Goal: Task Accomplishment & Management: Use online tool/utility

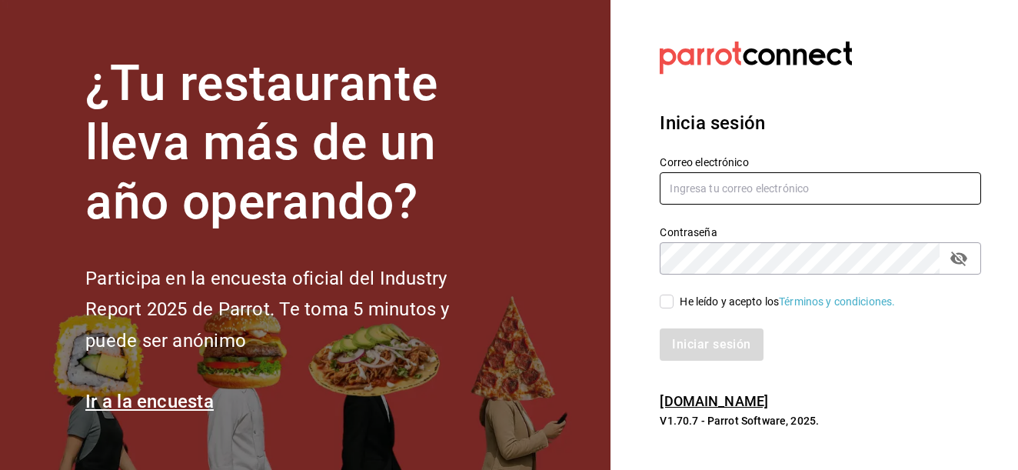
click at [781, 186] on input "text" at bounding box center [821, 188] width 322 height 32
type input "[EMAIL_ADDRESS][DOMAIN_NAME]"
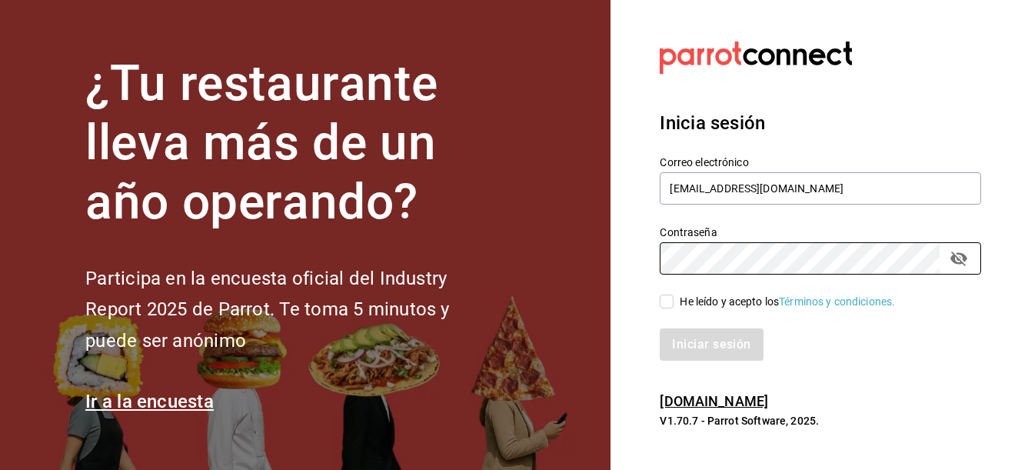
click at [668, 302] on input "He leído y acepto los Términos y condiciones." at bounding box center [667, 302] width 14 height 14
checkbox input "true"
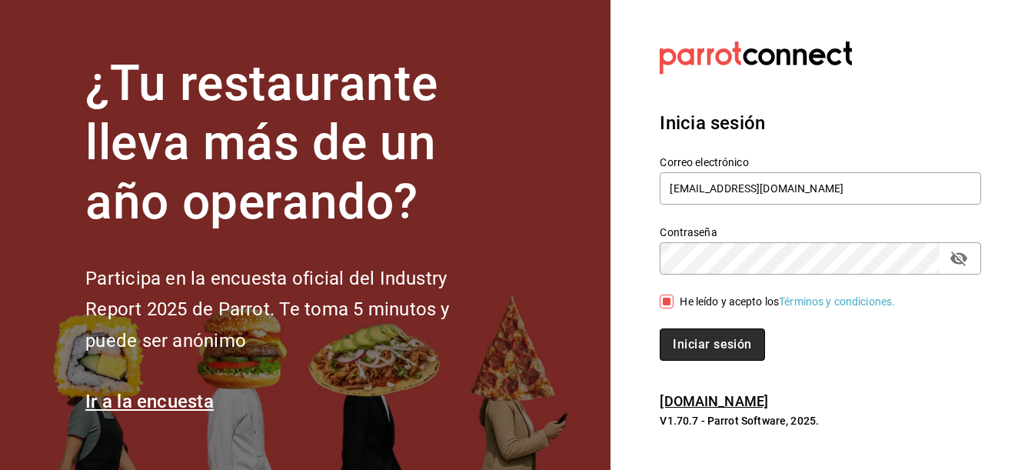
click at [699, 344] on button "Iniciar sesión" at bounding box center [712, 344] width 105 height 32
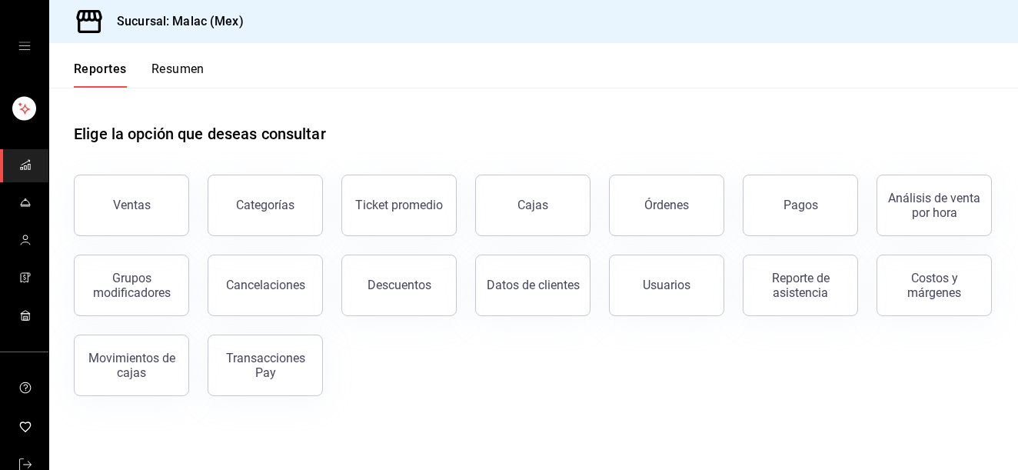
click at [631, 354] on div "Ventas Categorías Ticket promedio Cajas Órdenes Pagos Análisis de venta por hor…" at bounding box center [524, 276] width 938 height 240
click at [970, 75] on header "Reportes Resumen" at bounding box center [533, 65] width 969 height 45
click at [814, 302] on button "Reporte de asistencia" at bounding box center [800, 286] width 115 height 62
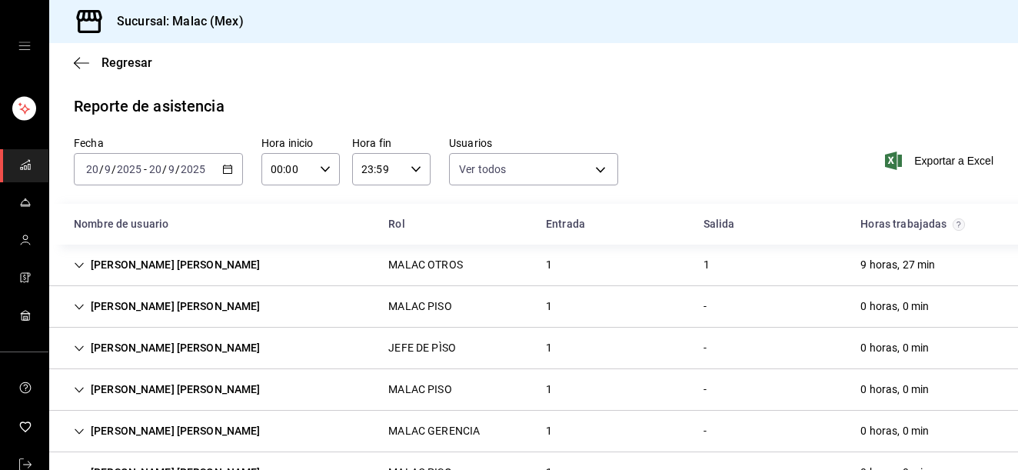
click at [147, 226] on div "Nombre de usuario" at bounding box center [219, 224] width 315 height 28
click at [97, 173] on input "20" at bounding box center [92, 169] width 14 height 12
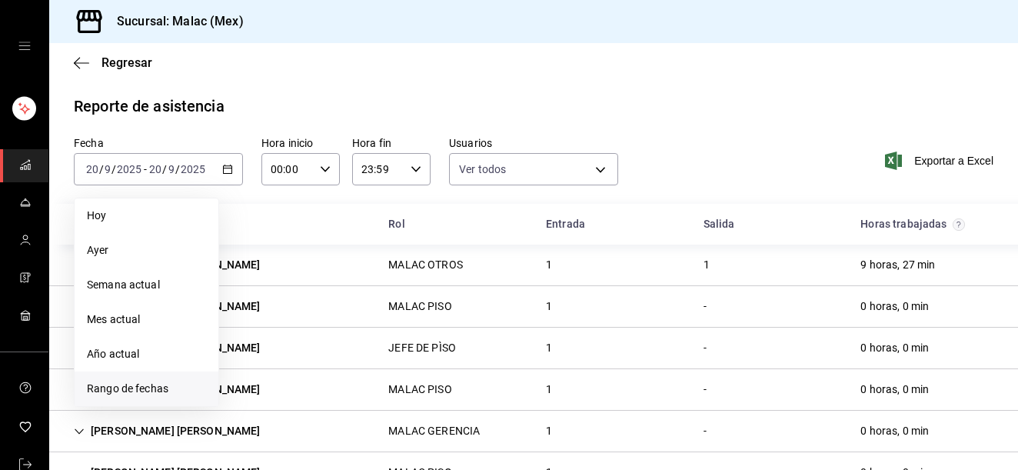
click at [162, 382] on span "Rango de fechas" at bounding box center [146, 389] width 119 height 16
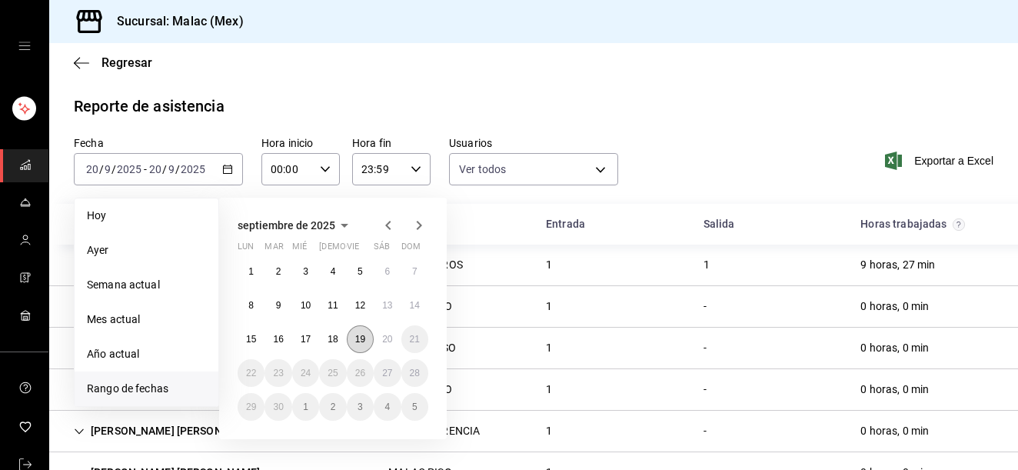
click at [361, 342] on abbr "19" at bounding box center [360, 339] width 10 height 11
click at [385, 342] on abbr "20" at bounding box center [387, 339] width 10 height 11
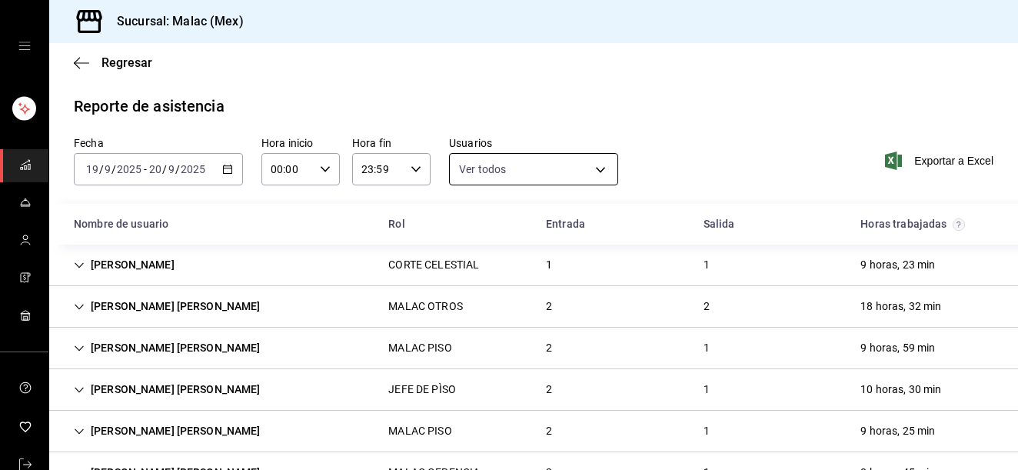
click at [484, 172] on body "Sucursal: [PERSON_NAME] (Mex) Regresar Reporte de asistencia Fecha [DATE] [DATE…" at bounding box center [509, 235] width 1018 height 470
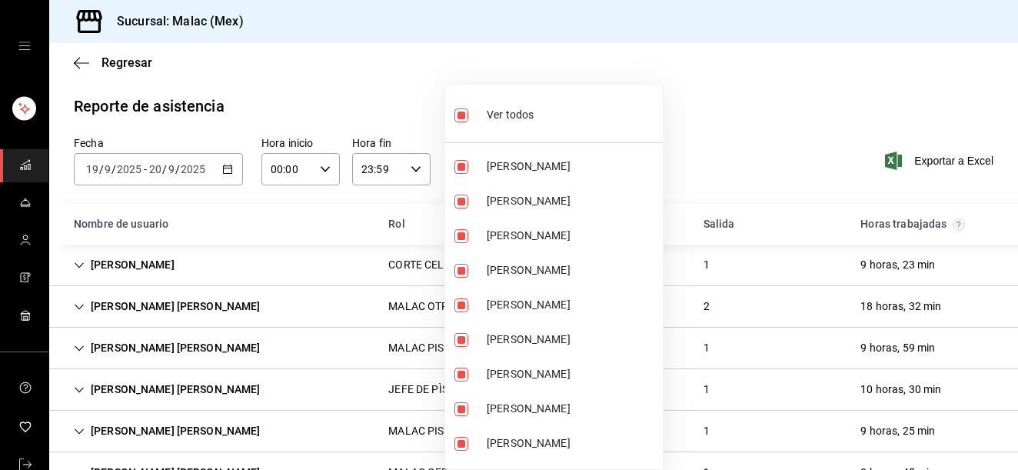
click at [507, 132] on li "Ver todos" at bounding box center [554, 113] width 218 height 45
checkbox input "false"
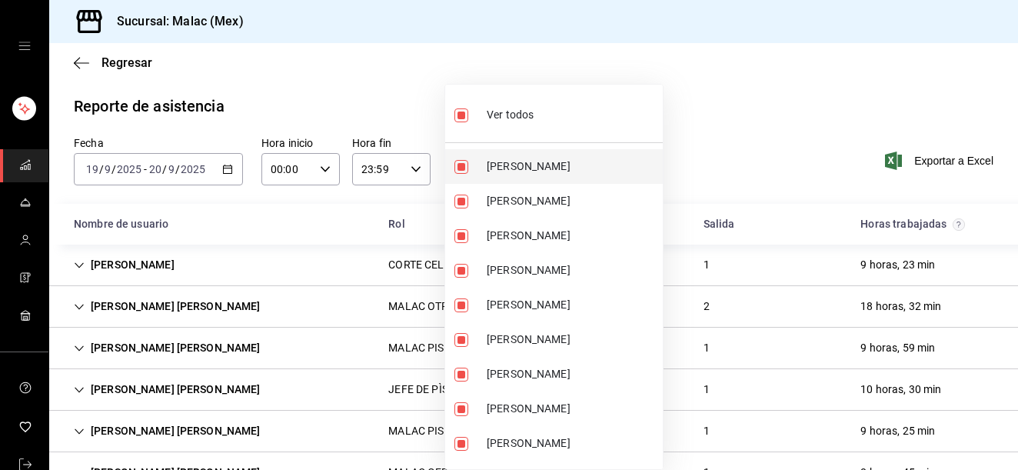
checkbox input "false"
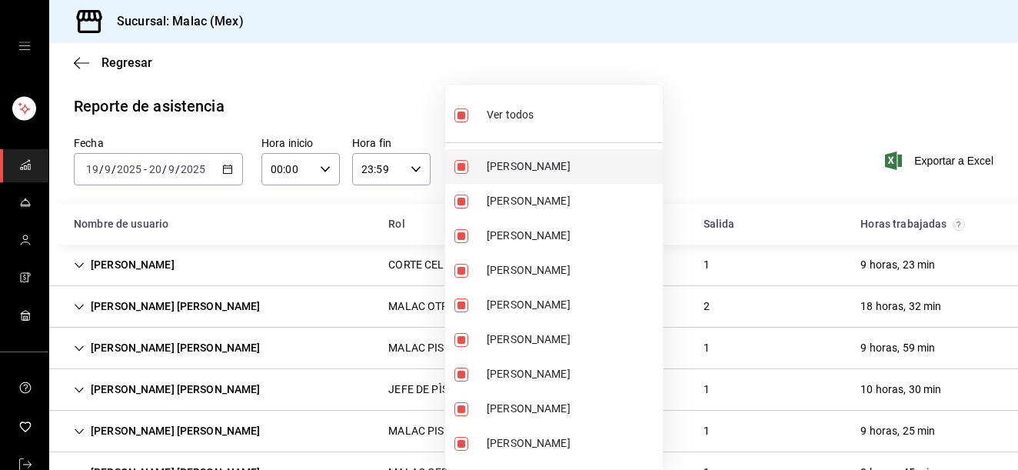
checkbox input "false"
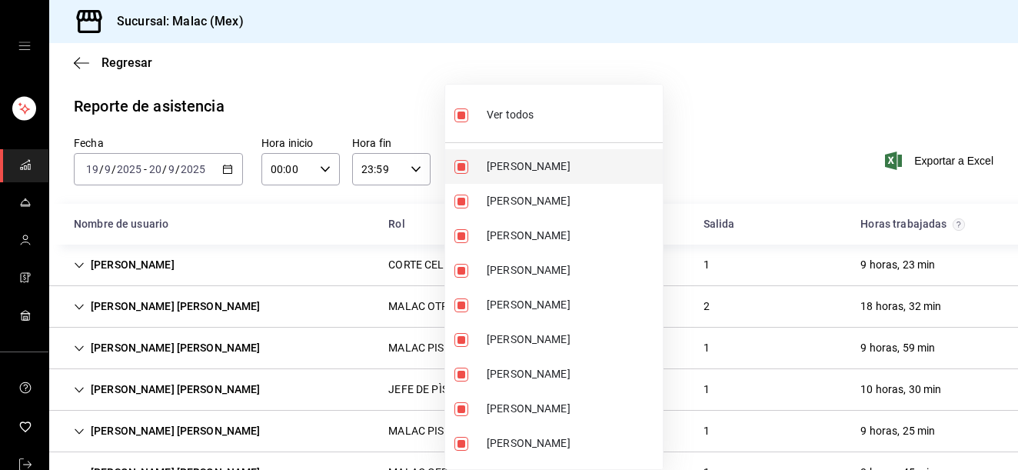
checkbox input "false"
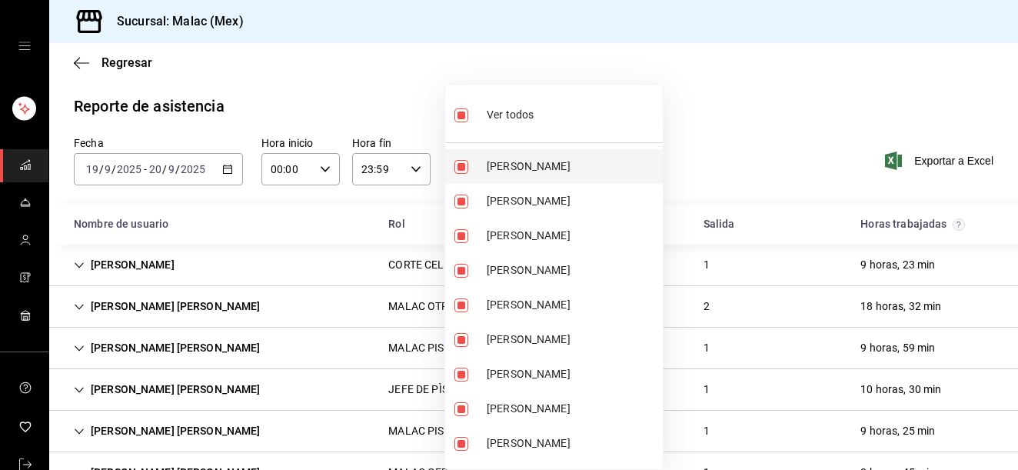
checkbox input "false"
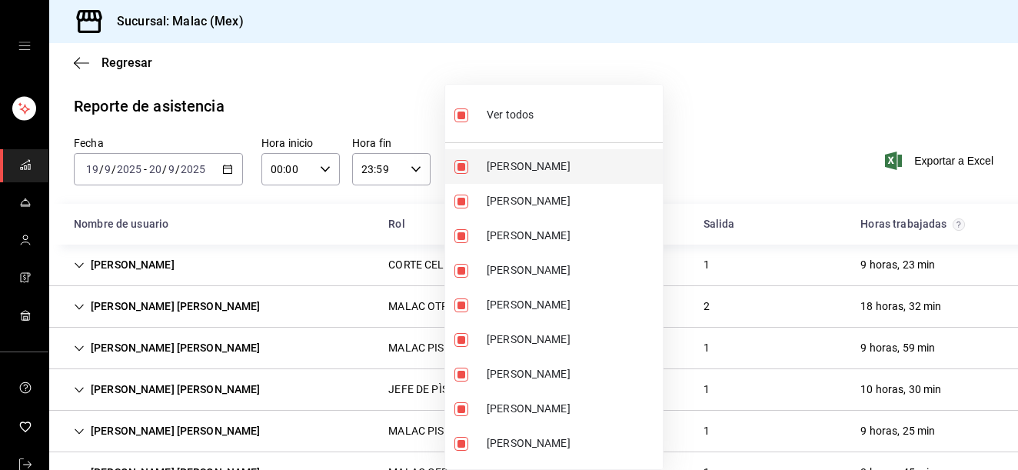
checkbox input "false"
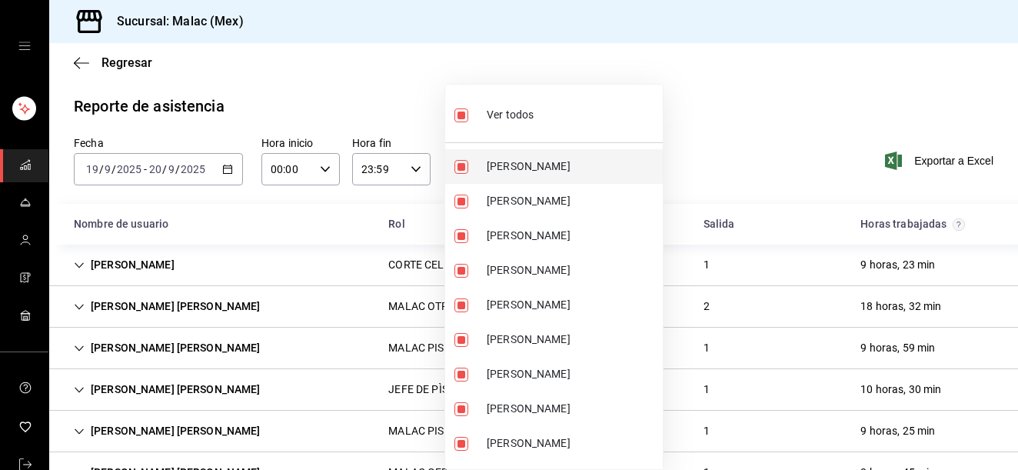
checkbox input "false"
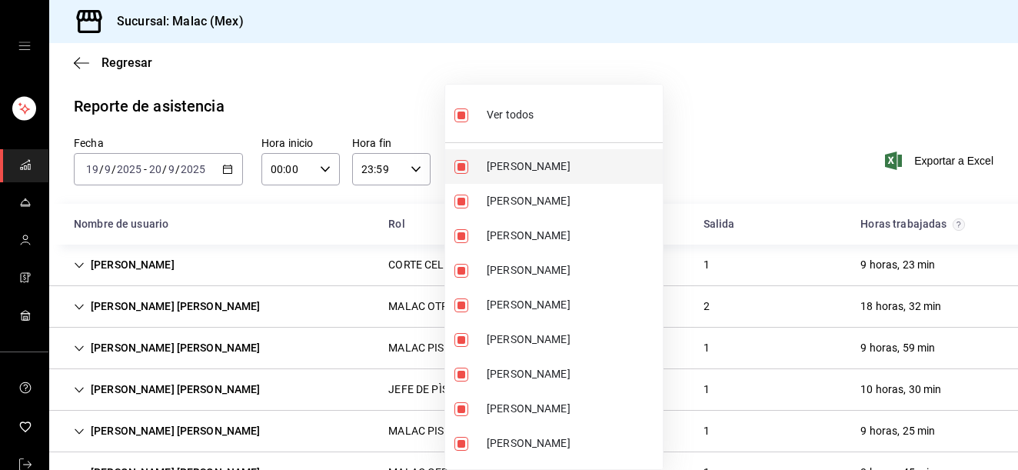
checkbox input "false"
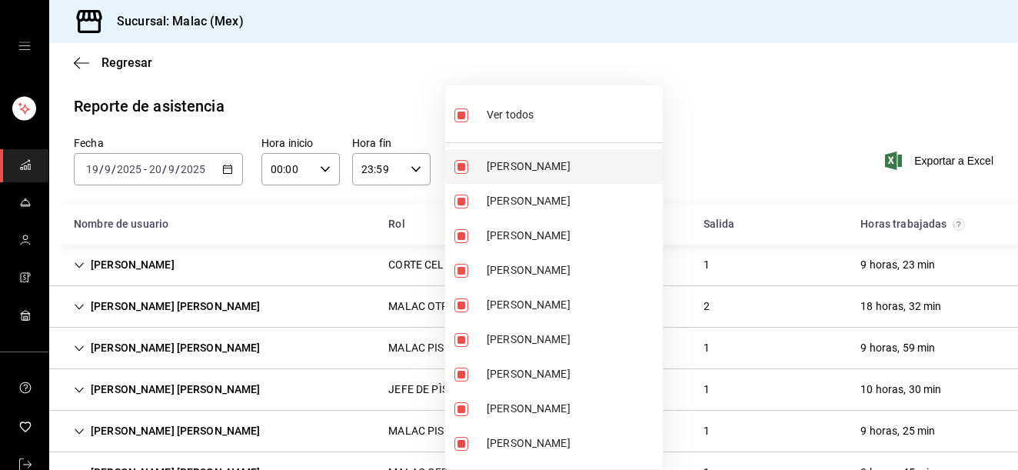
checkbox input "false"
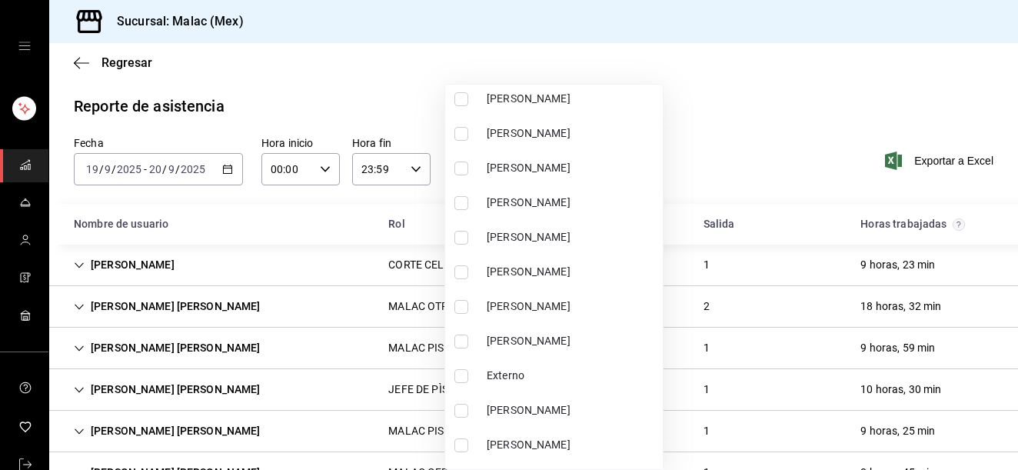
scroll to position [304, 0]
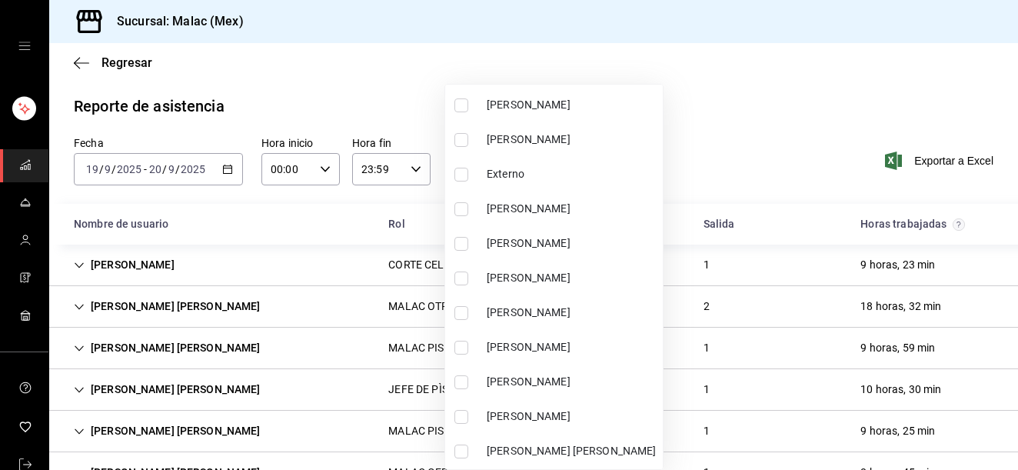
click at [538, 384] on span "[PERSON_NAME]" at bounding box center [572, 382] width 170 height 16
type input "68b814e9-203d-4433-a0e7-997591f031a8"
checkbox input "true"
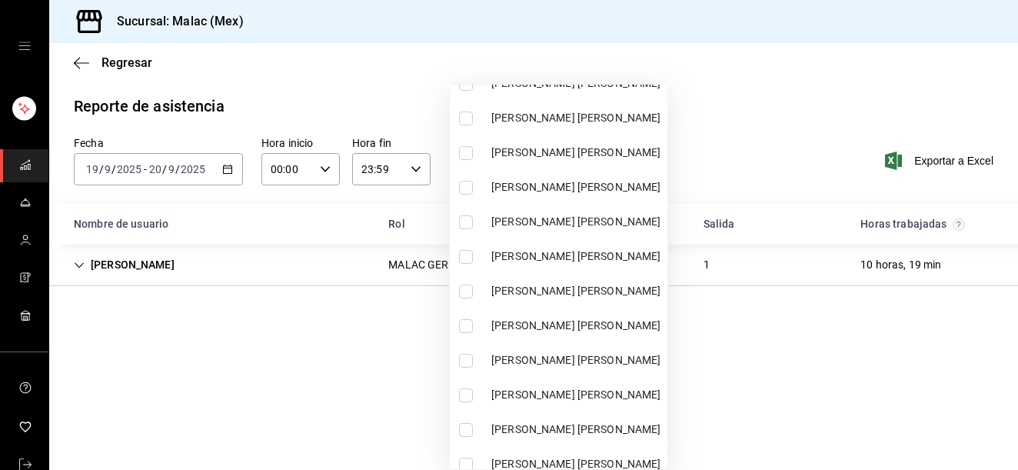
scroll to position [728, 0]
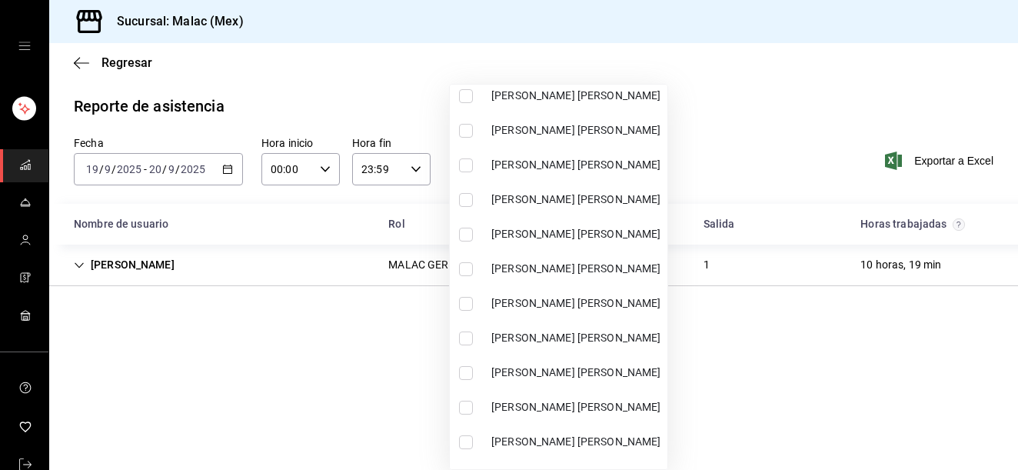
click at [615, 303] on span "[PERSON_NAME] [PERSON_NAME]" at bounding box center [576, 303] width 170 height 16
type input "68b814e9-203d-4433-a0e7-997591f031a8,3bd52c0b-e0f7-4404-816b-ef5020ec9bbb"
checkbox input "true"
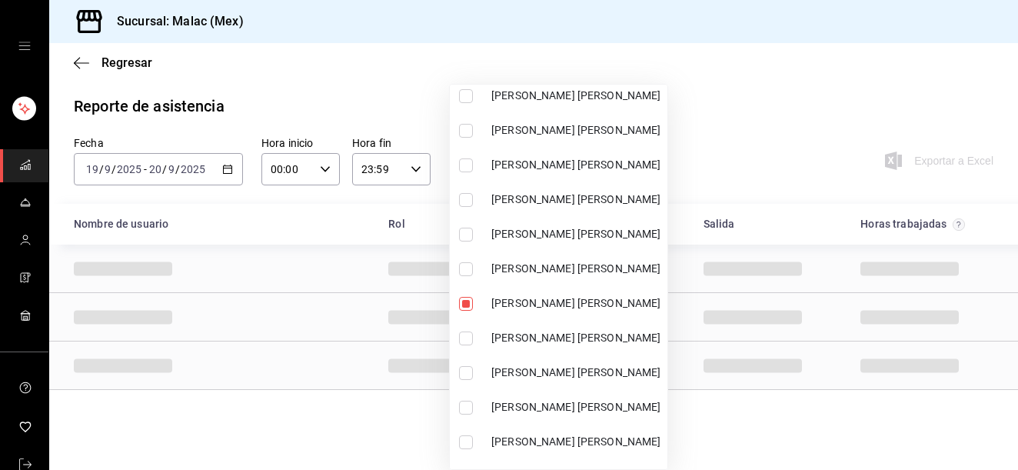
click at [758, 452] on div at bounding box center [509, 235] width 1018 height 470
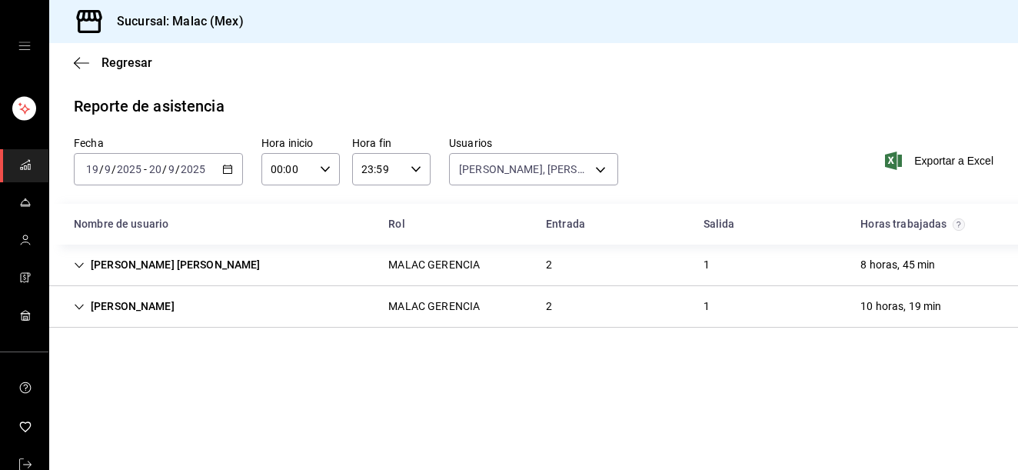
click at [533, 288] on div "[PERSON_NAME] GERENCIA 2 1 10 horas, 19 min" at bounding box center [533, 307] width 969 height 42
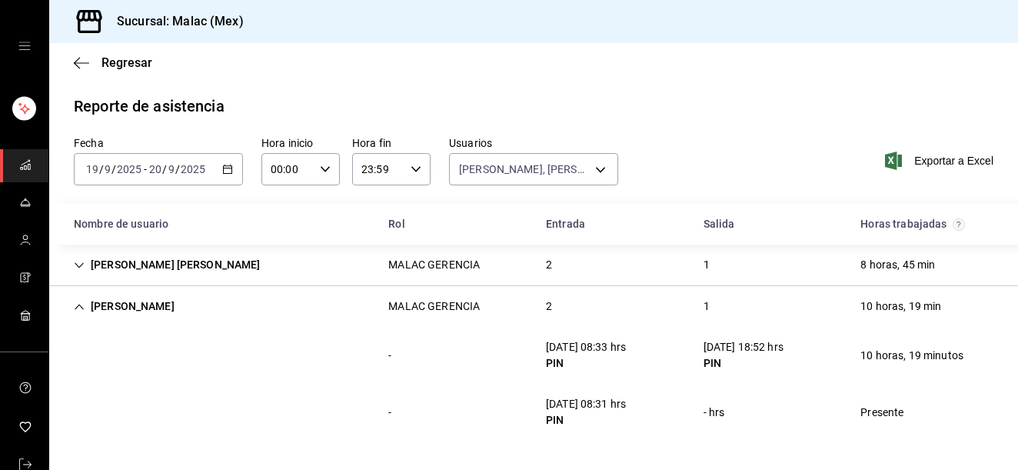
click at [590, 295] on div "[PERSON_NAME] GERENCIA 2 1 10 horas, 19 min" at bounding box center [533, 306] width 969 height 41
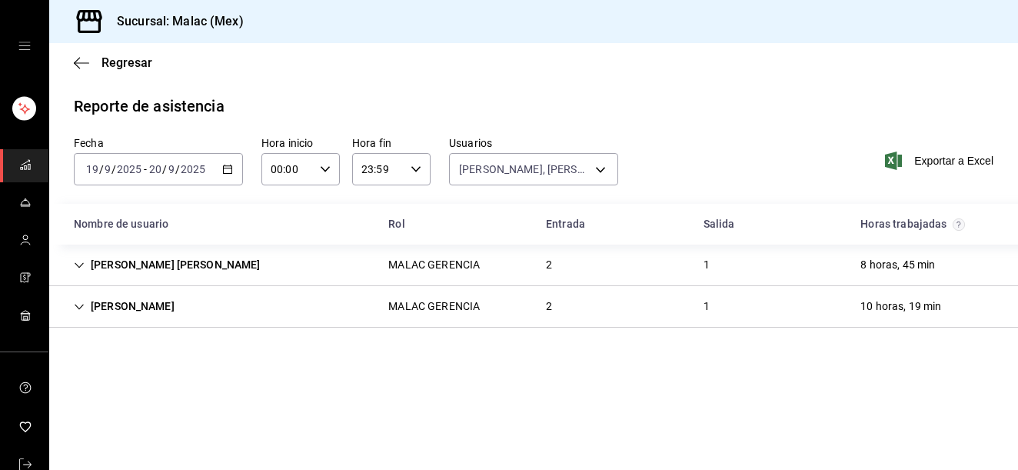
click at [575, 277] on div "[PERSON_NAME] [PERSON_NAME] GERENCIA 2 1 8 horas, 45 min" at bounding box center [533, 266] width 969 height 42
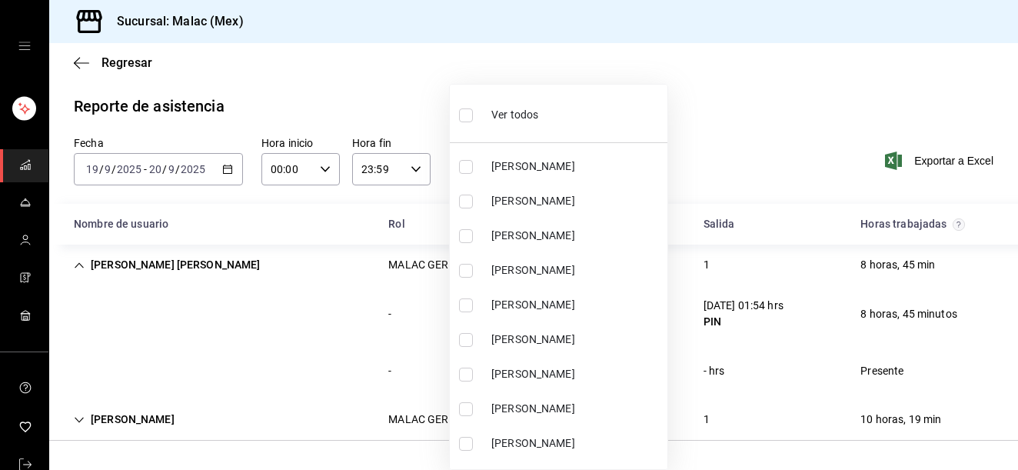
click at [479, 177] on body "Sucursal: [PERSON_NAME] (Mex) Regresar Reporte de asistencia Fecha [DATE] [DATE…" at bounding box center [509, 235] width 1018 height 470
click at [565, 99] on li "Ver todos" at bounding box center [559, 113] width 218 height 45
type input "08cb63ce-e8dd-4401-8028-129c560eec26,6ada37a1-56d6-4bf6-92f0-9a56272b93d6,7bf52…"
checkbox input "true"
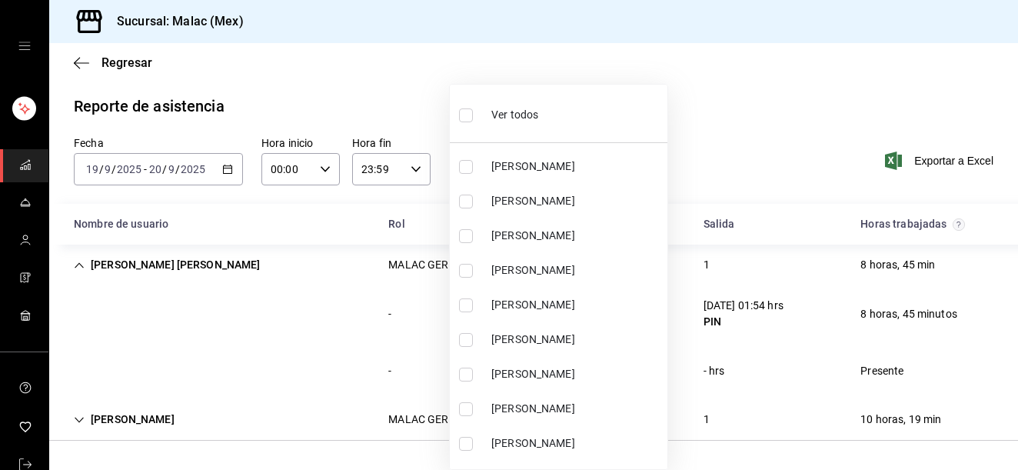
checkbox input "true"
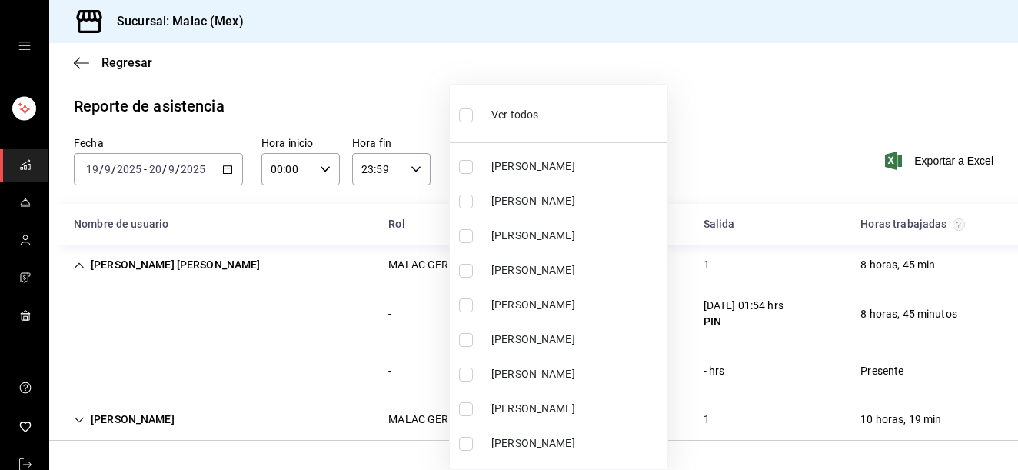
checkbox input "true"
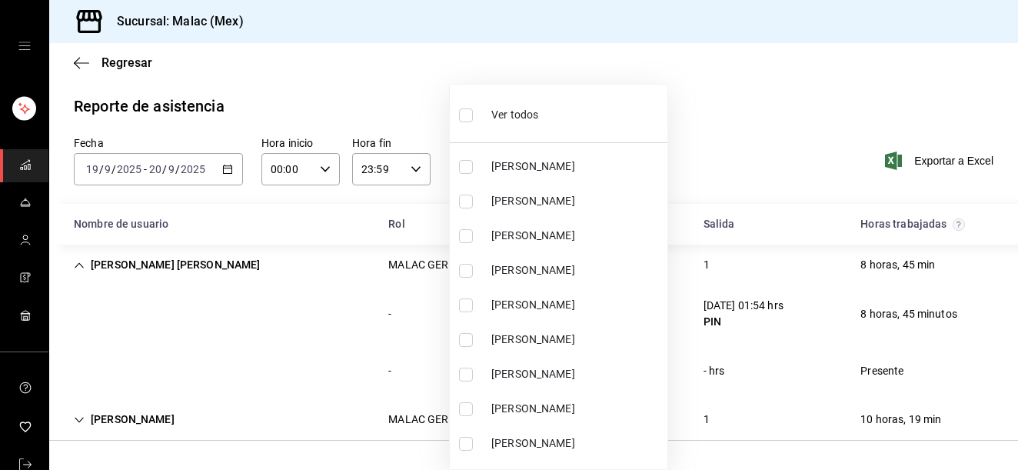
checkbox input "true"
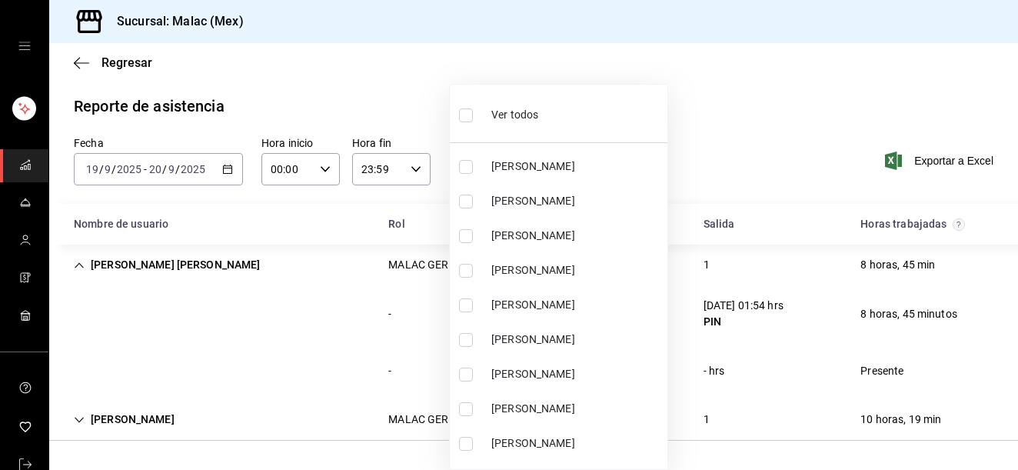
checkbox input "true"
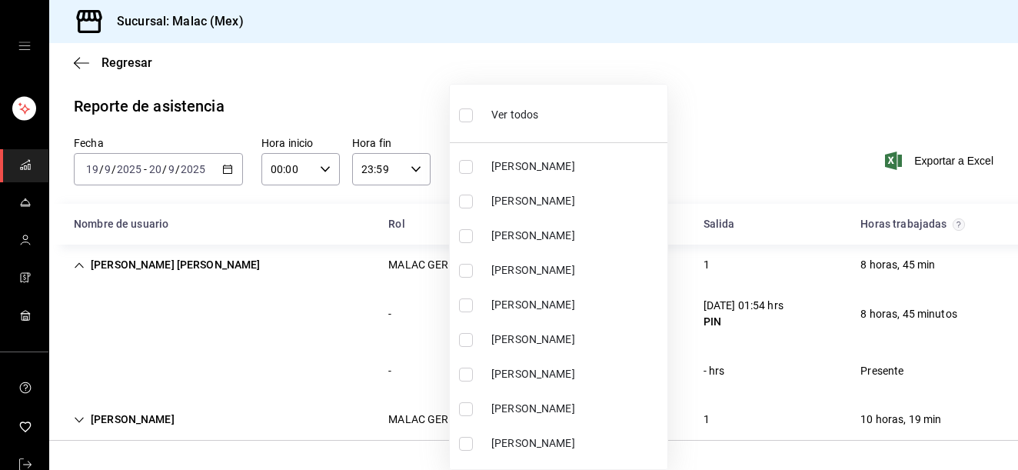
checkbox input "true"
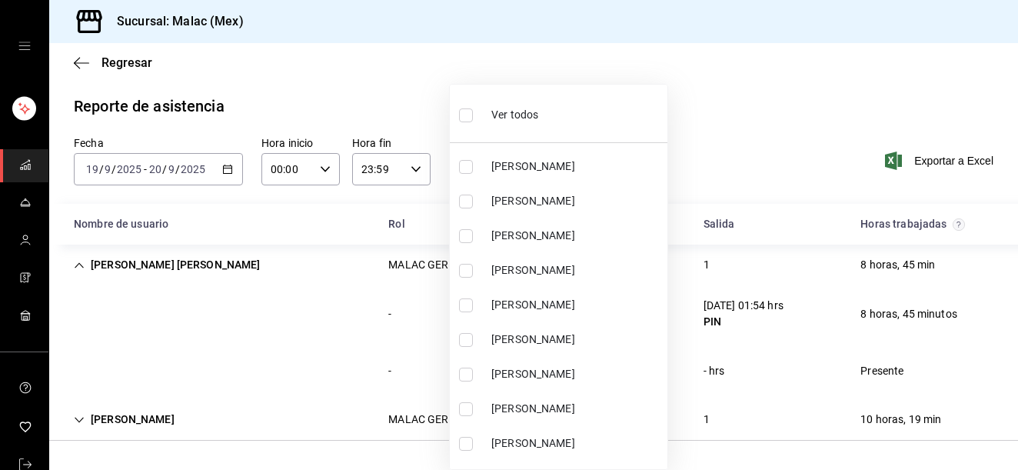
checkbox input "true"
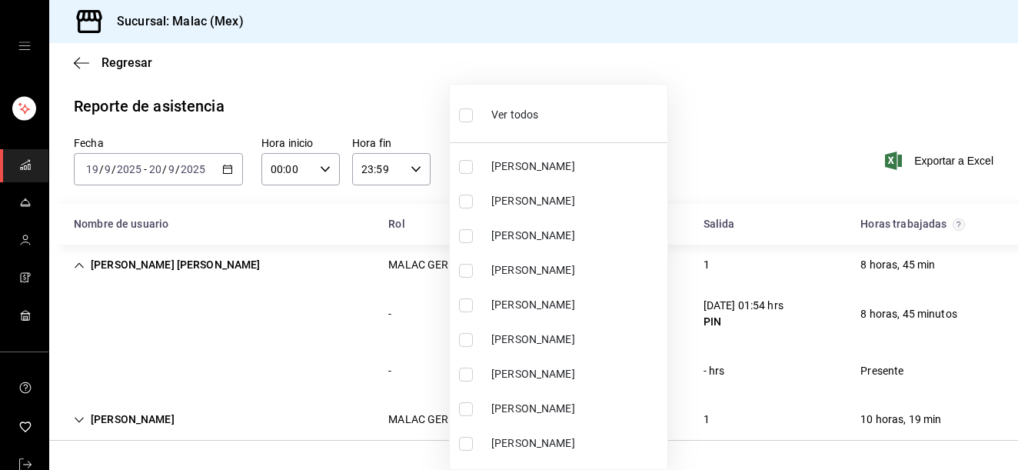
checkbox input "true"
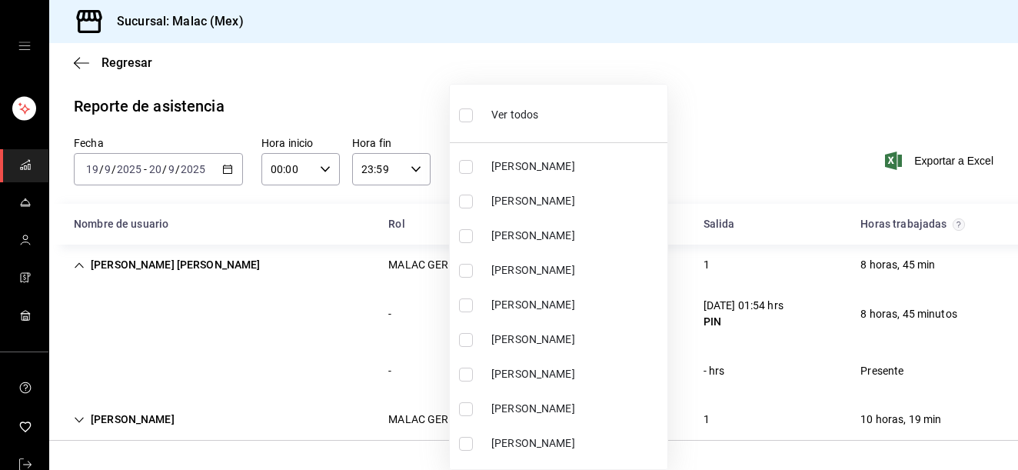
checkbox input "true"
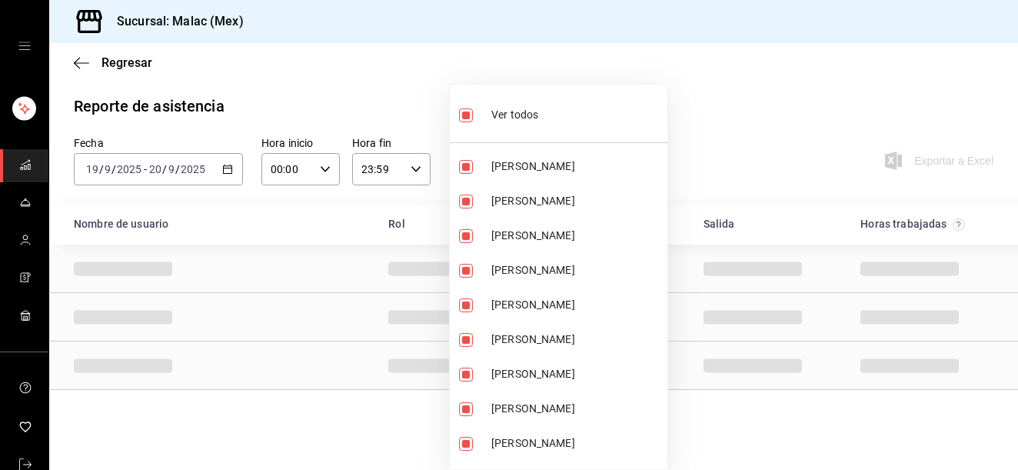
click at [565, 99] on li "Ver todos" at bounding box center [559, 113] width 218 height 45
checkbox input "false"
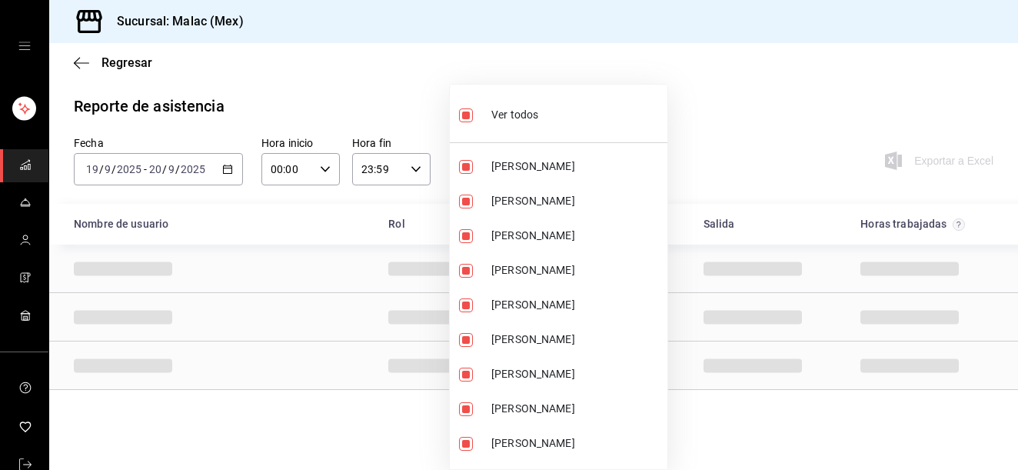
checkbox input "false"
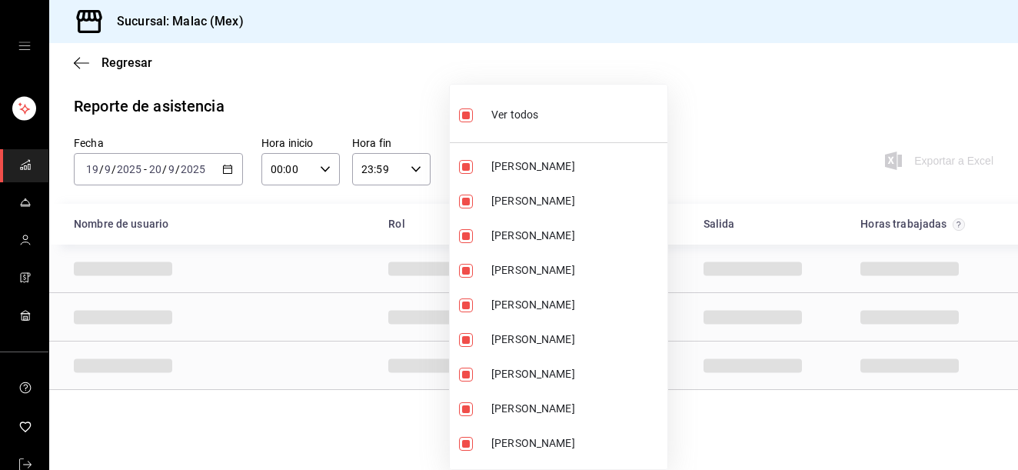
checkbox input "false"
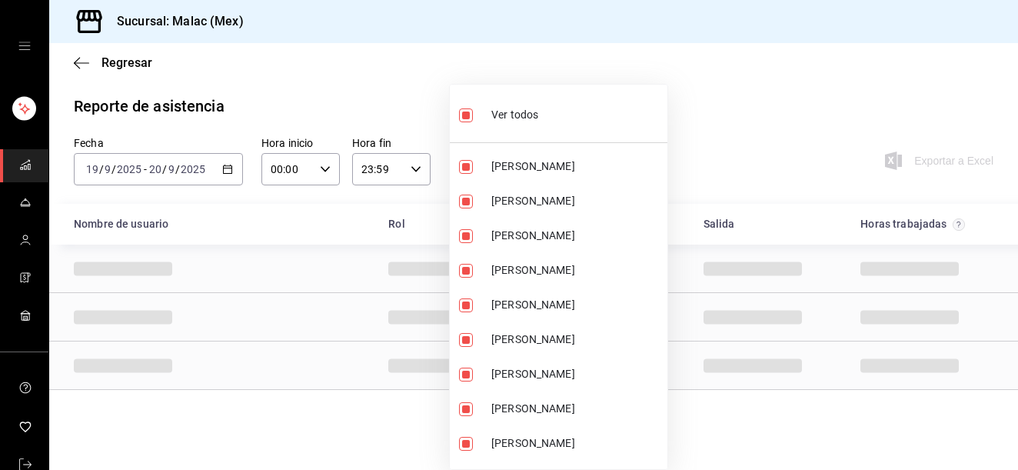
checkbox input "false"
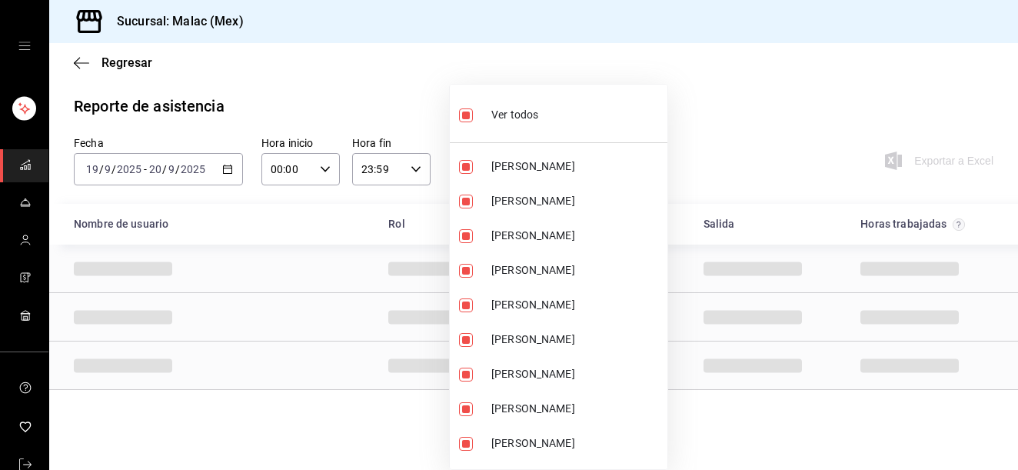
checkbox input "false"
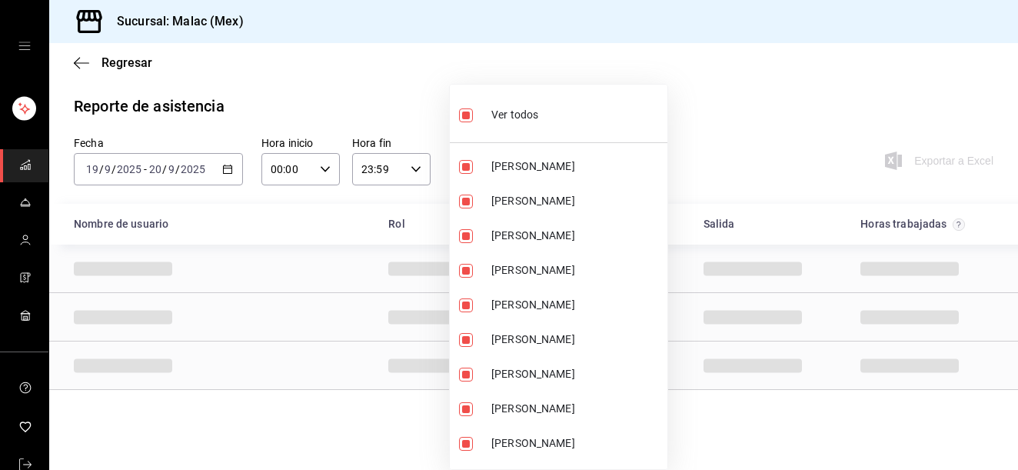
checkbox input "false"
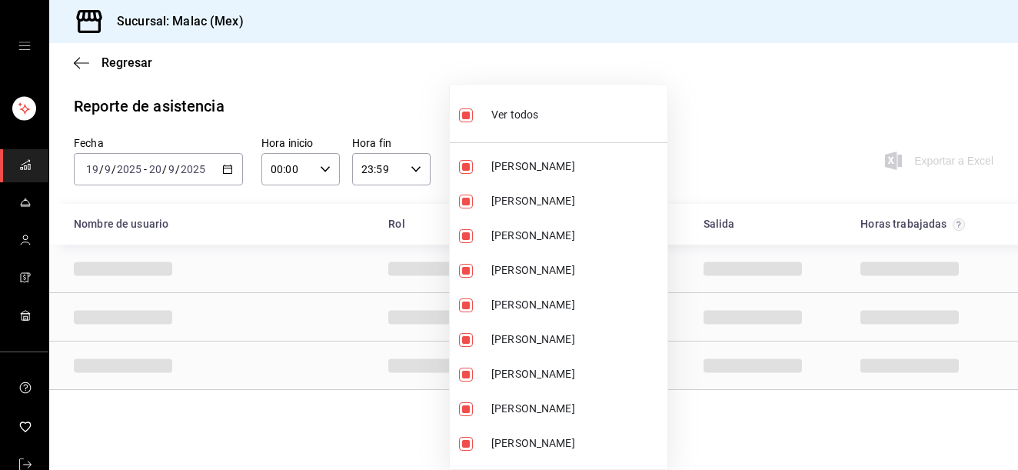
checkbox input "false"
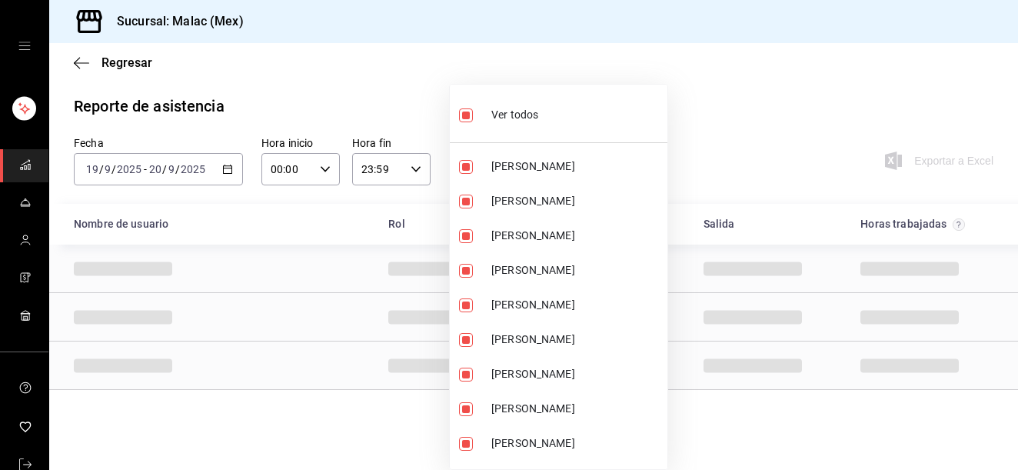
checkbox input "false"
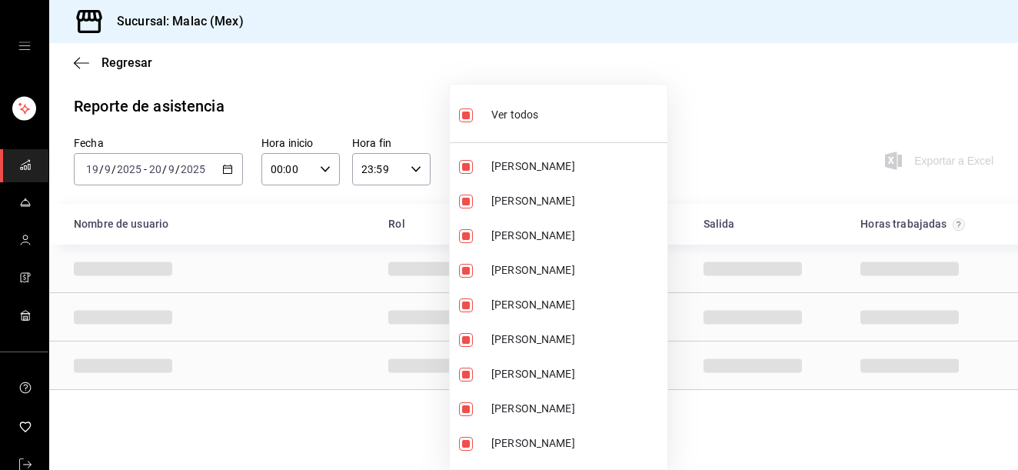
checkbox input "false"
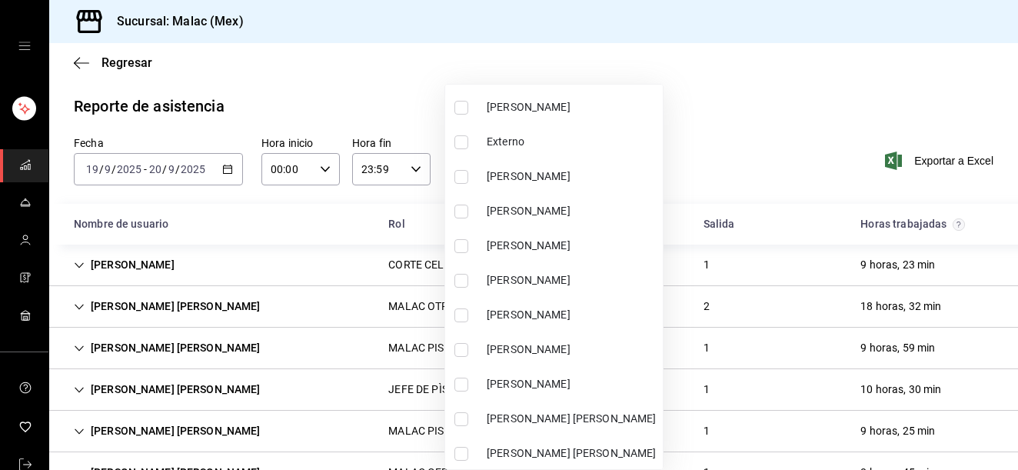
click at [565, 394] on li "[PERSON_NAME]" at bounding box center [554, 384] width 218 height 35
type input "7d6fdf17-cf35-4be9-b169-2e665cdd2a6b"
checkbox input "true"
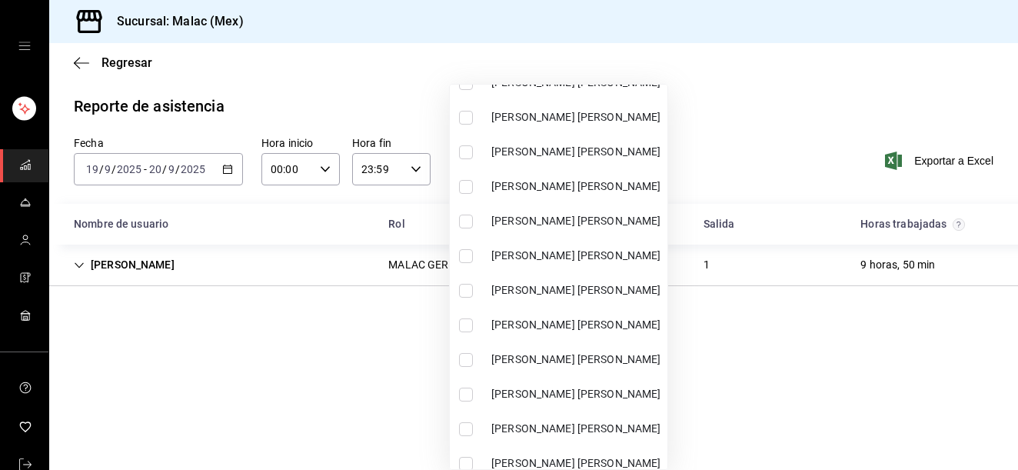
scroll to position [1008, 0]
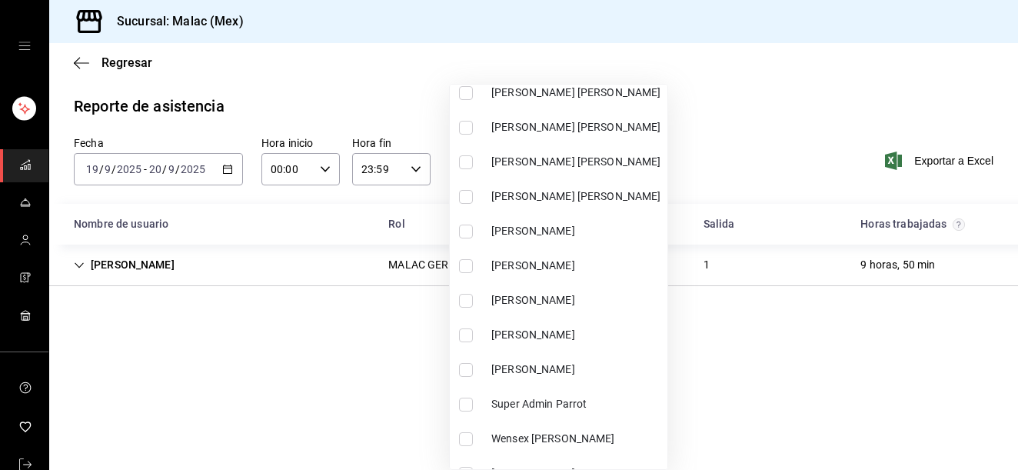
click at [615, 156] on span "[PERSON_NAME] [PERSON_NAME]" at bounding box center [576, 162] width 170 height 16
type input "7d6fdf17-cf35-4be9-b169-2e665cdd2a6b,8014a87e-c125-4d0d-9dcf-070a7bce8cb7"
checkbox input "true"
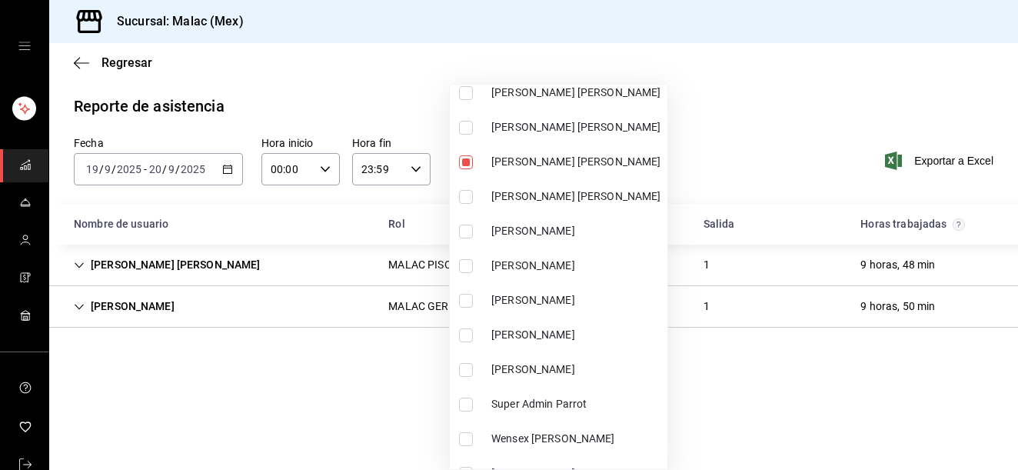
click at [786, 105] on div at bounding box center [509, 235] width 1018 height 470
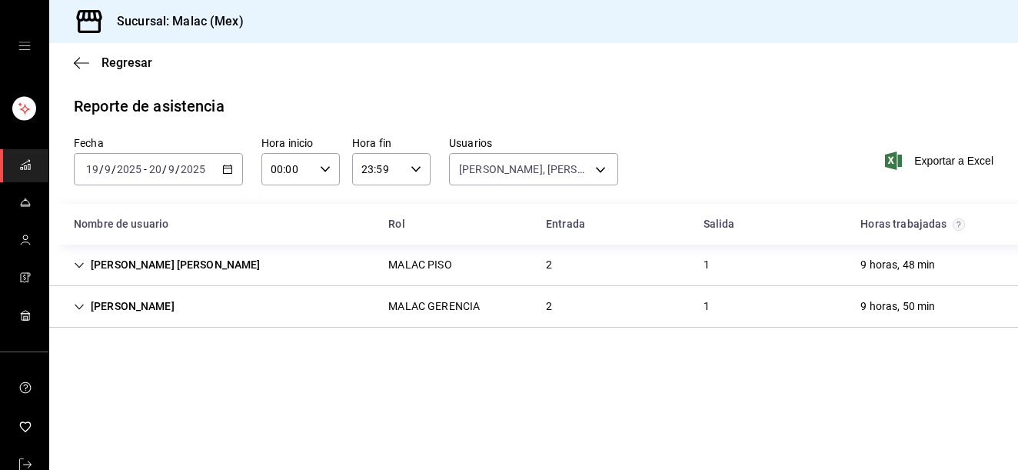
click at [450, 275] on div "MALAC PISO" at bounding box center [420, 265] width 88 height 28
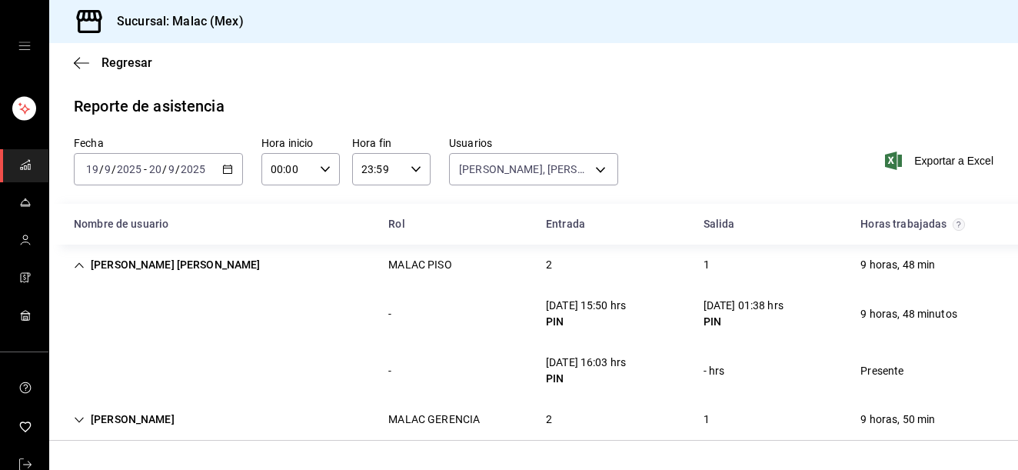
click at [546, 253] on div "2" at bounding box center [549, 265] width 31 height 28
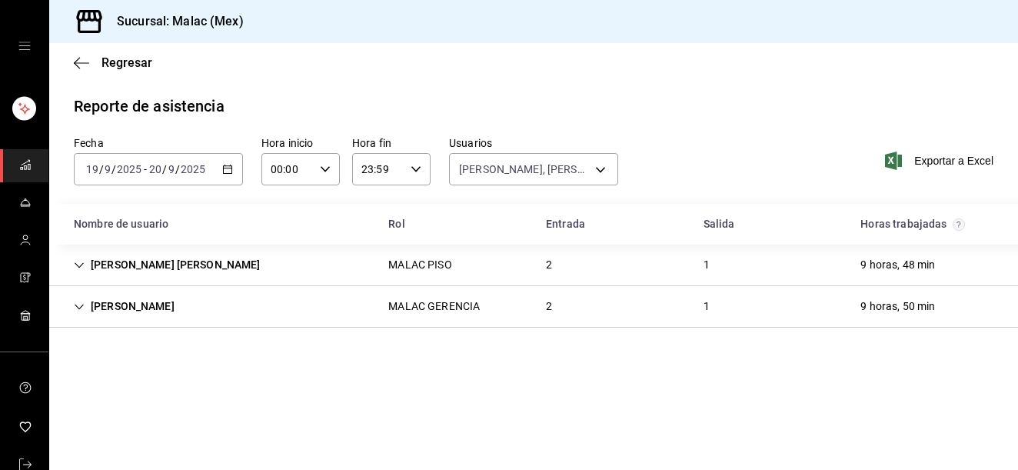
click at [511, 317] on div "[PERSON_NAME] GERENCIA 2 1 9 horas, 50 min" at bounding box center [533, 307] width 969 height 42
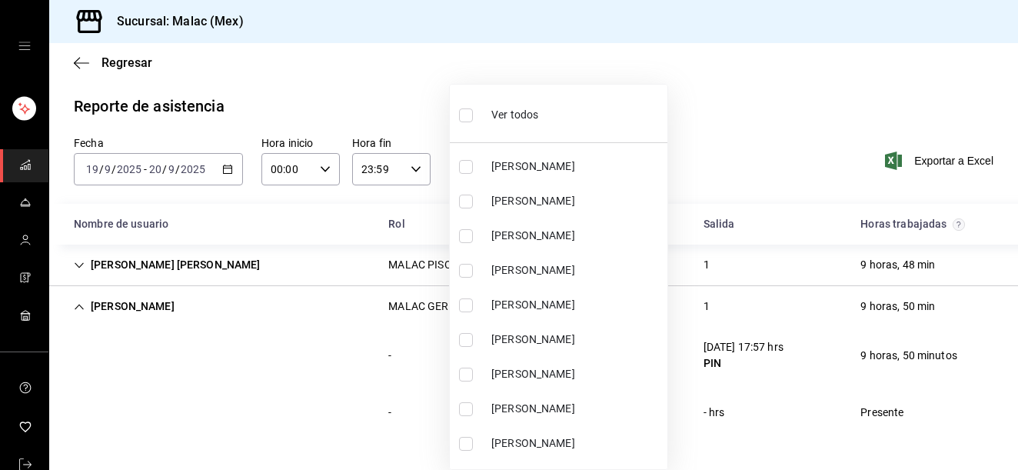
click at [489, 181] on body "Sucursal: [PERSON_NAME] (Mex) Regresar Reporte de asistencia Fecha [DATE] [DATE…" at bounding box center [509, 235] width 1018 height 470
click at [535, 97] on div "Ver todos" at bounding box center [498, 113] width 79 height 33
type input "08cb63ce-e8dd-4401-8028-129c560eec26,6ada37a1-56d6-4bf6-92f0-9a56272b93d6,7bf52…"
checkbox input "true"
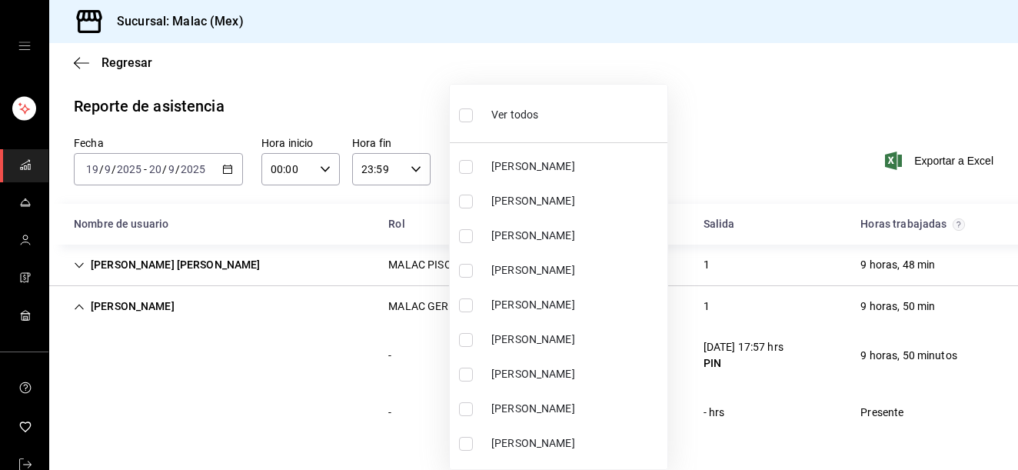
checkbox input "true"
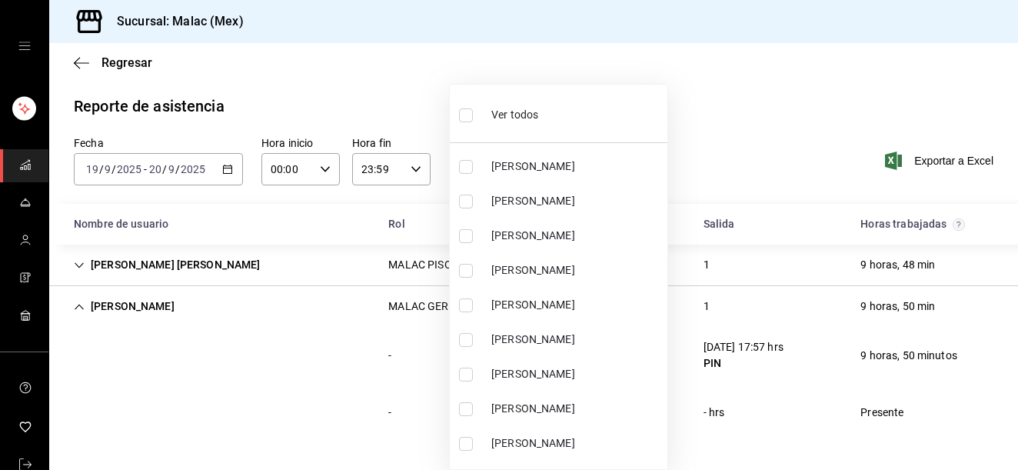
checkbox input "true"
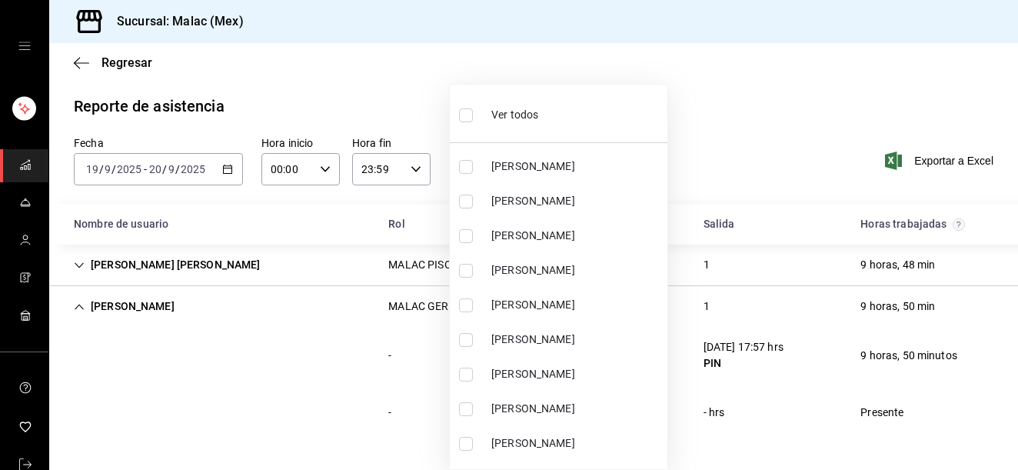
checkbox input "true"
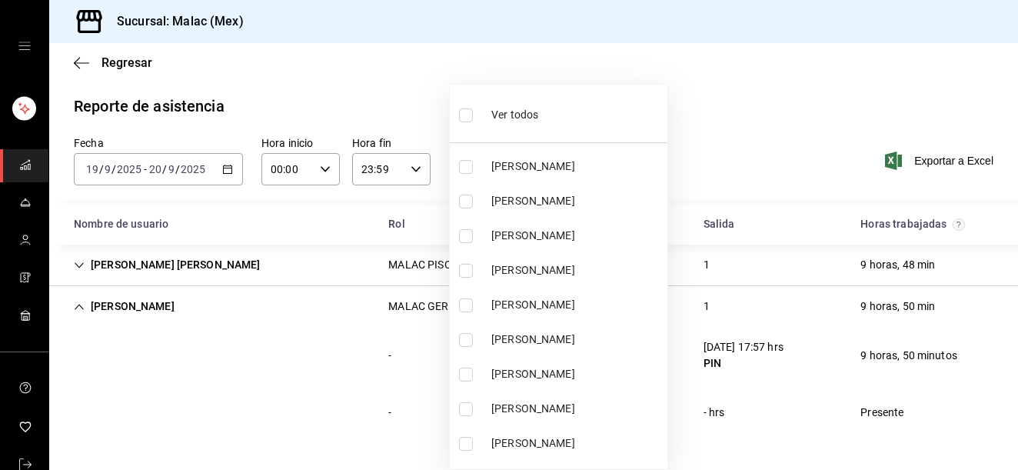
checkbox input "true"
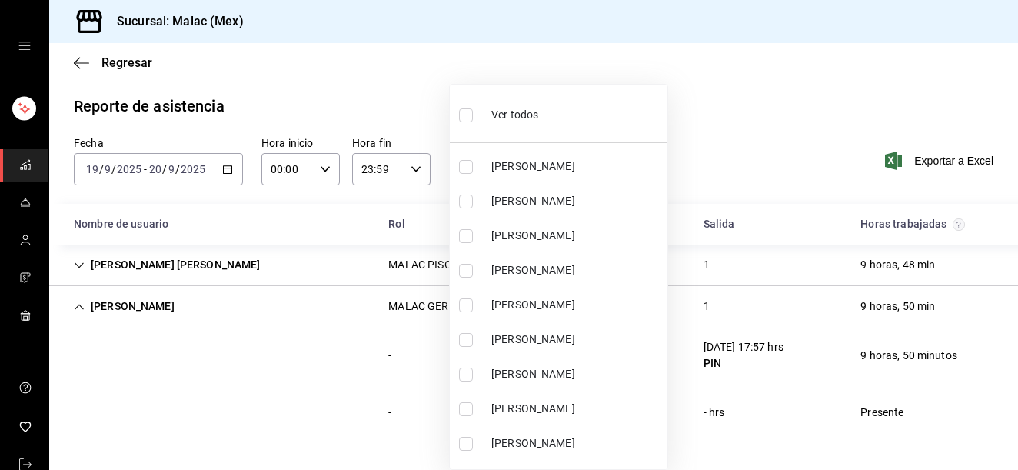
checkbox input "true"
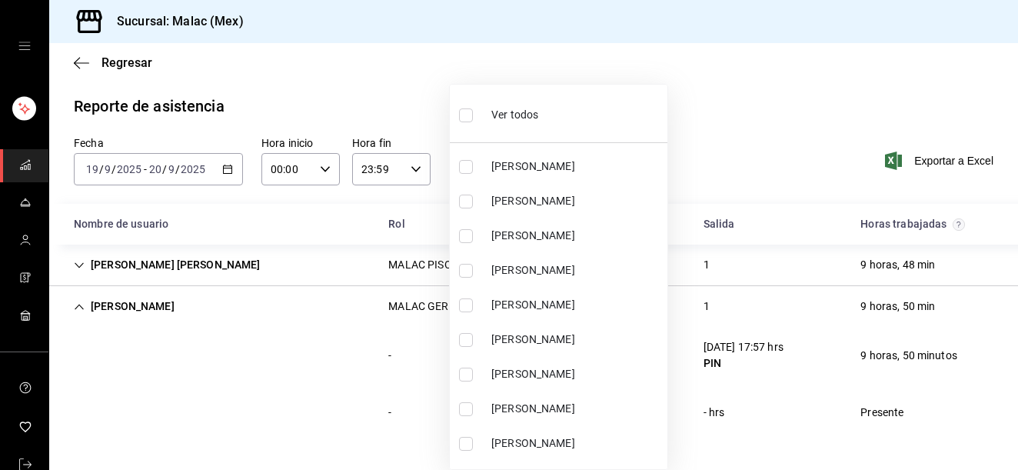
checkbox input "true"
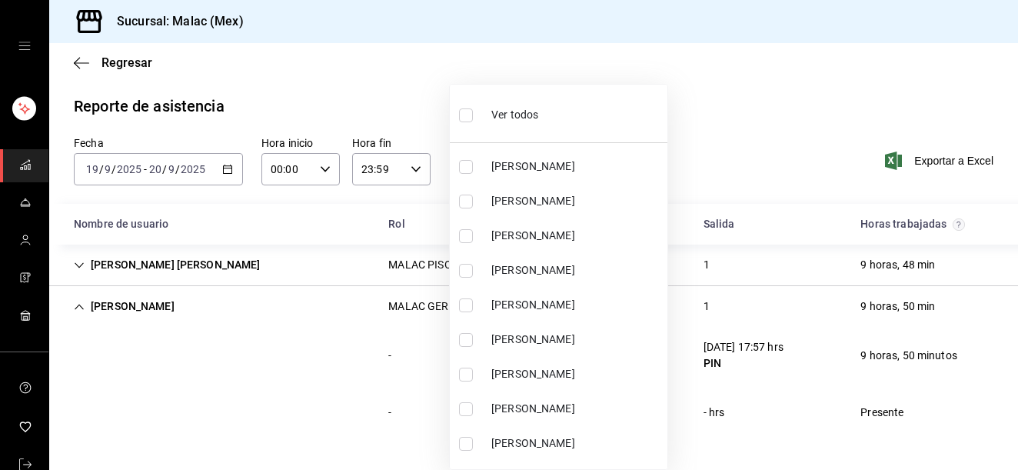
checkbox input "true"
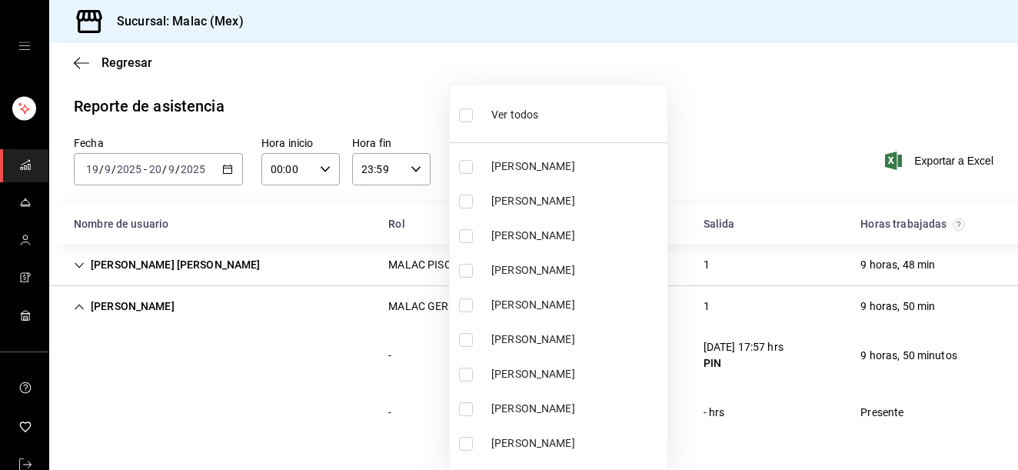
checkbox input "true"
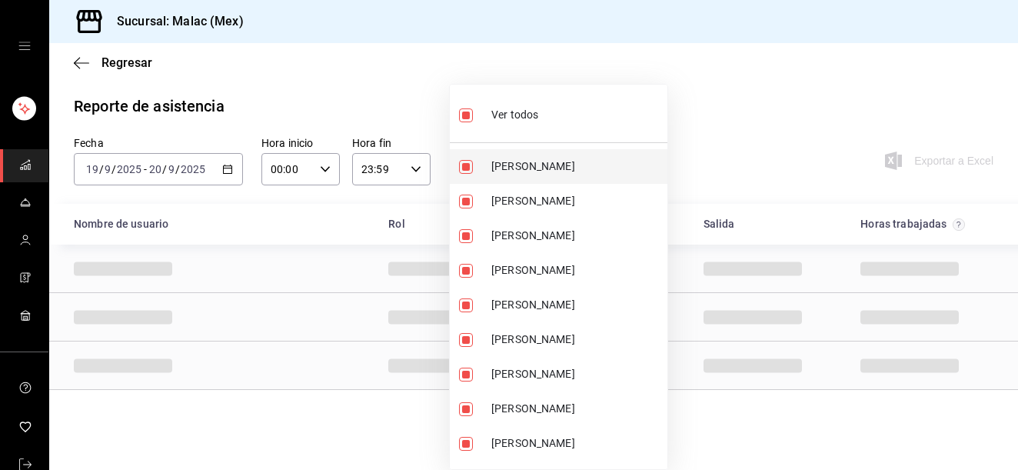
click at [611, 173] on span "[PERSON_NAME]" at bounding box center [576, 166] width 170 height 16
type input "6ada37a1-56d6-4bf6-92f0-9a56272b93d6,7bf52d7e-38a6-4abd-b84b-1ef9c95ff8ed,a3c2d…"
checkbox input "false"
click at [574, 108] on li "Ver todos" at bounding box center [559, 113] width 218 height 45
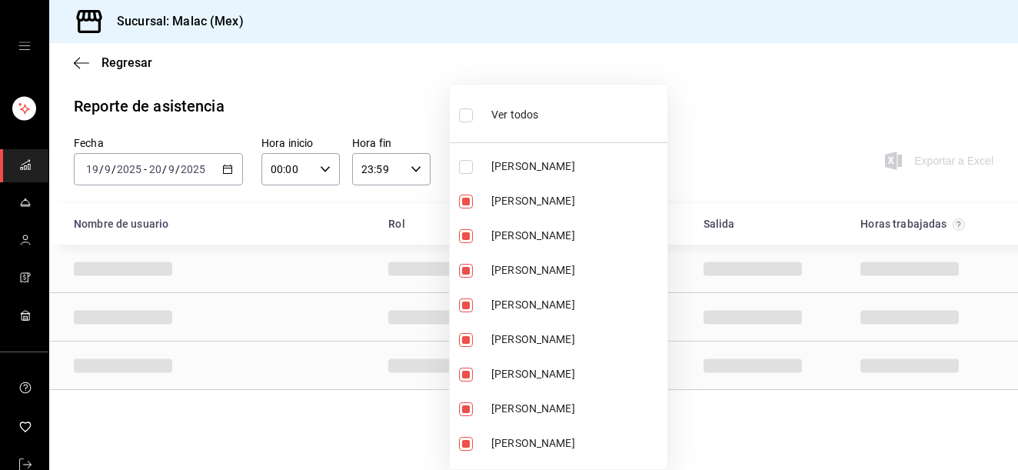
type input "08cb63ce-e8dd-4401-8028-129c560eec26,6ada37a1-56d6-4bf6-92f0-9a56272b93d6,7bf52…"
checkbox input "true"
click at [574, 108] on li "Ver todos" at bounding box center [559, 113] width 218 height 45
checkbox input "false"
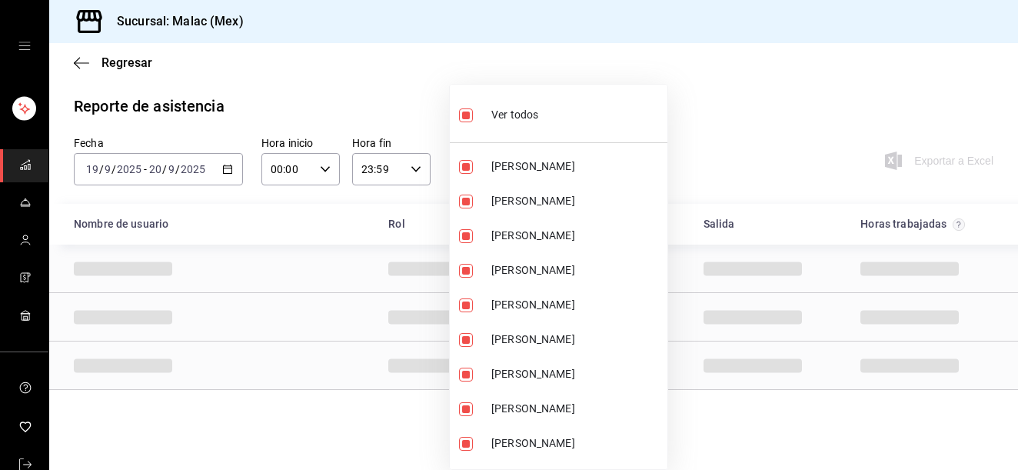
checkbox input "false"
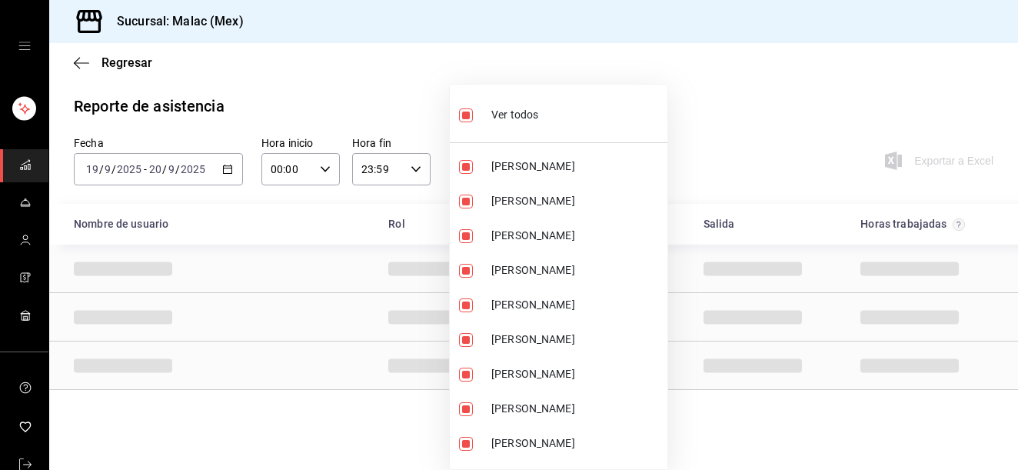
checkbox input "false"
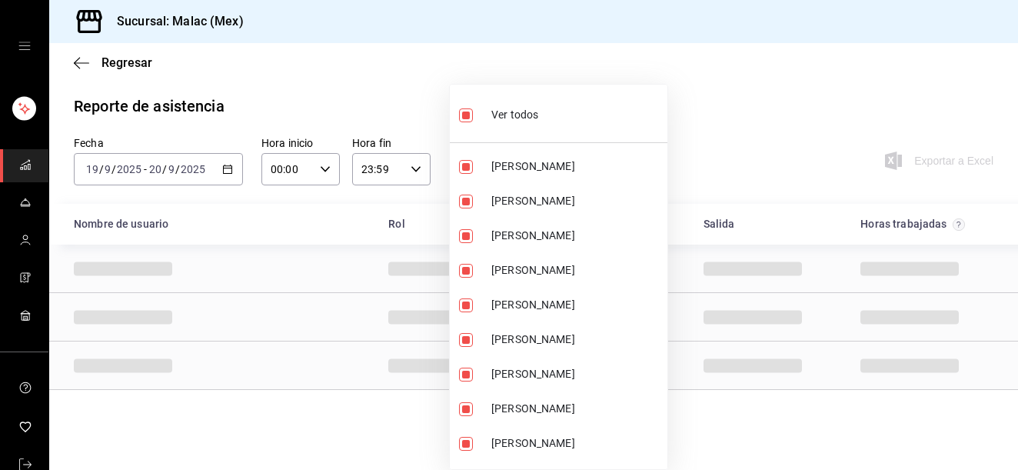
checkbox input "false"
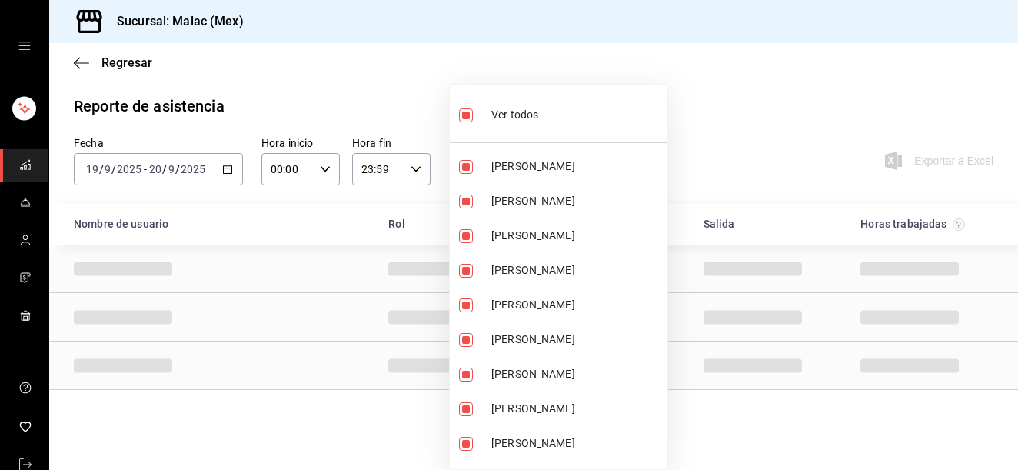
checkbox input "false"
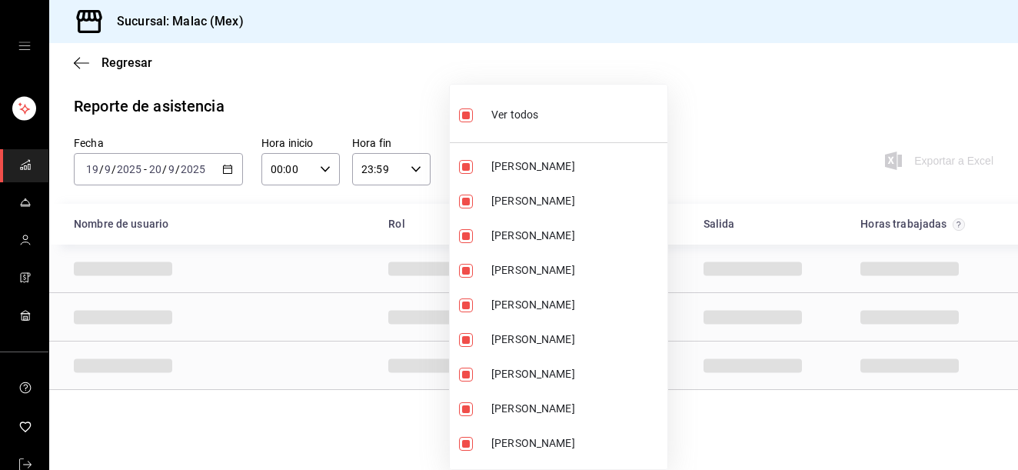
checkbox input "false"
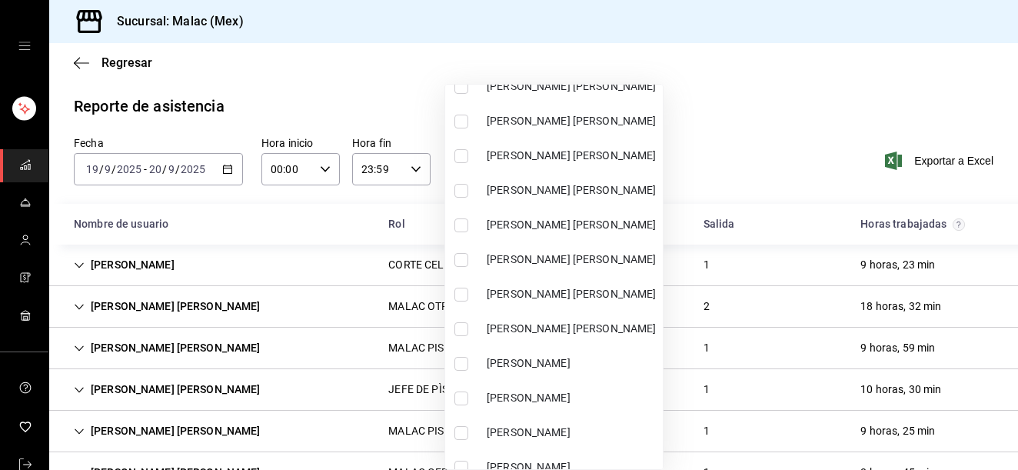
scroll to position [882, 0]
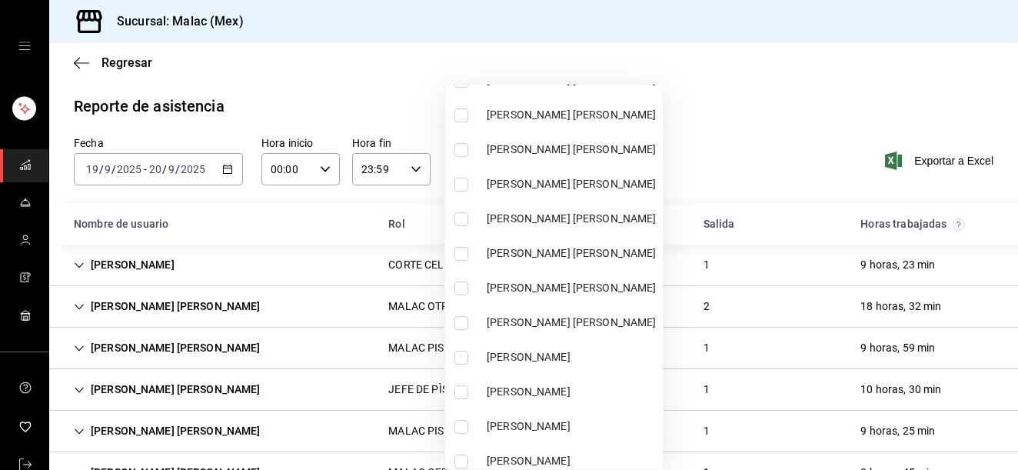
click at [617, 328] on span "[PERSON_NAME] [PERSON_NAME]" at bounding box center [572, 323] width 170 height 16
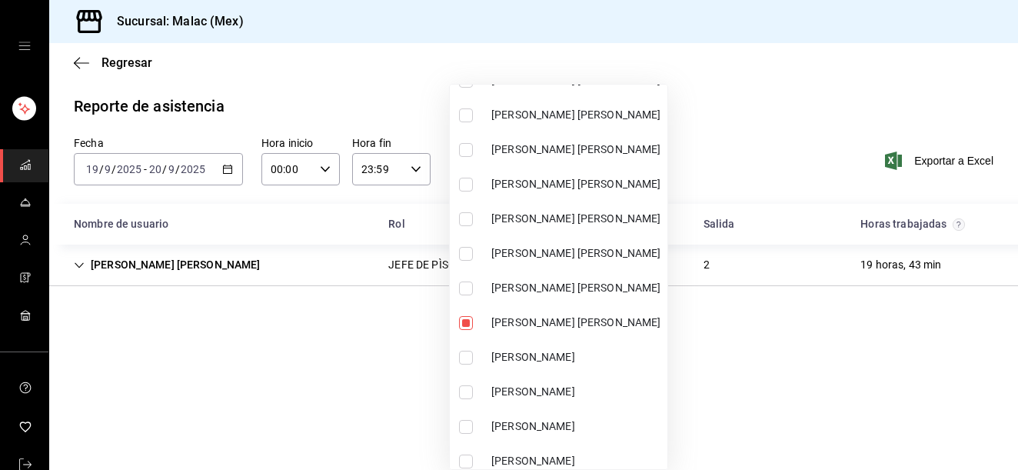
click at [562, 248] on span "[PERSON_NAME] [PERSON_NAME]" at bounding box center [576, 253] width 170 height 16
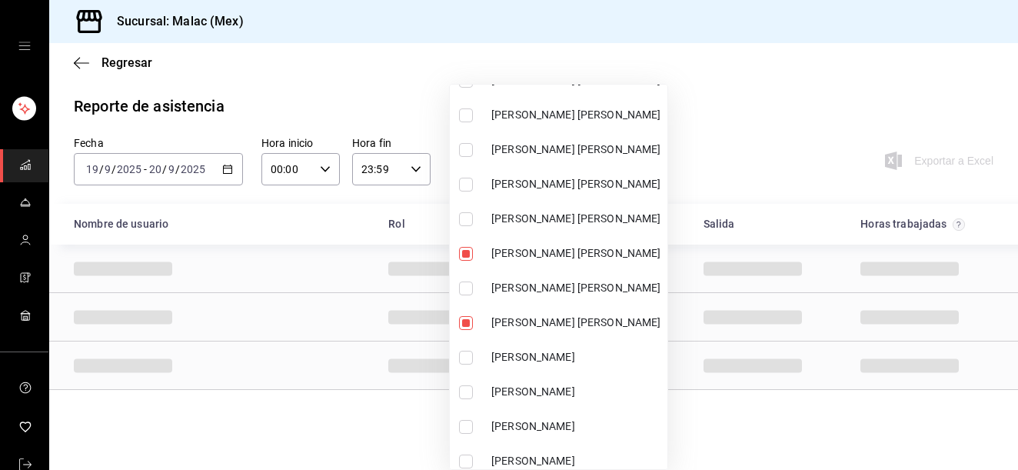
click at [785, 72] on div at bounding box center [509, 235] width 1018 height 470
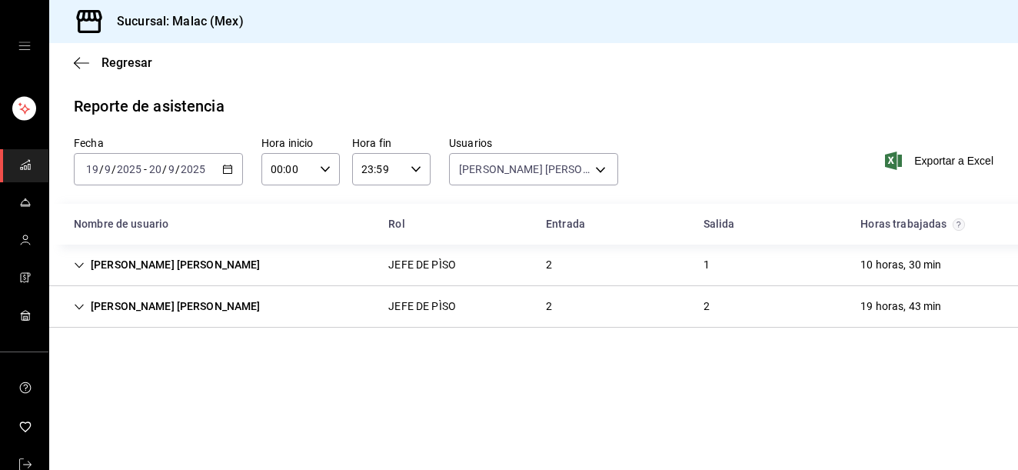
click at [438, 315] on div "JEFE DE PÌSO" at bounding box center [422, 306] width 92 height 28
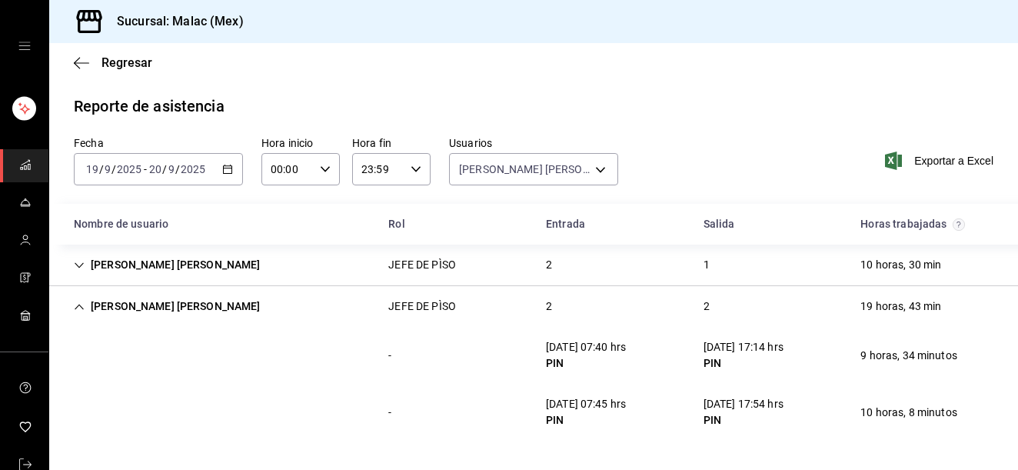
click at [638, 268] on div "[PERSON_NAME] [PERSON_NAME] JEFE DE PÌSO 2 1 10 horas, 30 min" at bounding box center [533, 266] width 969 height 42
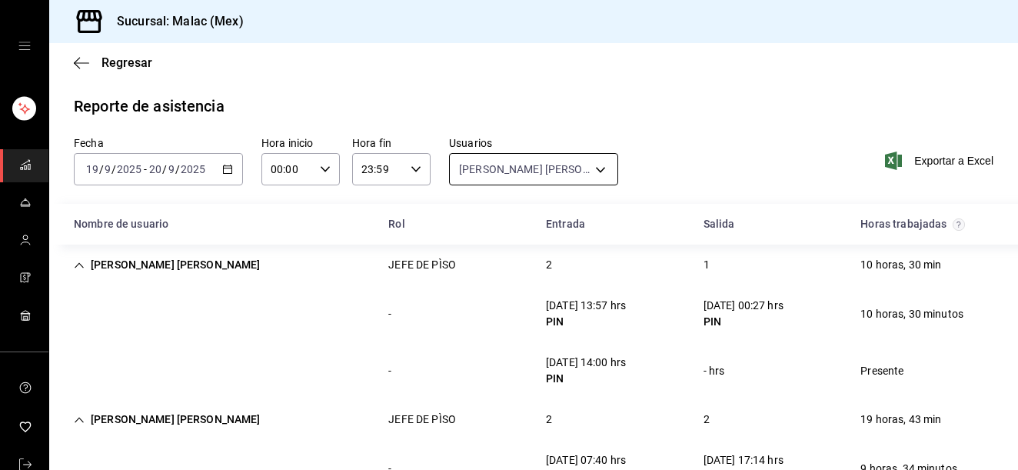
click at [544, 167] on body "Sucursal: [PERSON_NAME] (Mex) Regresar Reporte de asistencia Fecha [DATE] [DATE…" at bounding box center [509, 235] width 1018 height 470
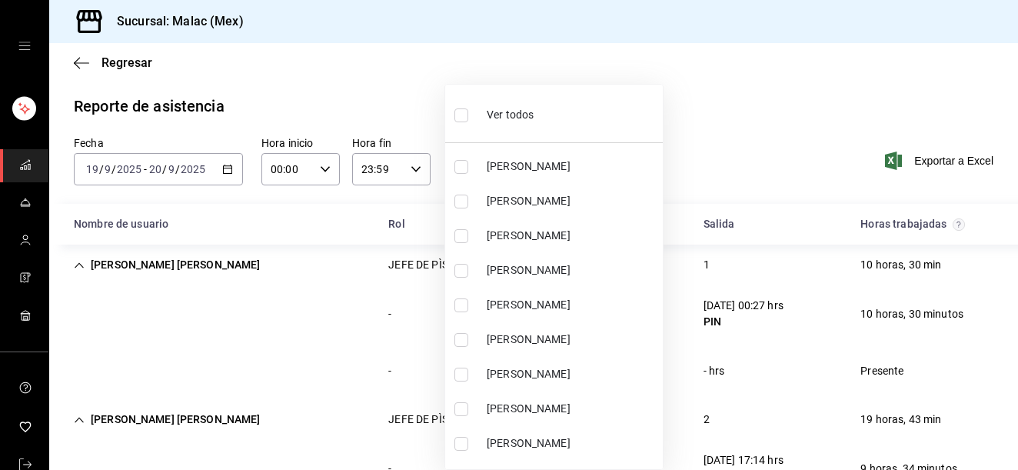
click at [517, 105] on div "Ver todos" at bounding box center [494, 113] width 79 height 33
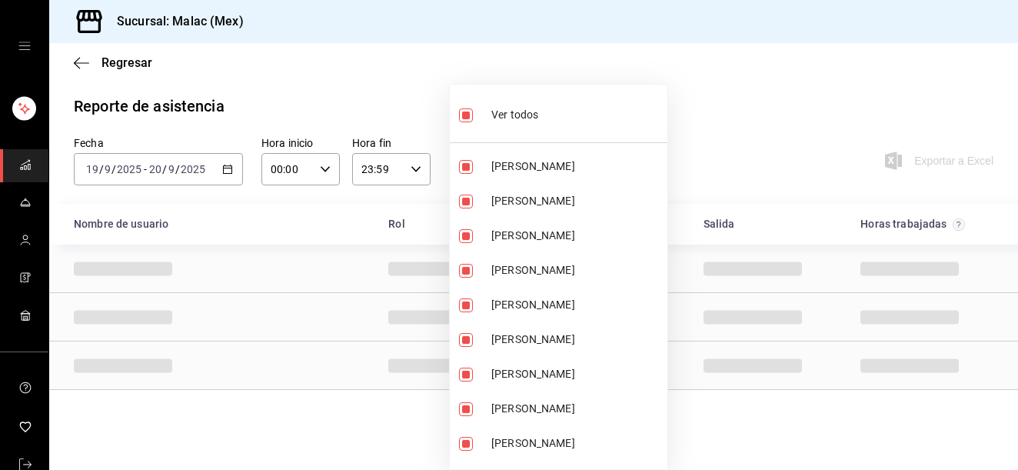
click at [517, 105] on div "Ver todos" at bounding box center [498, 113] width 79 height 33
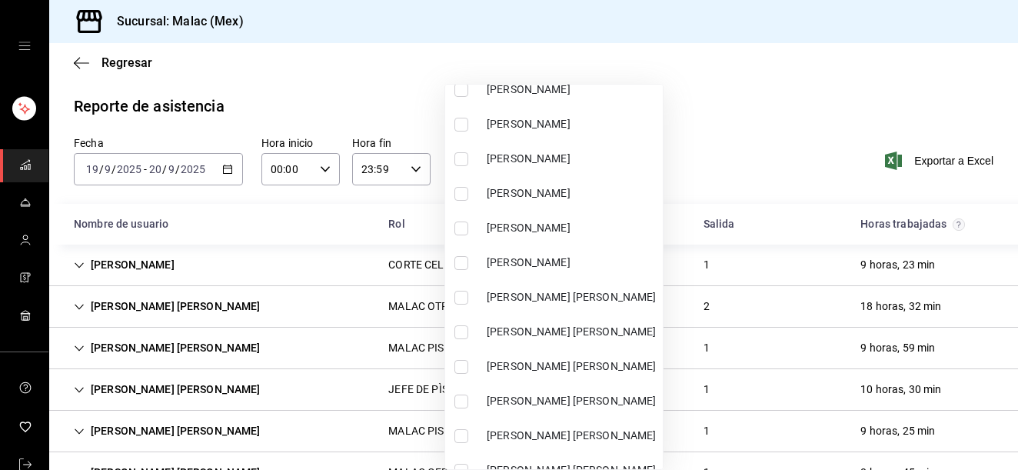
scroll to position [461, 0]
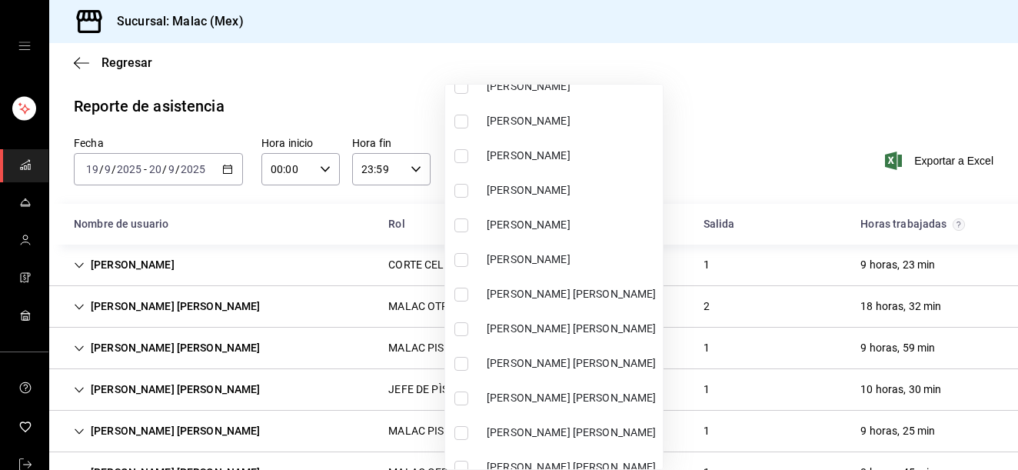
click at [582, 201] on li "[PERSON_NAME]" at bounding box center [554, 190] width 218 height 35
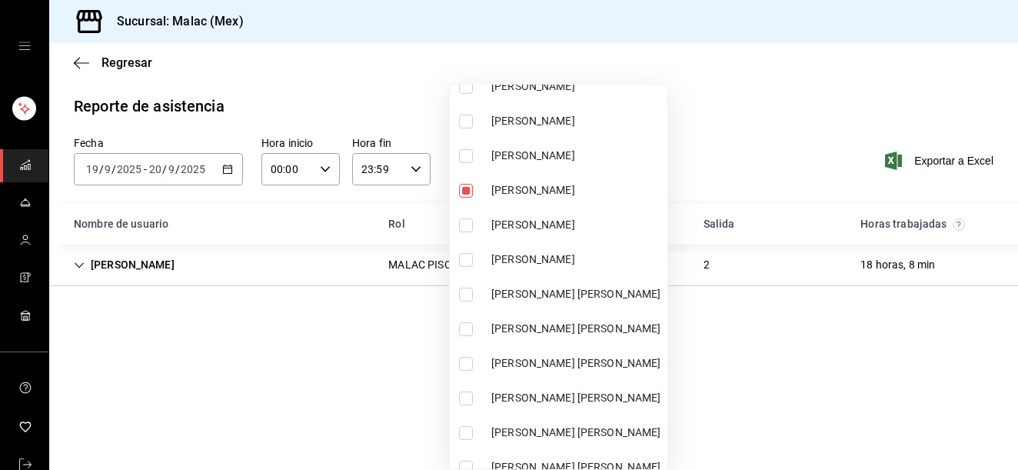
click at [590, 389] on li "[PERSON_NAME] [PERSON_NAME]" at bounding box center [559, 398] width 218 height 35
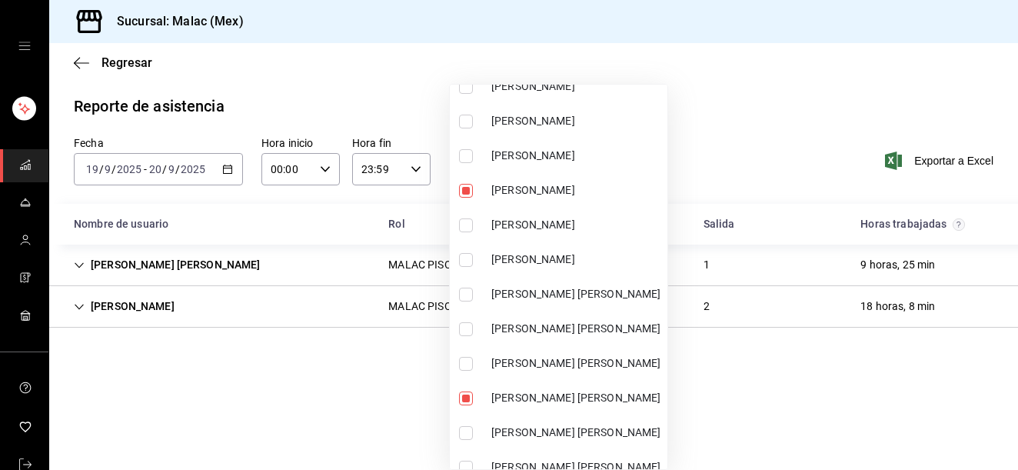
click at [583, 441] on li "[PERSON_NAME] [PERSON_NAME]" at bounding box center [559, 432] width 218 height 35
click at [770, 140] on div at bounding box center [509, 235] width 1018 height 470
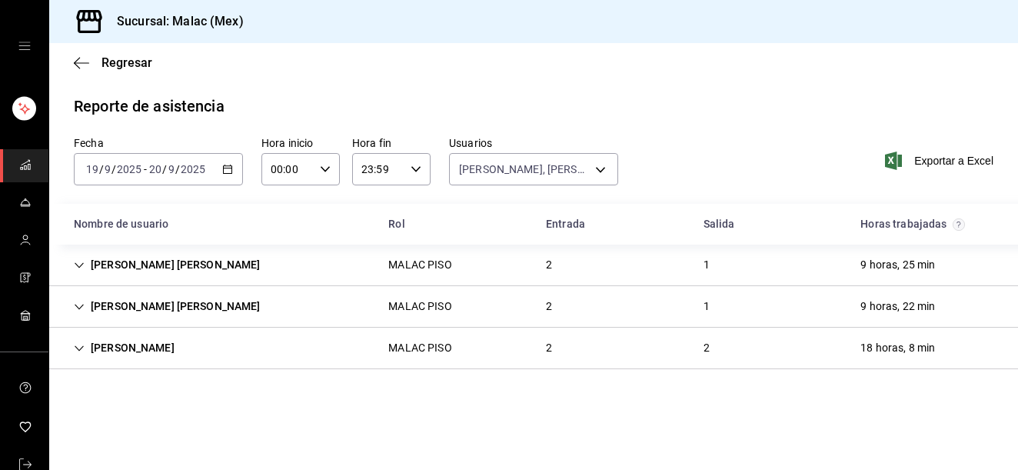
click at [382, 263] on div "MALAC PISO" at bounding box center [420, 265] width 88 height 28
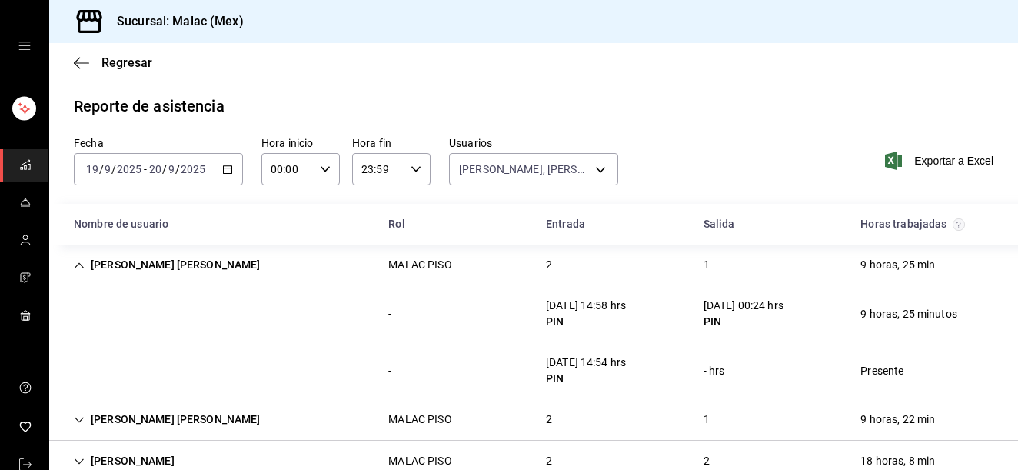
click at [382, 263] on div "MALAC PISO" at bounding box center [420, 265] width 88 height 28
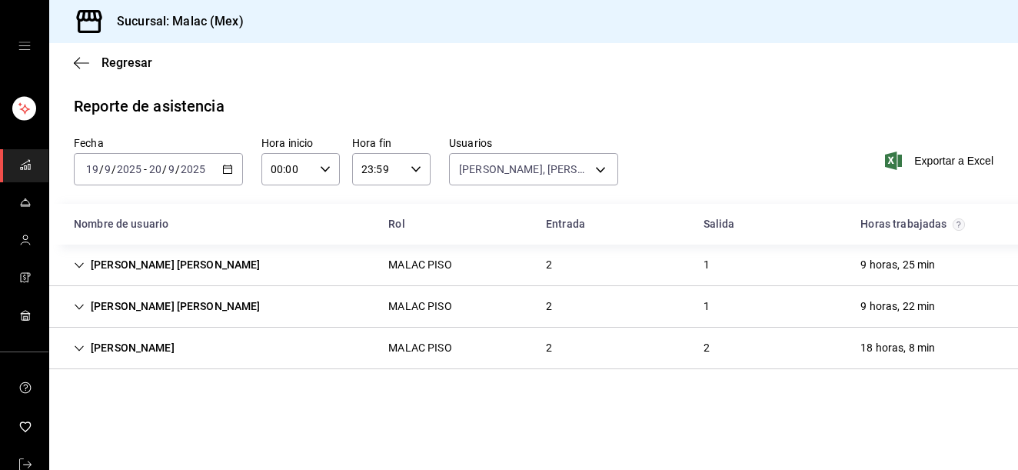
click at [385, 318] on div "MALAC PISO" at bounding box center [420, 306] width 88 height 28
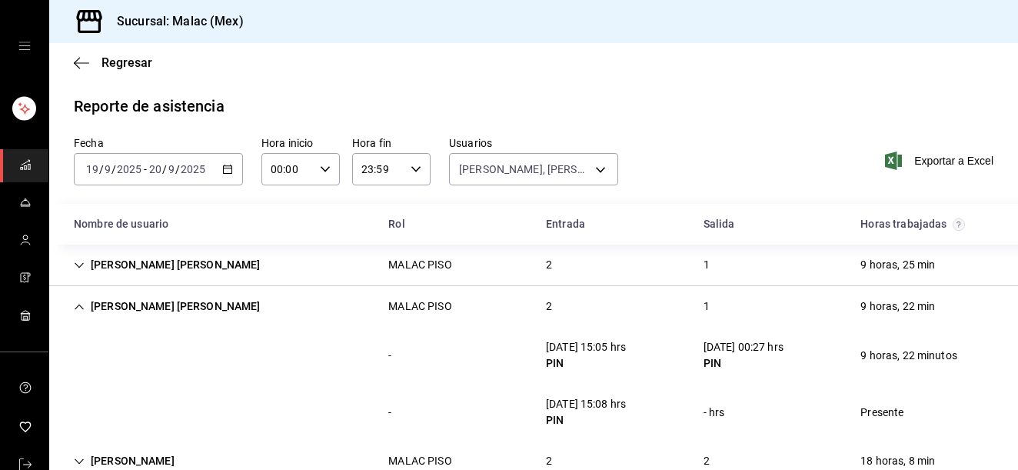
click at [385, 318] on div "MALAC PISO" at bounding box center [420, 306] width 88 height 28
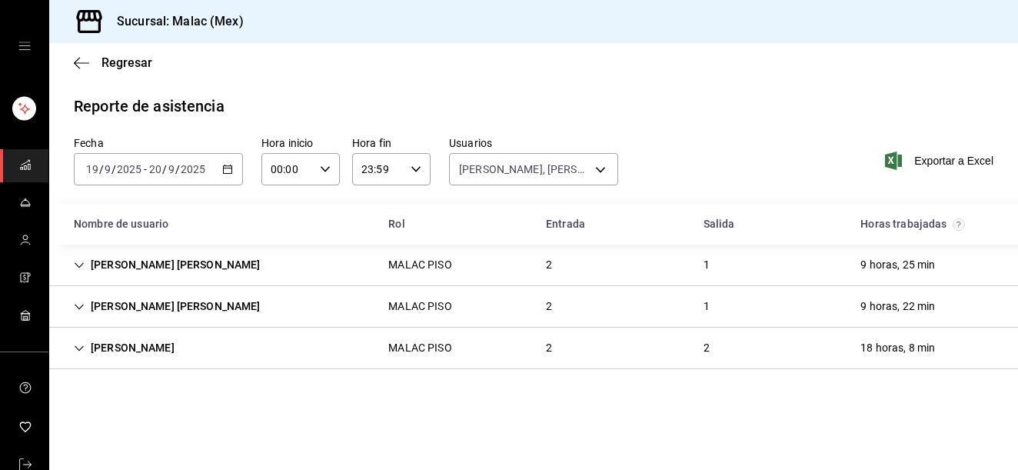
click at [385, 338] on div "MALAC PISO" at bounding box center [420, 348] width 88 height 28
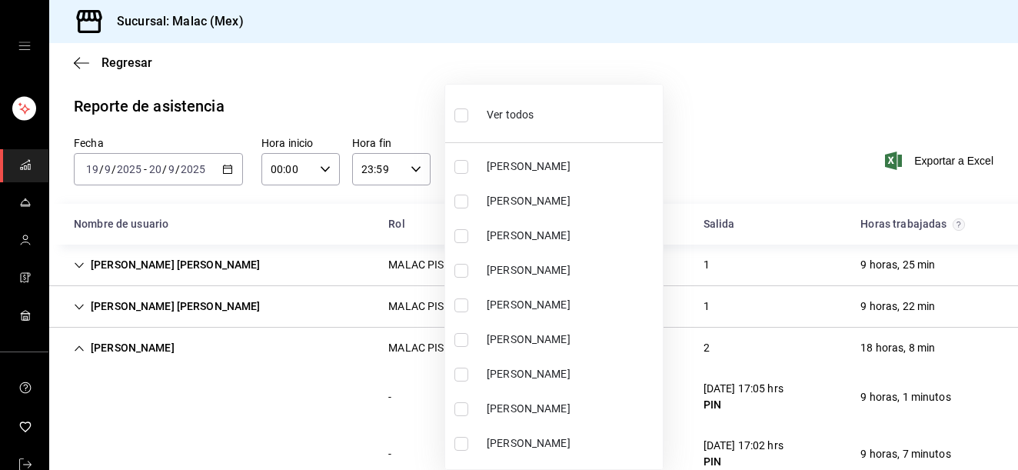
click at [499, 168] on body "Sucursal: [PERSON_NAME] (Mex) Regresar Reporte de asistencia Fecha [DATE] [DATE…" at bounding box center [509, 235] width 1018 height 470
click at [491, 128] on div "Ver todos" at bounding box center [494, 113] width 79 height 33
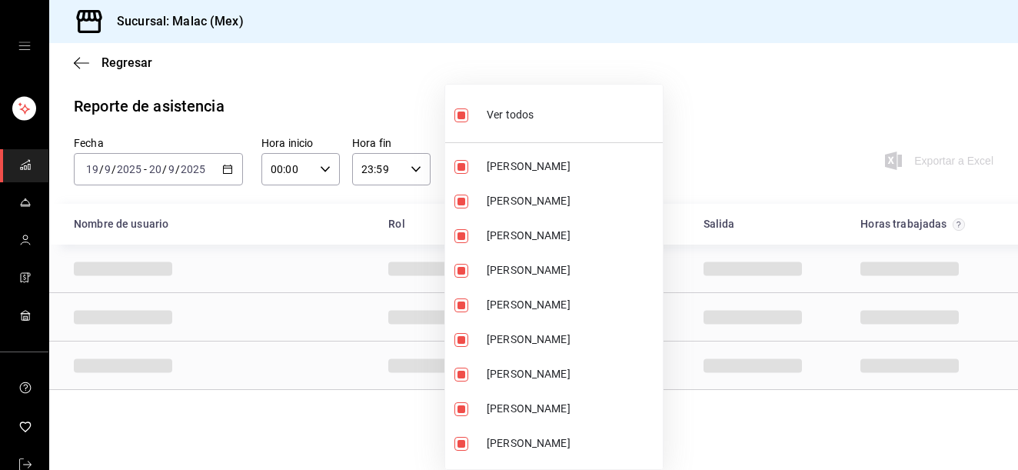
click at [491, 128] on div "Ver todos" at bounding box center [494, 113] width 79 height 33
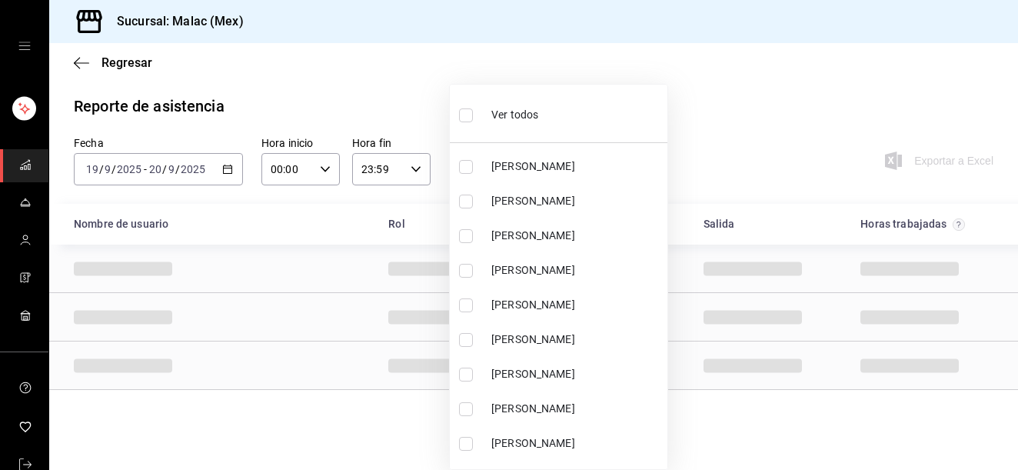
click at [574, 372] on span "[PERSON_NAME]" at bounding box center [576, 374] width 170 height 16
click at [570, 342] on span "[PERSON_NAME]" at bounding box center [576, 340] width 170 height 16
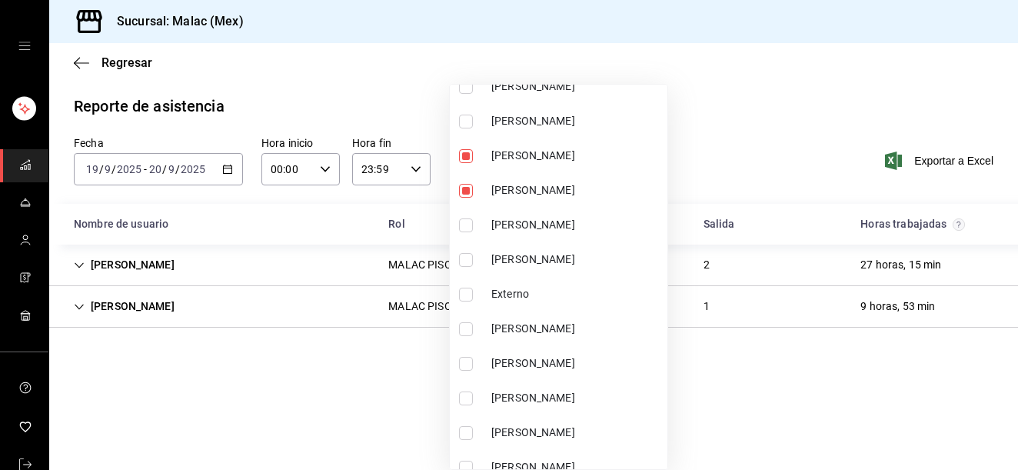
scroll to position [220, 0]
click at [575, 370] on li "[PERSON_NAME]" at bounding box center [559, 362] width 218 height 35
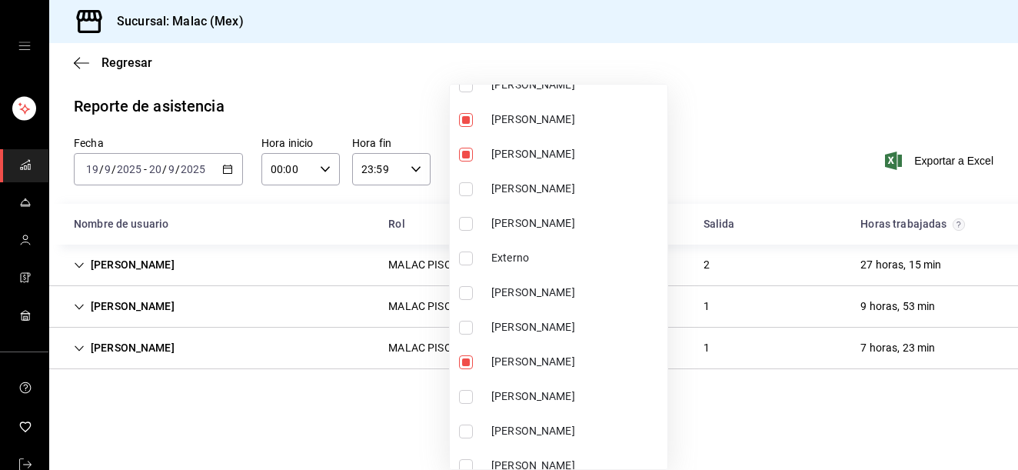
click at [715, 417] on div at bounding box center [509, 235] width 1018 height 470
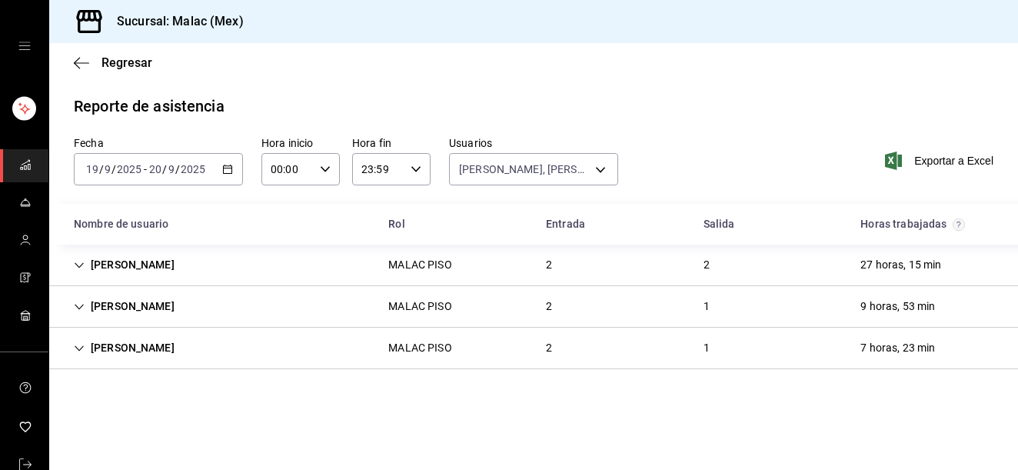
click at [526, 348] on div "[PERSON_NAME] PISO 2 1 7 horas, 23 min" at bounding box center [533, 349] width 969 height 42
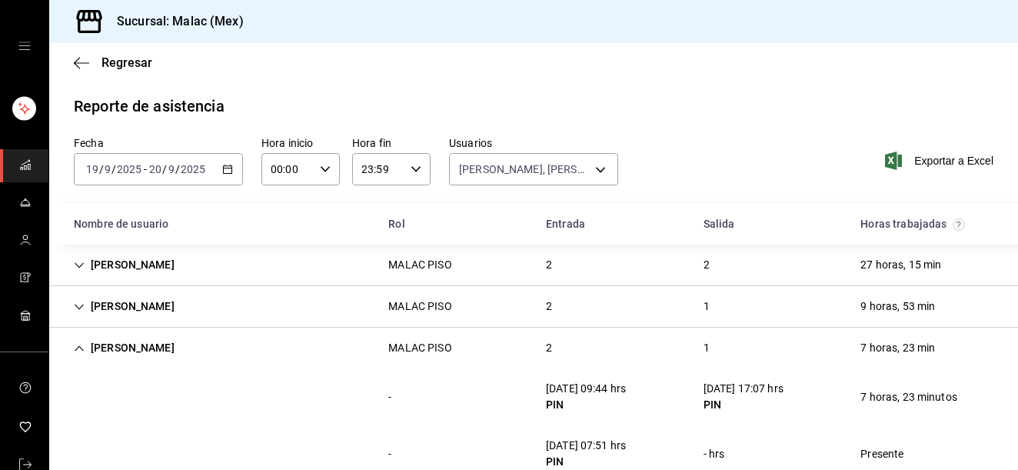
click at [526, 348] on div "[PERSON_NAME] PISO 2 1 7 horas, 23 min" at bounding box center [533, 348] width 969 height 41
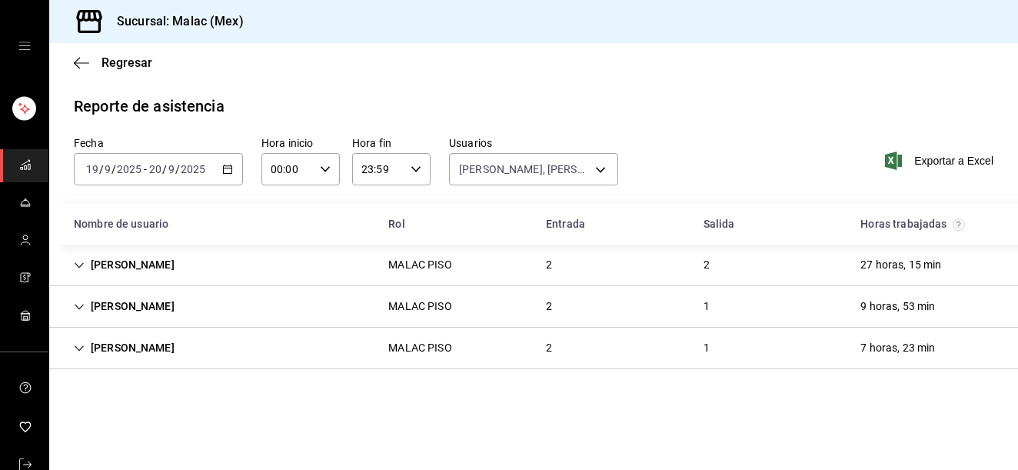
click at [516, 322] on div "[PERSON_NAME] PISO 2 1 9 horas, 53 min" at bounding box center [533, 307] width 969 height 42
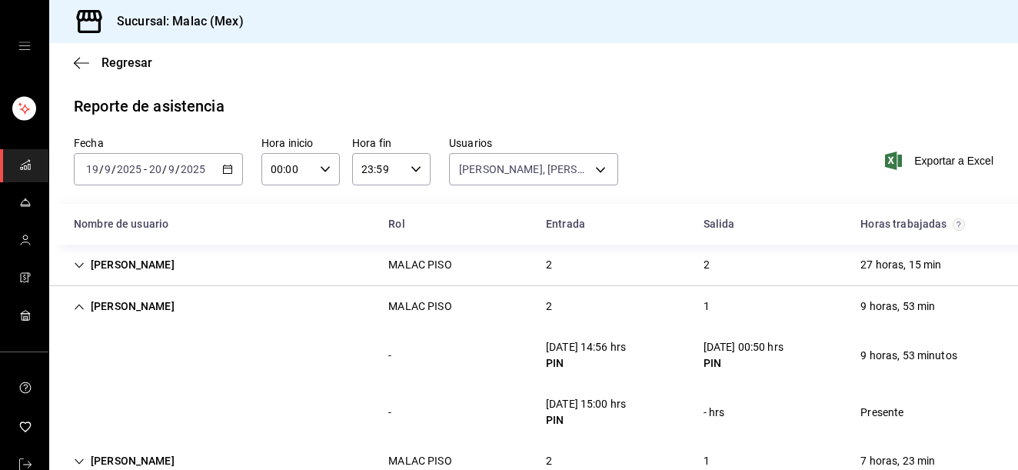
click at [516, 322] on div "[PERSON_NAME] PISO 2 1 9 horas, 53 min" at bounding box center [533, 306] width 969 height 41
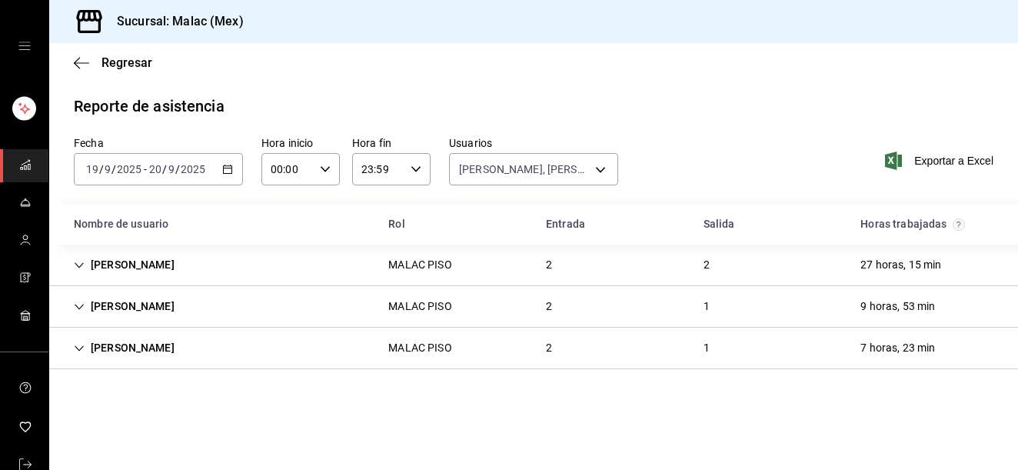
click at [526, 272] on div "[PERSON_NAME] PISO 2 2 27 horas, 15 min" at bounding box center [533, 266] width 969 height 42
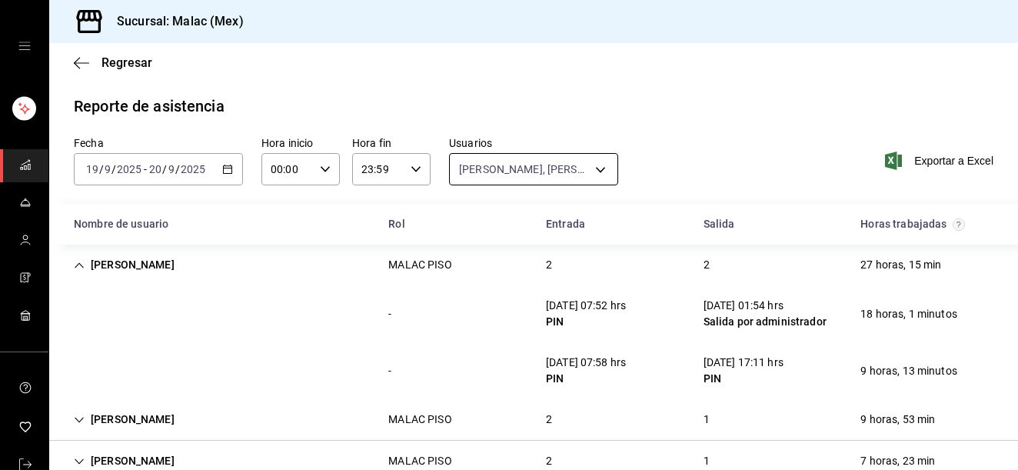
click at [521, 160] on body "Sucursal: [PERSON_NAME] (Mex) Regresar Reporte de asistencia Fecha [DATE] [DATE…" at bounding box center [509, 235] width 1018 height 470
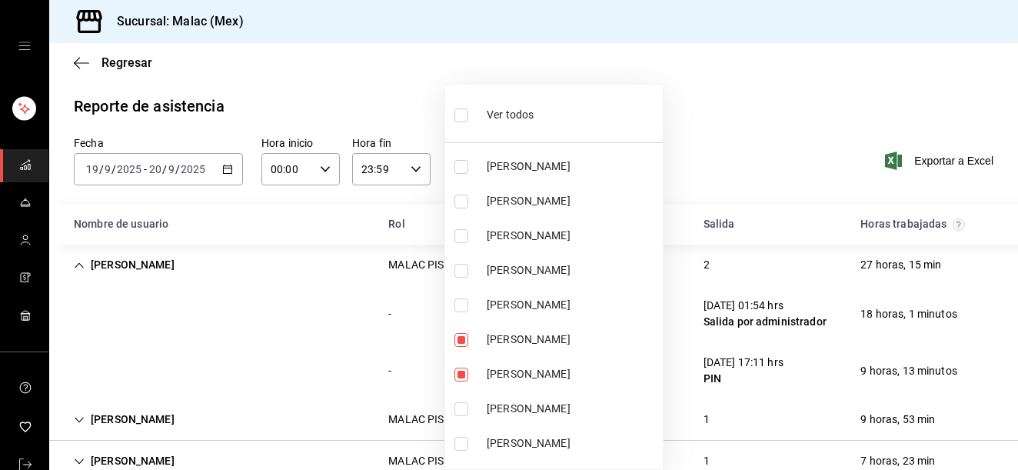
click at [505, 127] on div "Ver todos" at bounding box center [494, 113] width 79 height 33
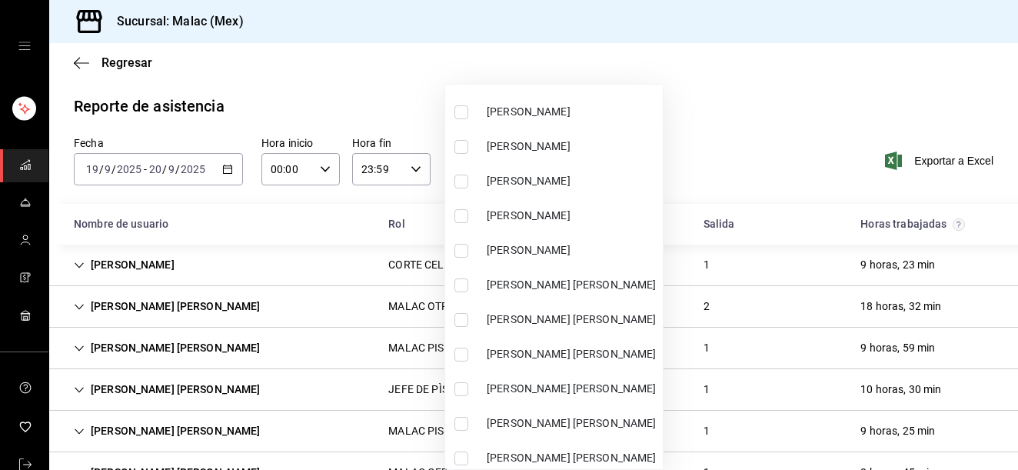
scroll to position [503, 0]
click at [606, 323] on span "[PERSON_NAME] [PERSON_NAME]" at bounding box center [572, 321] width 170 height 16
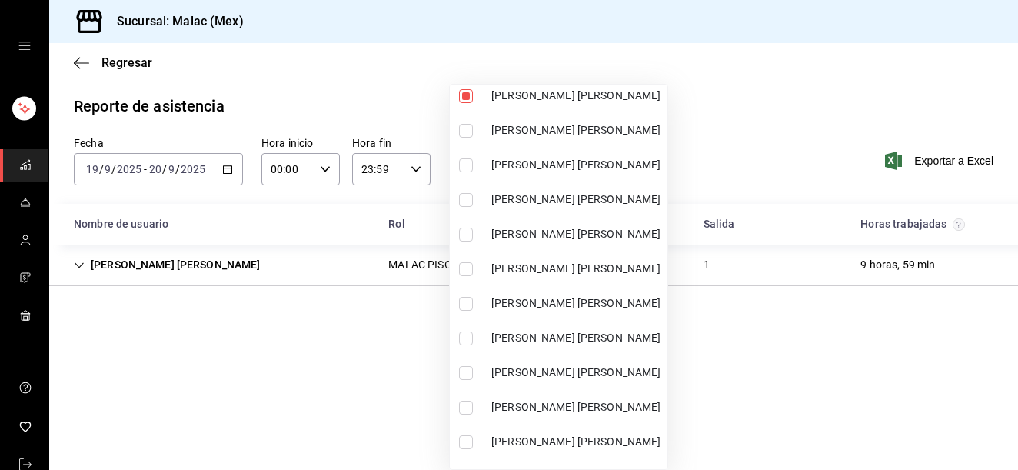
scroll to position [756, 0]
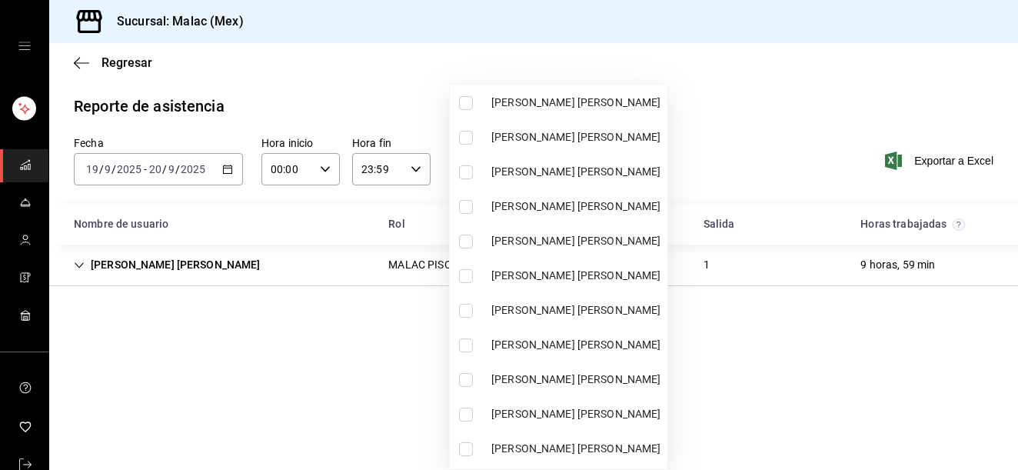
click at [642, 316] on span "[PERSON_NAME] [PERSON_NAME]" at bounding box center [576, 310] width 170 height 16
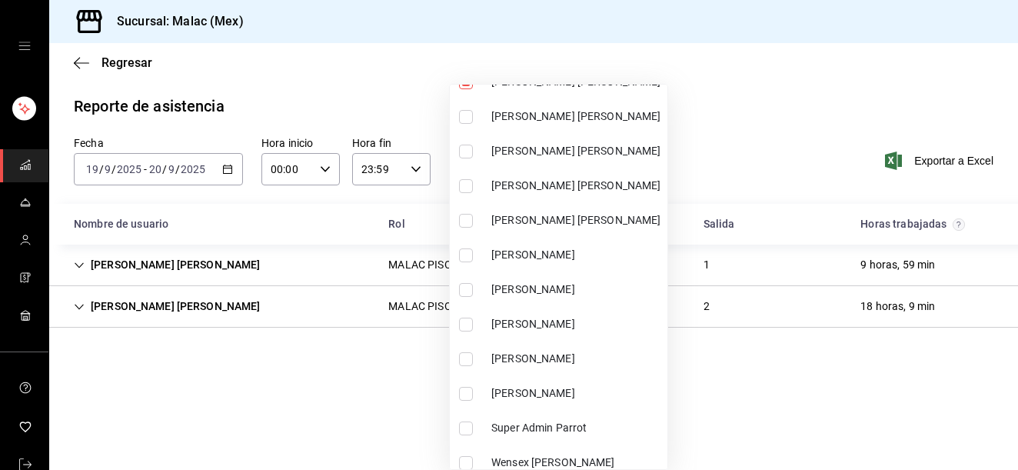
scroll to position [1030, 0]
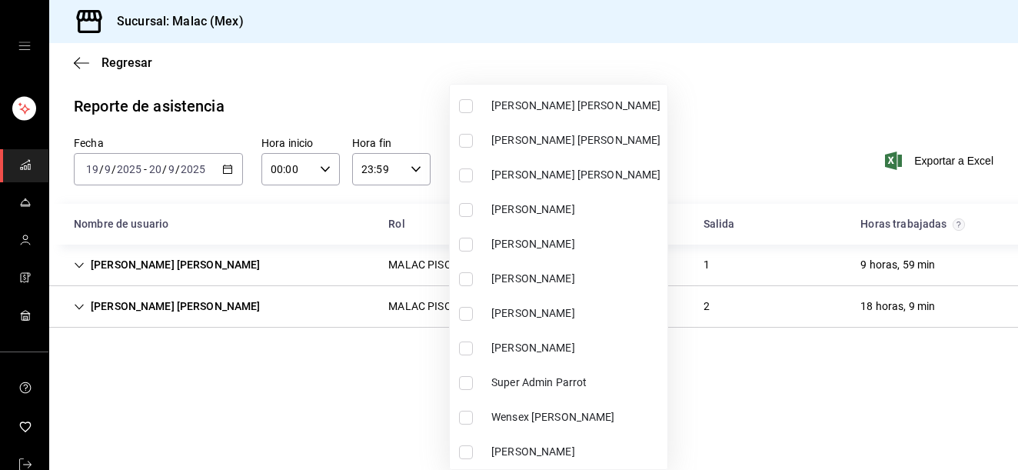
click at [575, 451] on span "[PERSON_NAME]" at bounding box center [576, 452] width 170 height 16
click at [800, 397] on div at bounding box center [509, 235] width 1018 height 470
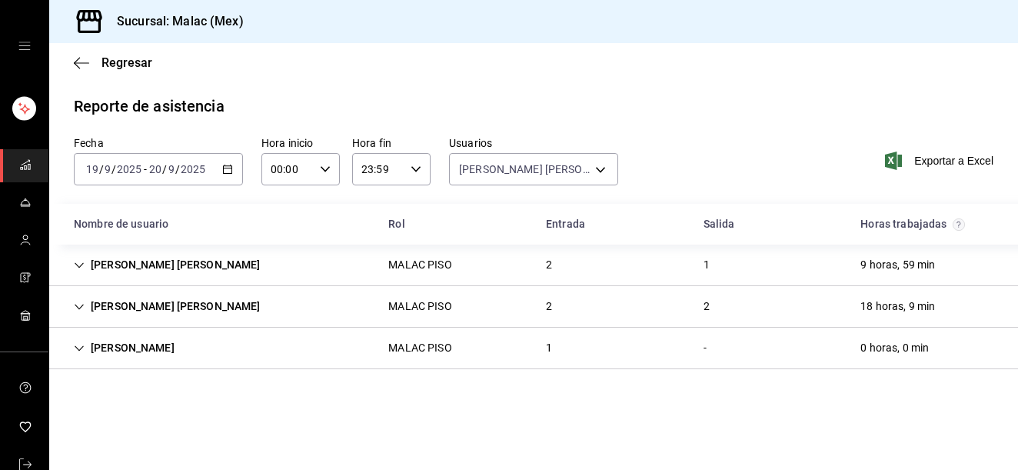
click at [537, 350] on div "1" at bounding box center [549, 348] width 31 height 28
click at [378, 311] on div "MALAC PISO" at bounding box center [420, 306] width 88 height 28
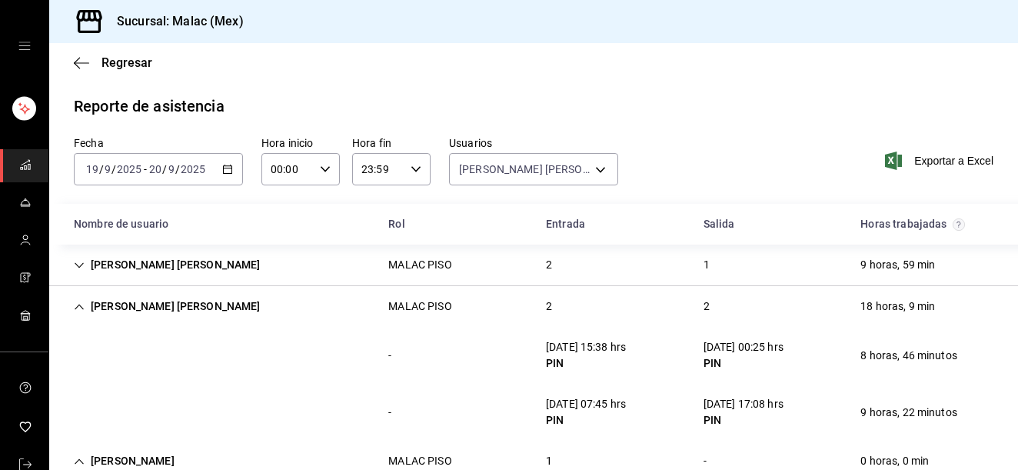
click at [568, 255] on div "[PERSON_NAME] [PERSON_NAME] PISO 2 1 9 horas, 59 min" at bounding box center [533, 266] width 969 height 42
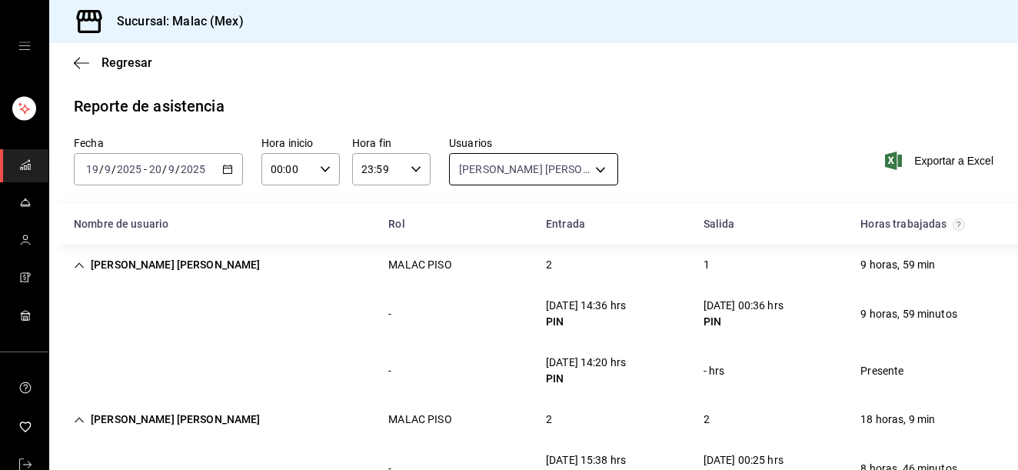
click at [517, 162] on body "Sucursal: [PERSON_NAME] (Mex) Regresar Reporte de asistencia Fecha [DATE] [DATE…" at bounding box center [509, 235] width 1018 height 470
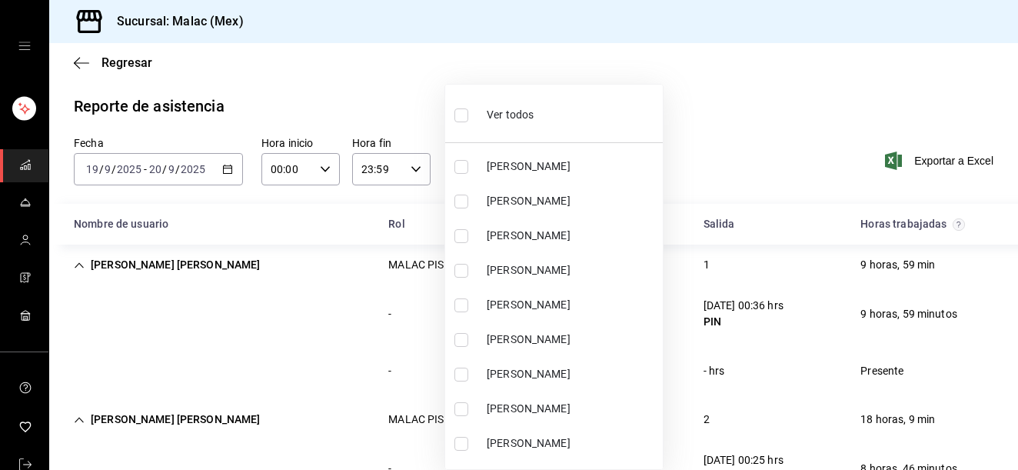
click at [511, 130] on li "Ver todos" at bounding box center [554, 113] width 218 height 45
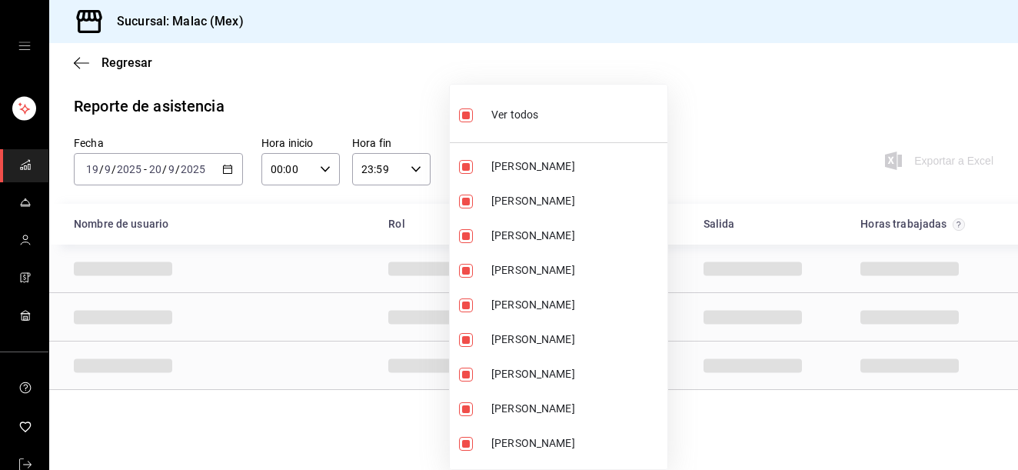
click at [511, 130] on li "Ver todos" at bounding box center [559, 113] width 218 height 45
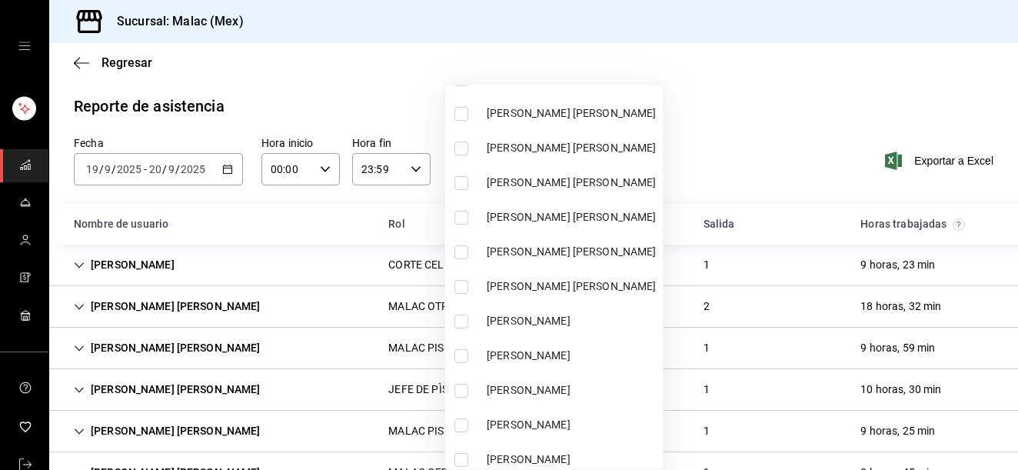
scroll to position [1030, 0]
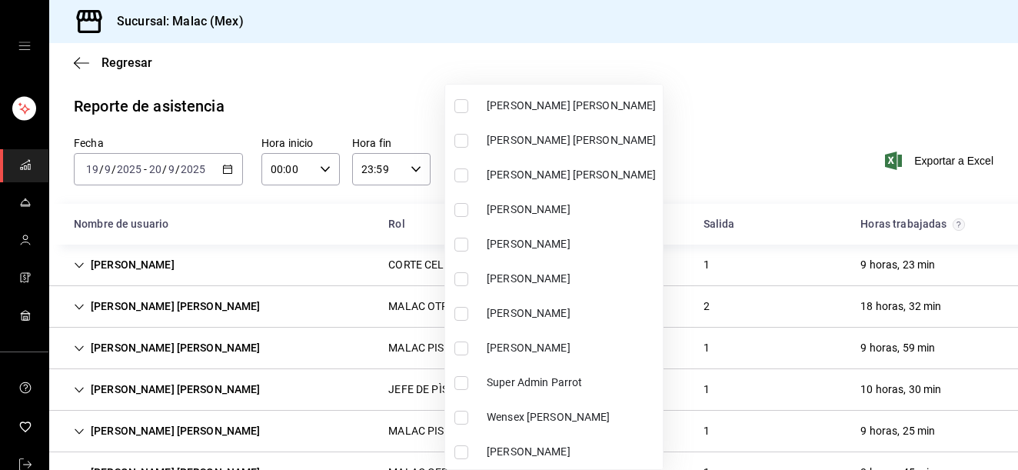
click at [611, 244] on span "[PERSON_NAME]" at bounding box center [572, 244] width 170 height 16
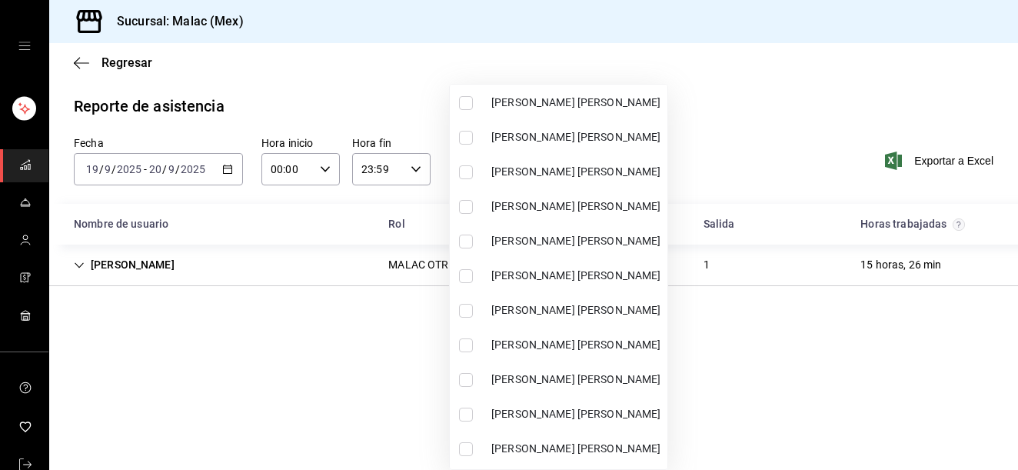
scroll to position [762, 0]
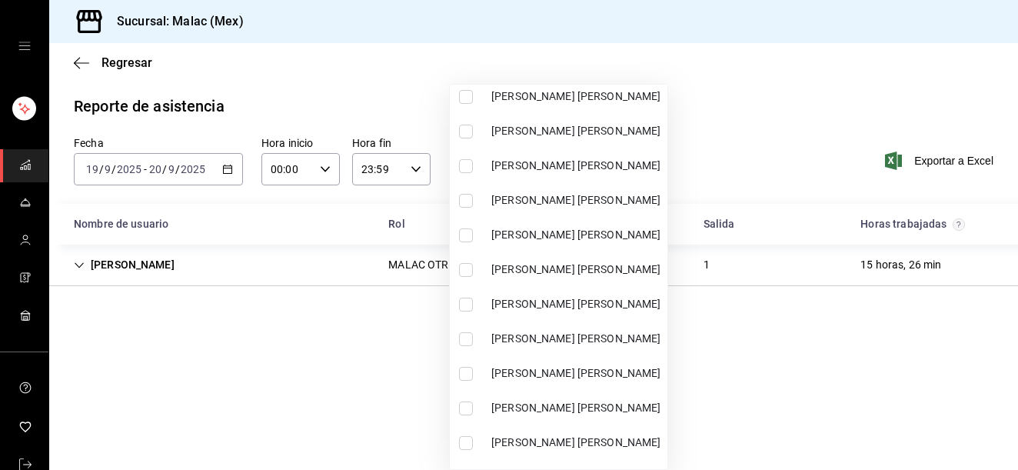
click at [615, 337] on span "[PERSON_NAME] [PERSON_NAME]" at bounding box center [576, 339] width 170 height 16
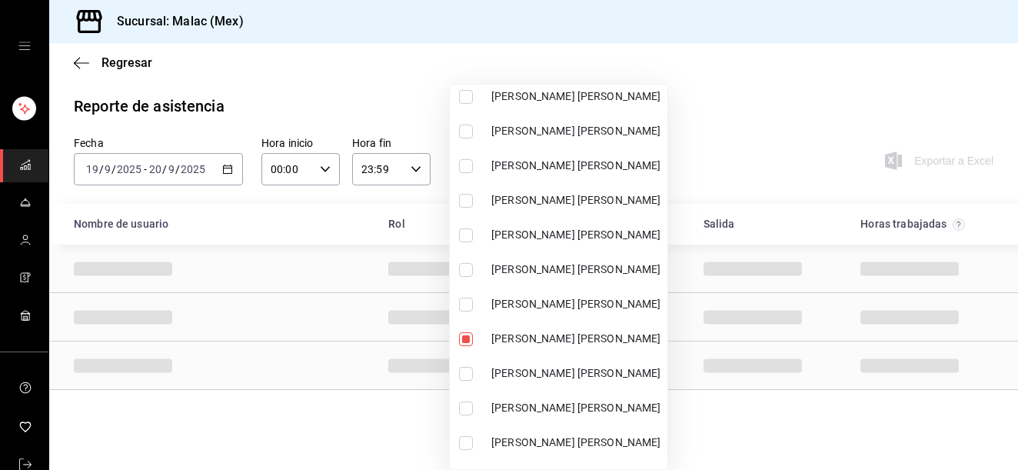
click at [776, 404] on div at bounding box center [509, 235] width 1018 height 470
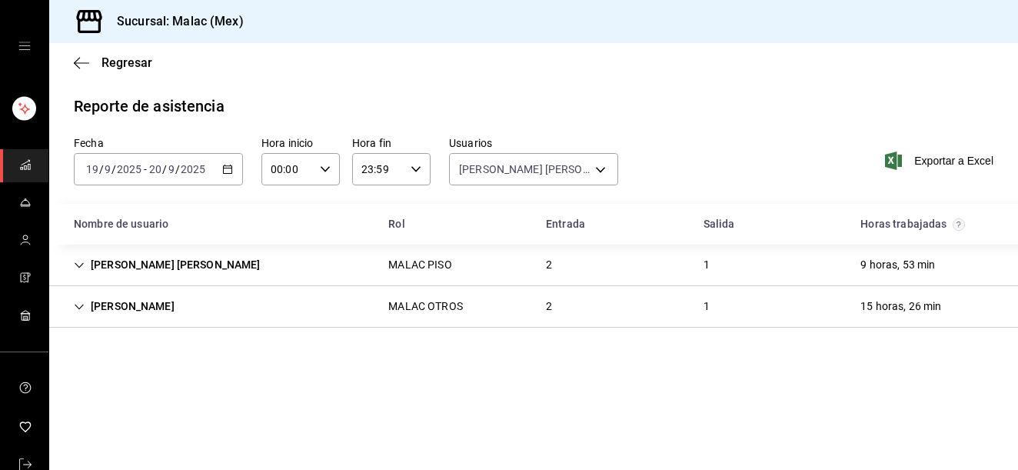
click at [545, 271] on div "2" at bounding box center [549, 265] width 31 height 28
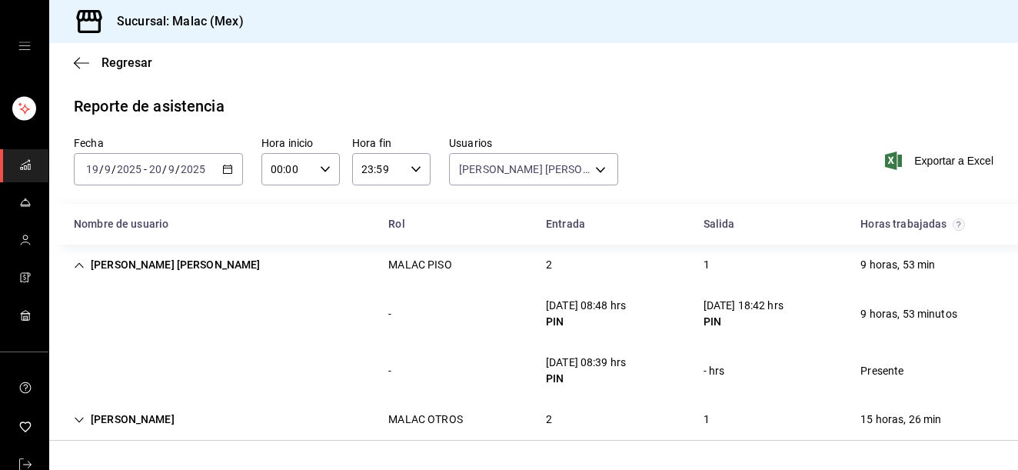
click at [545, 268] on div "2" at bounding box center [549, 265] width 31 height 28
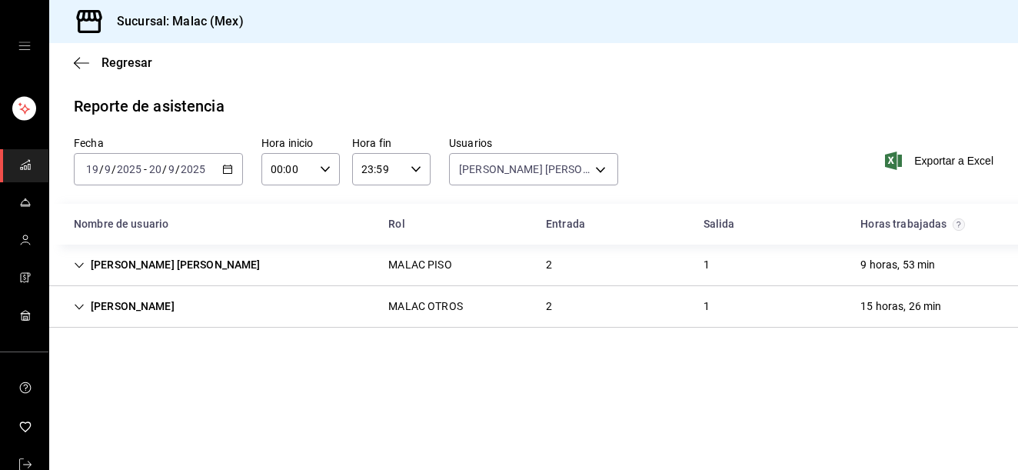
click at [530, 299] on div "[PERSON_NAME] [PERSON_NAME] OTROS 2 1 15 horas, 26 min" at bounding box center [533, 307] width 969 height 42
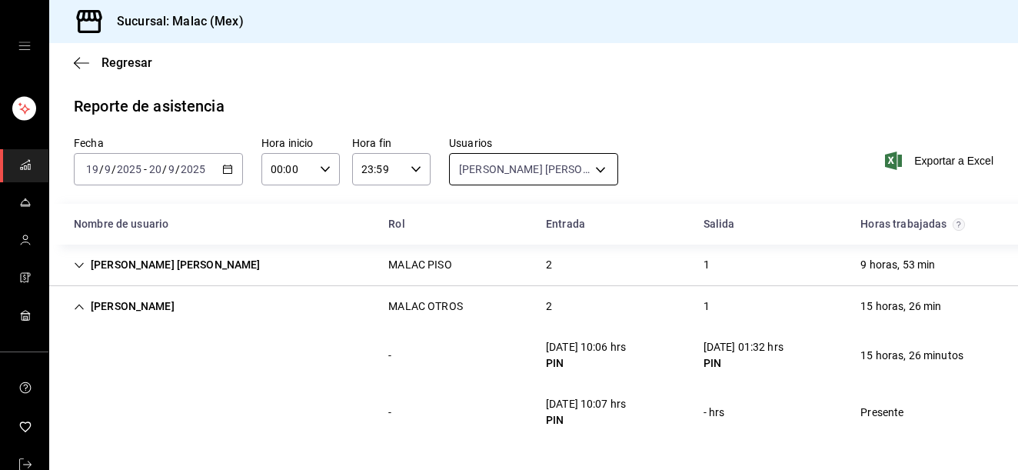
click at [554, 161] on body "Sucursal: [PERSON_NAME] (Mex) Regresar Reporte de asistencia Fecha [DATE] [DATE…" at bounding box center [509, 235] width 1018 height 470
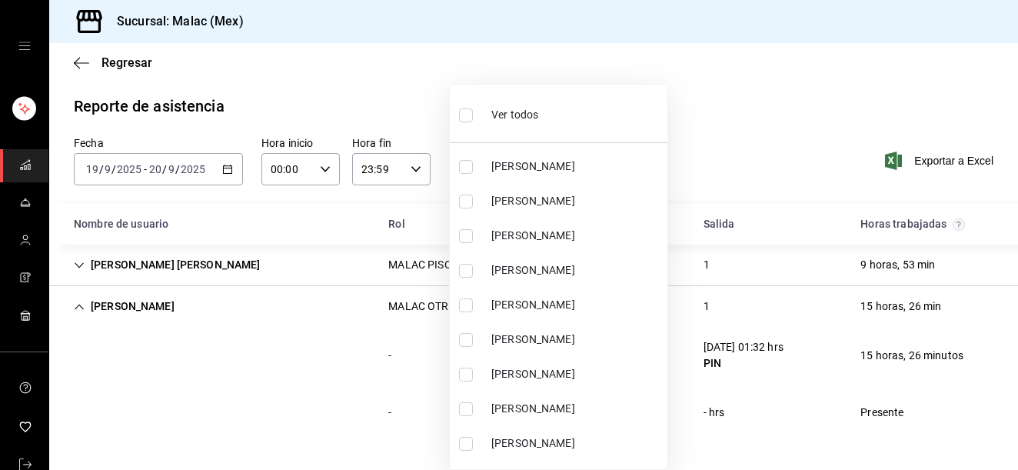
click at [507, 100] on div "Ver todos" at bounding box center [498, 113] width 79 height 33
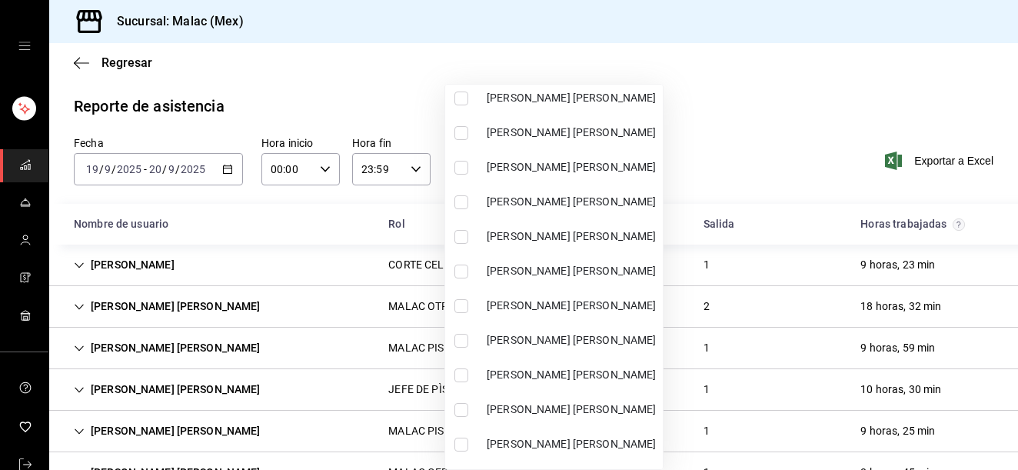
scroll to position [665, 0]
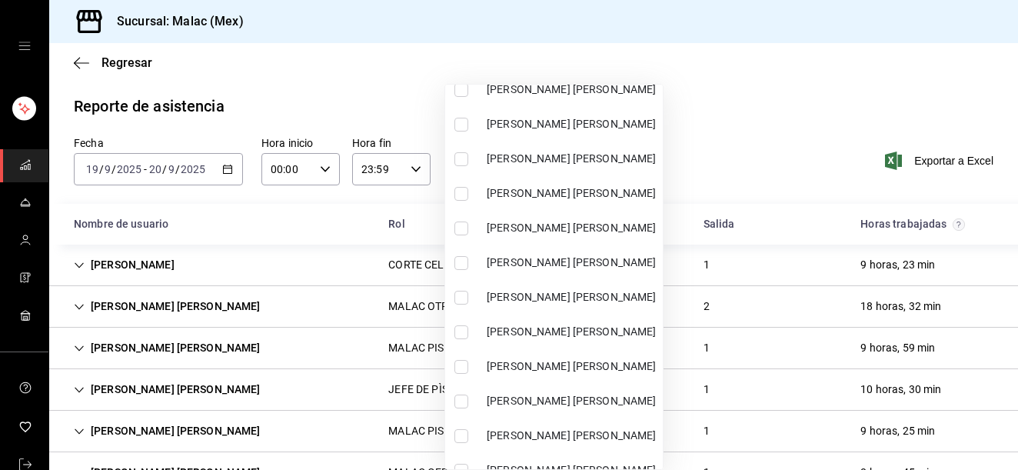
click at [630, 334] on span "[PERSON_NAME] [PERSON_NAME]" at bounding box center [572, 332] width 170 height 16
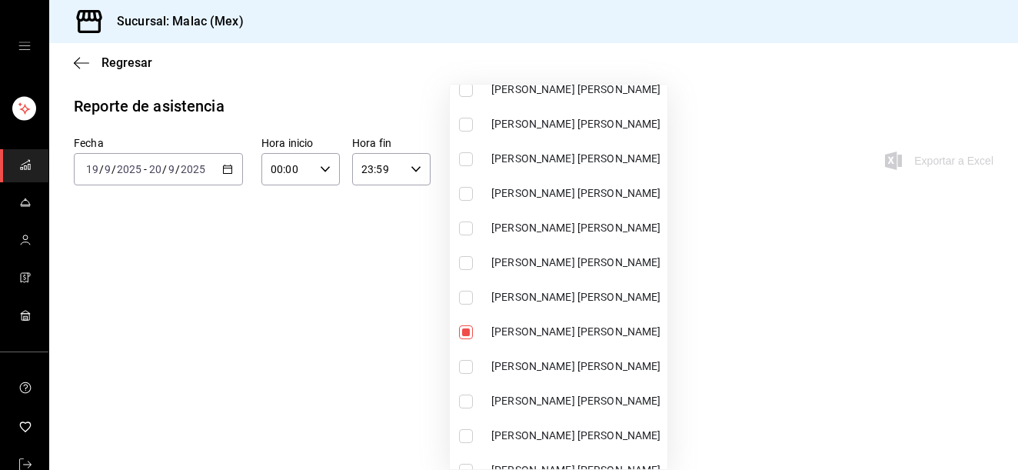
scroll to position [1030, 0]
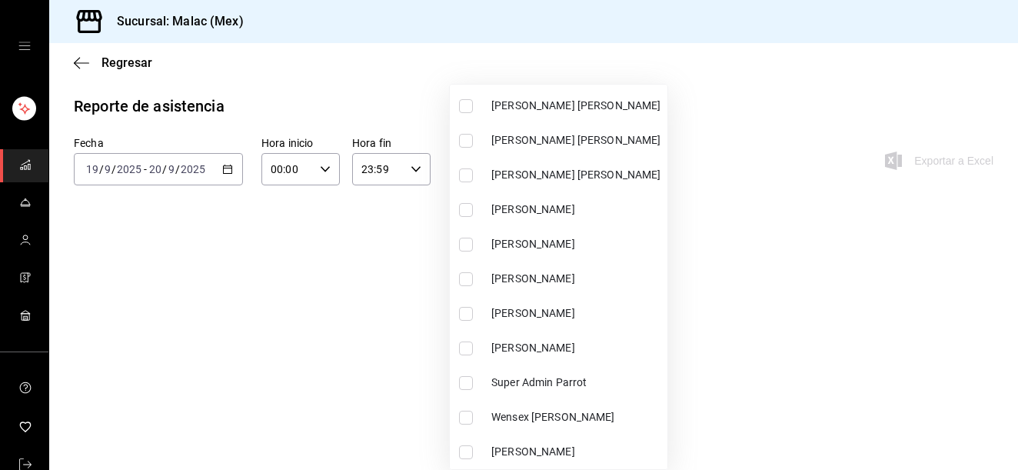
click at [586, 423] on span "Wensex [PERSON_NAME]" at bounding box center [576, 417] width 170 height 16
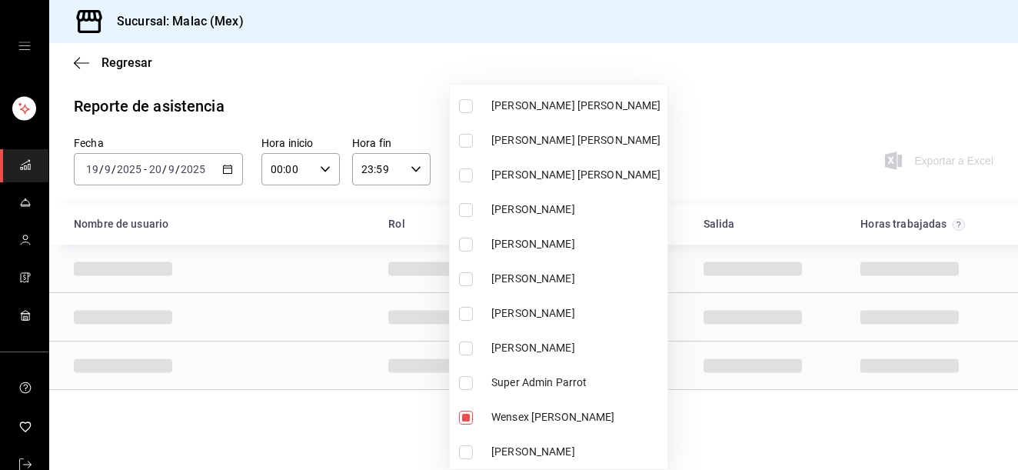
click at [752, 414] on div at bounding box center [509, 235] width 1018 height 470
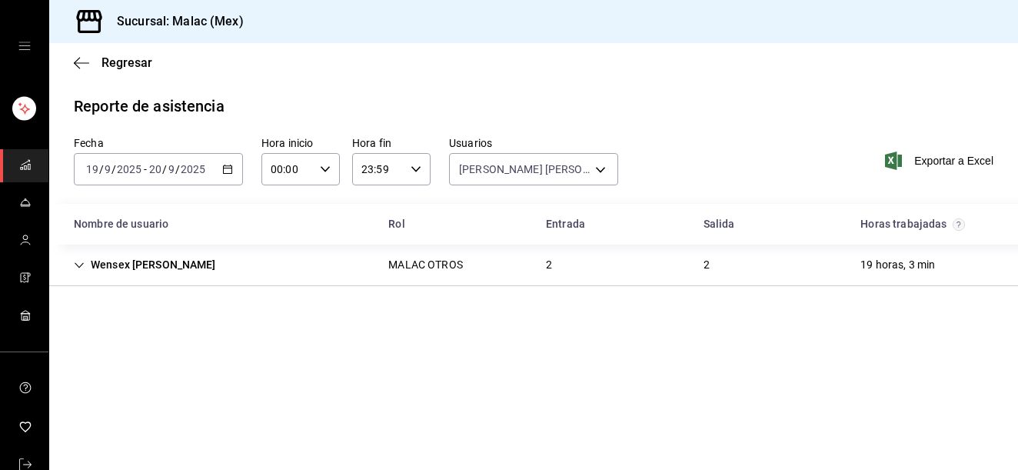
click at [471, 265] on div "MALAC OTROS" at bounding box center [425, 265] width 98 height 28
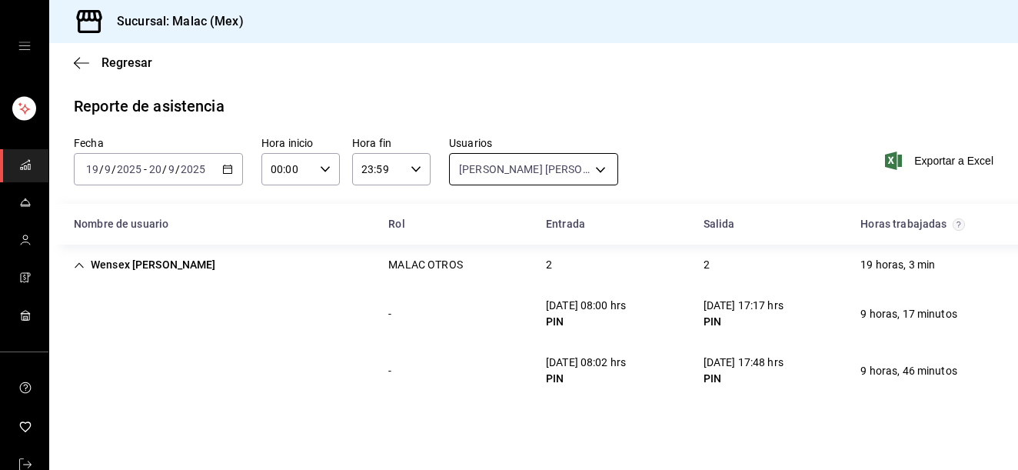
click at [568, 156] on body "Sucursal: [PERSON_NAME] (Mex) Regresar Reporte de asistencia Fecha [DATE] [DATE…" at bounding box center [509, 235] width 1018 height 470
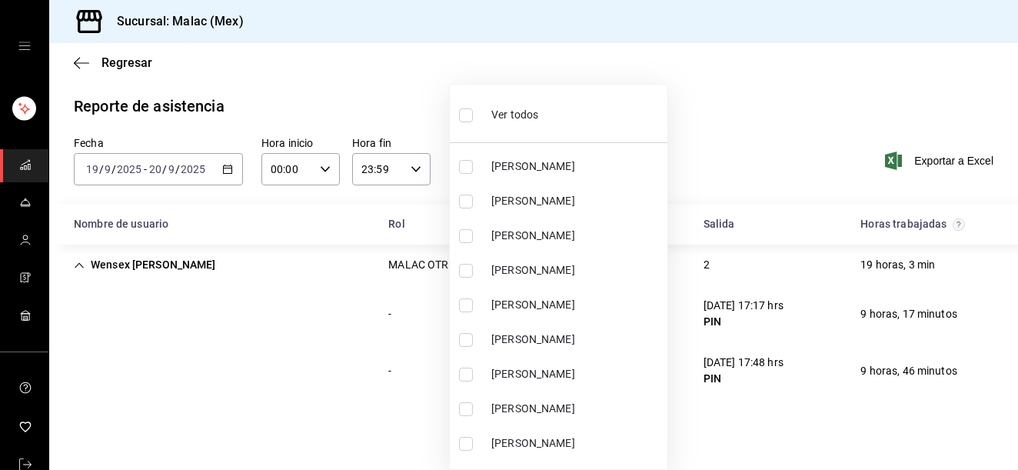
click at [546, 106] on li "Ver todos" at bounding box center [559, 113] width 218 height 45
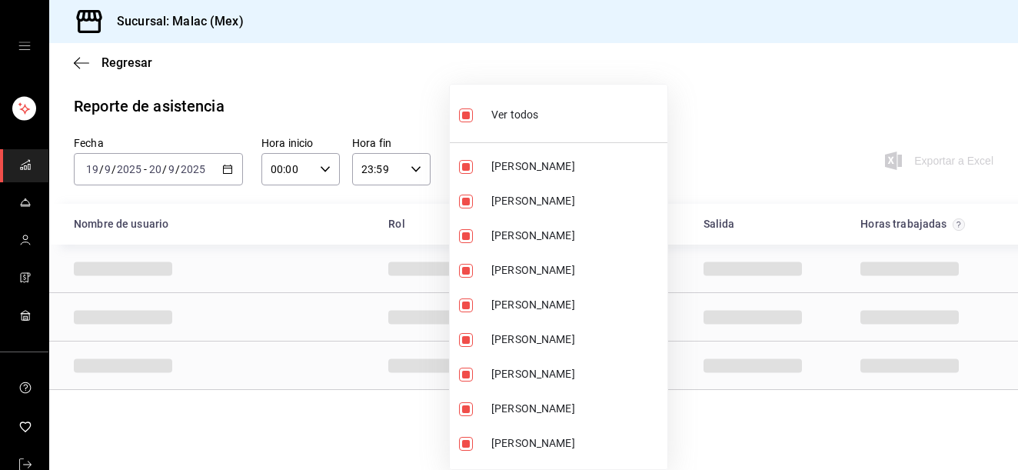
click at [546, 106] on li "Ver todos" at bounding box center [559, 113] width 218 height 45
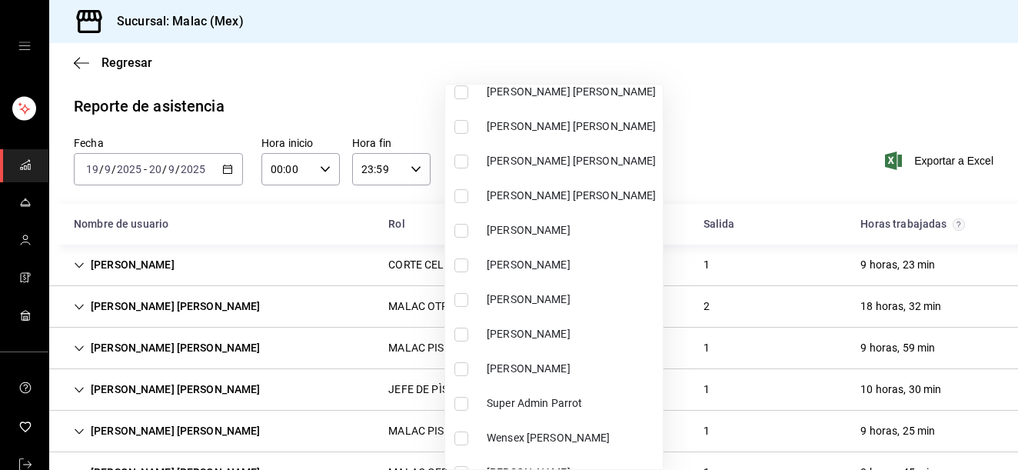
scroll to position [1003, 0]
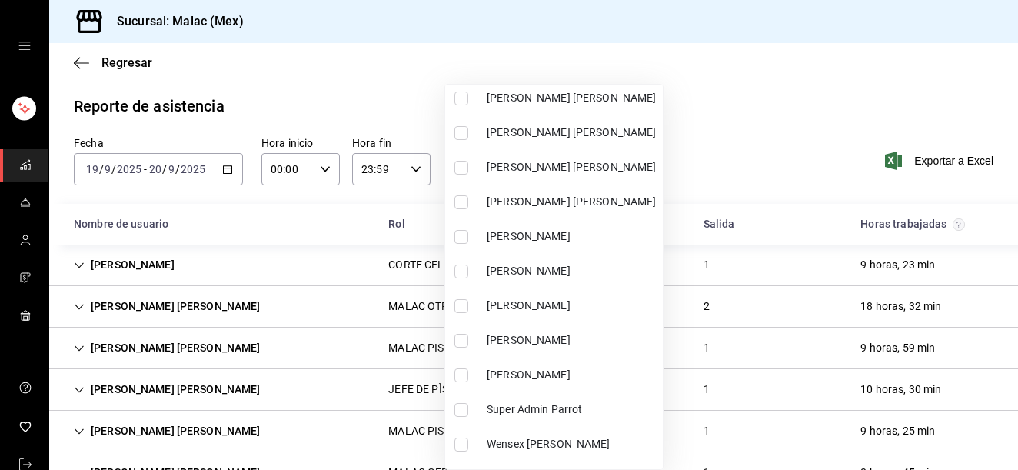
click at [588, 345] on span "[PERSON_NAME]" at bounding box center [572, 340] width 170 height 16
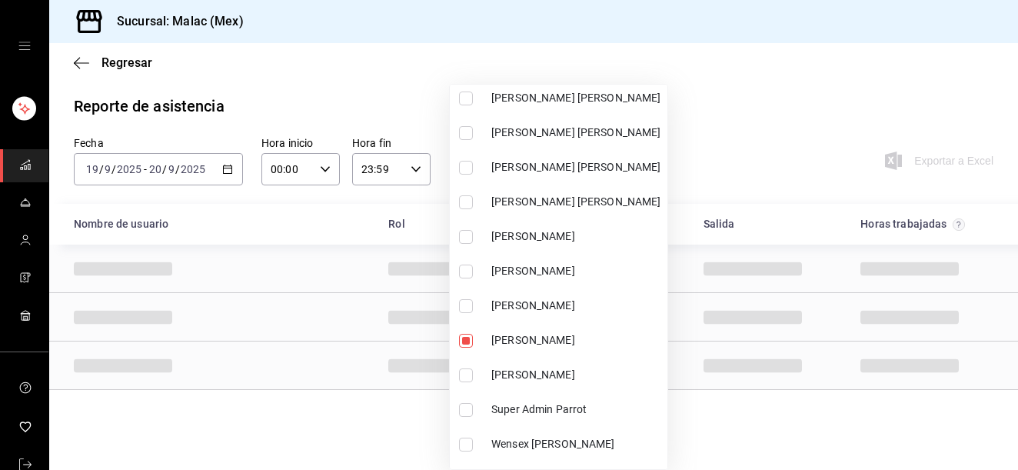
click at [585, 370] on span "[PERSON_NAME]" at bounding box center [576, 375] width 170 height 16
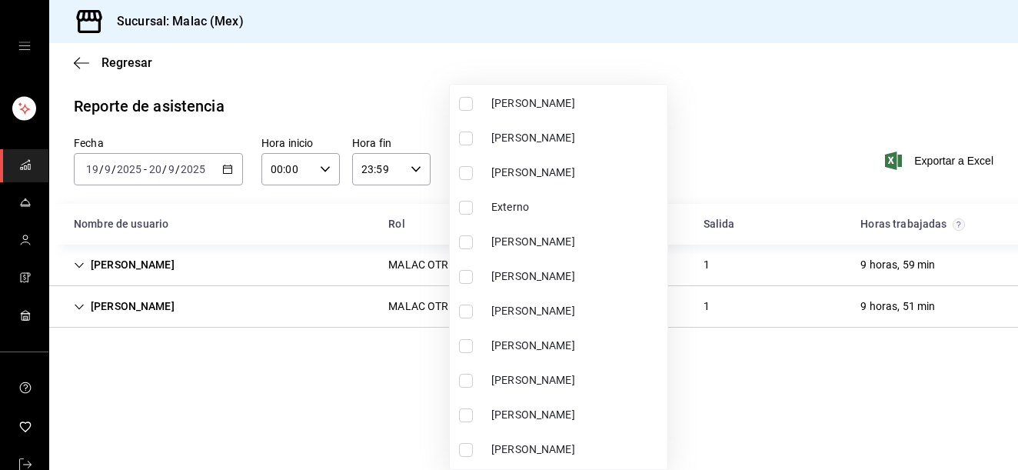
scroll to position [259, 0]
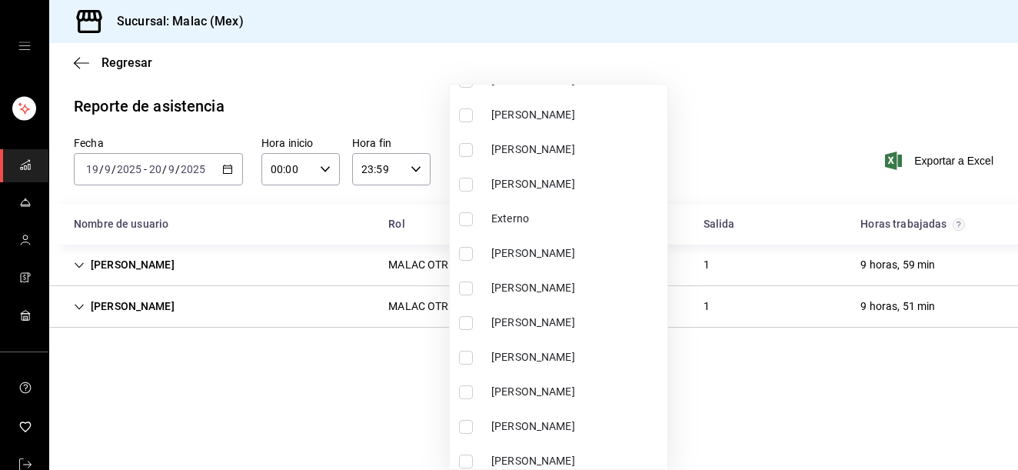
click at [611, 345] on li "[PERSON_NAME]" at bounding box center [559, 357] width 218 height 35
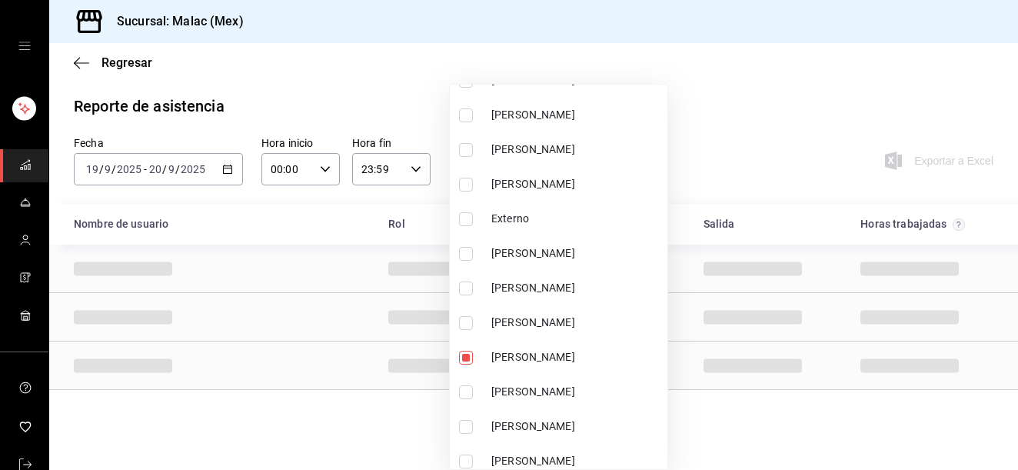
click at [783, 412] on div at bounding box center [509, 235] width 1018 height 470
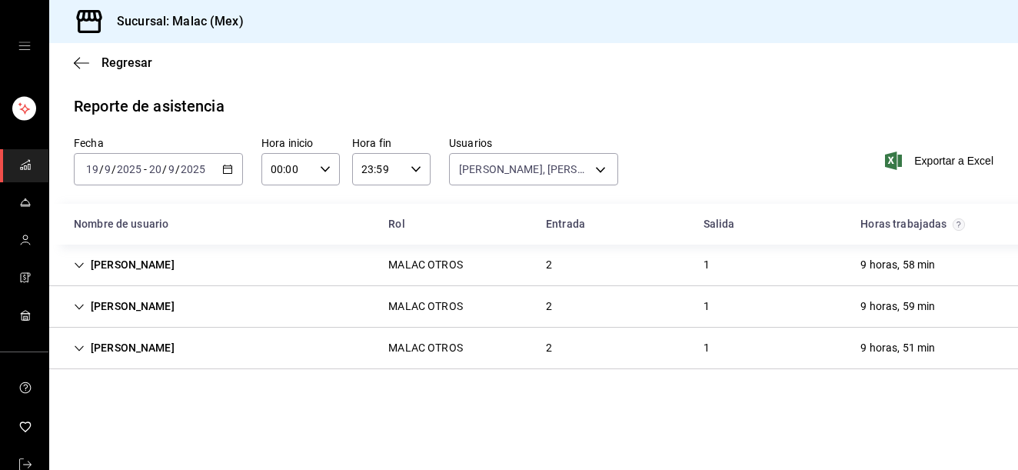
click at [638, 362] on div "[PERSON_NAME] OTROS 2 1 9 horas, 51 min" at bounding box center [533, 349] width 969 height 42
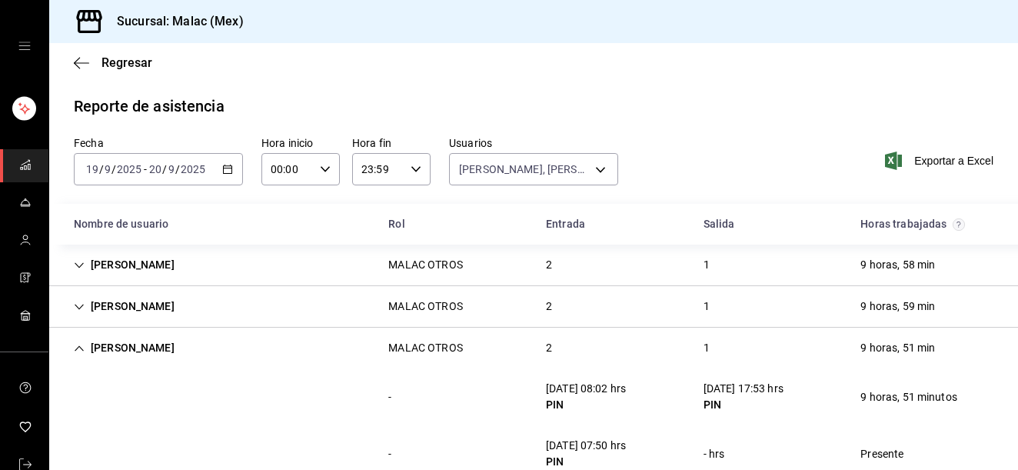
click at [512, 277] on div "[PERSON_NAME] OTROS 2 1 9 horas, 58 min" at bounding box center [533, 266] width 969 height 42
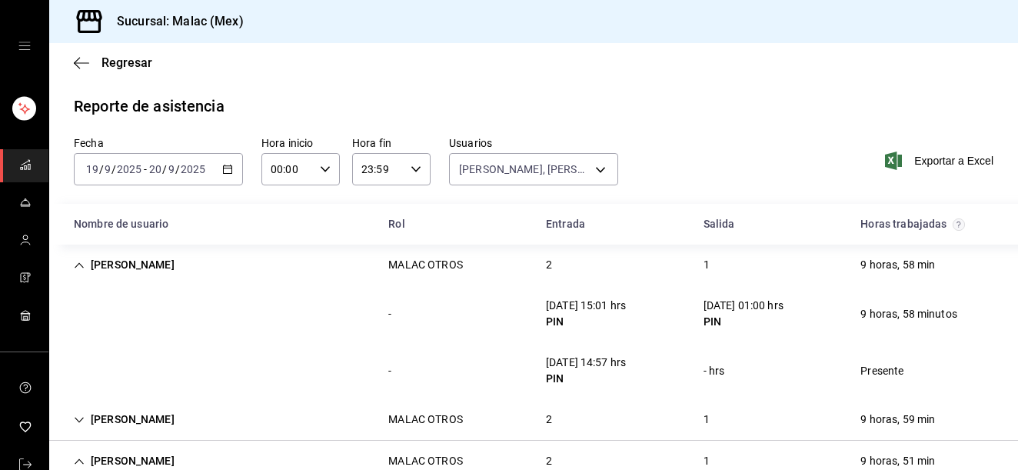
click at [512, 274] on div "[PERSON_NAME] OTROS 2 1 9 horas, 58 min" at bounding box center [533, 265] width 969 height 41
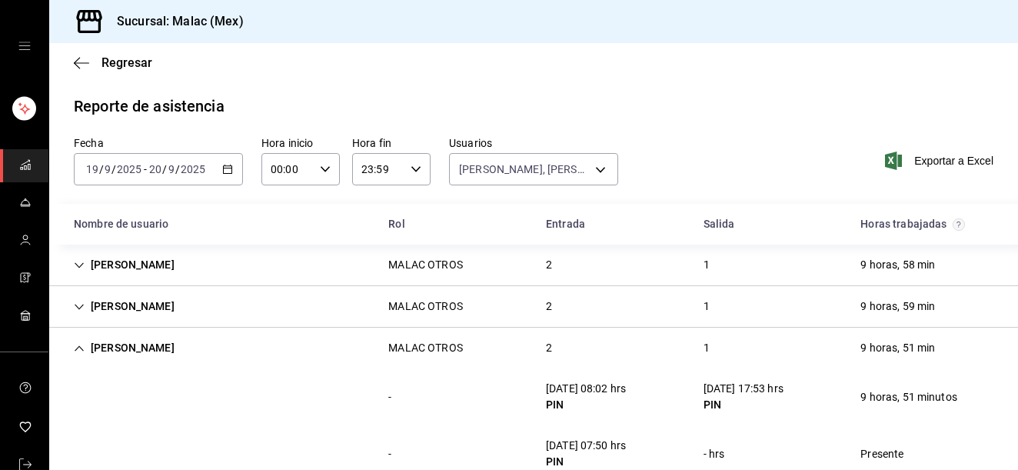
click at [501, 305] on div "[PERSON_NAME] OTROS 2 1 9 horas, 59 min" at bounding box center [533, 307] width 969 height 42
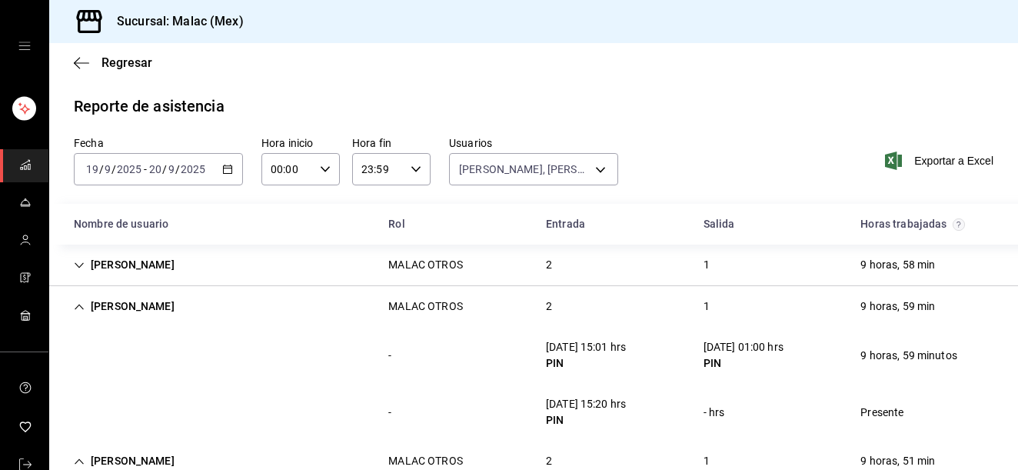
click at [553, 276] on div "2" at bounding box center [549, 265] width 31 height 28
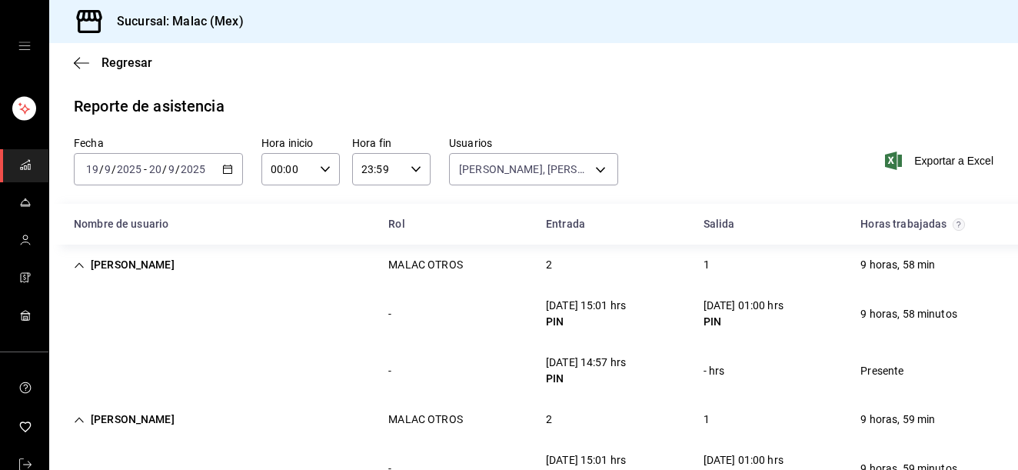
click at [553, 276] on div "2" at bounding box center [549, 265] width 31 height 28
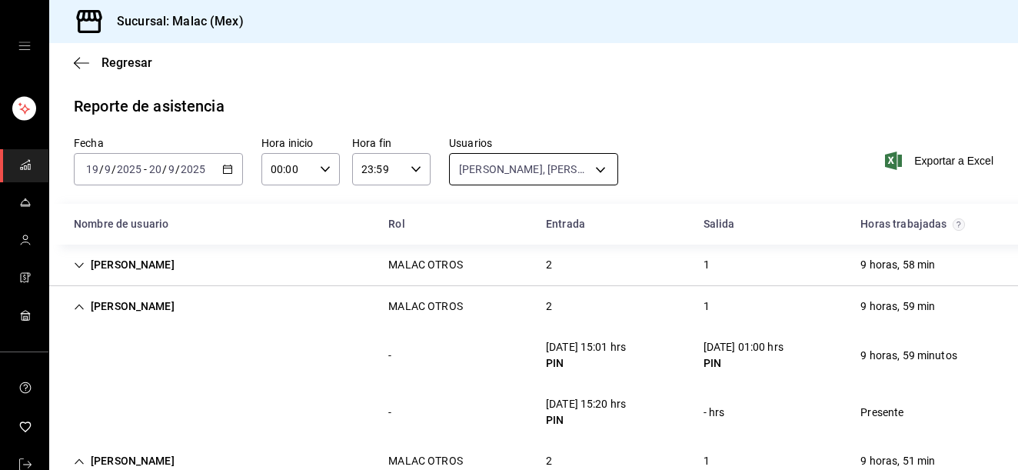
click at [520, 172] on body "Sucursal: [PERSON_NAME] (Mex) Regresar Reporte de asistencia Fecha [DATE] [DATE…" at bounding box center [509, 235] width 1018 height 470
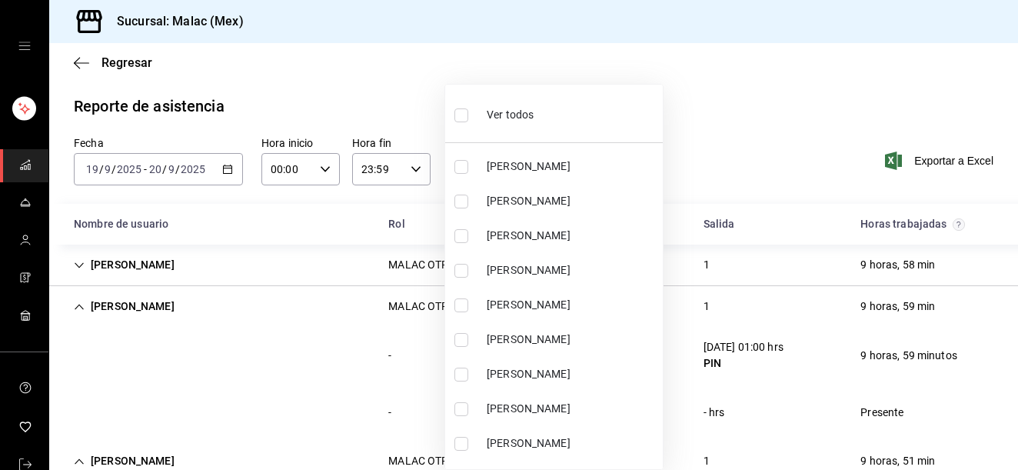
click at [516, 125] on div "Ver todos" at bounding box center [494, 113] width 79 height 33
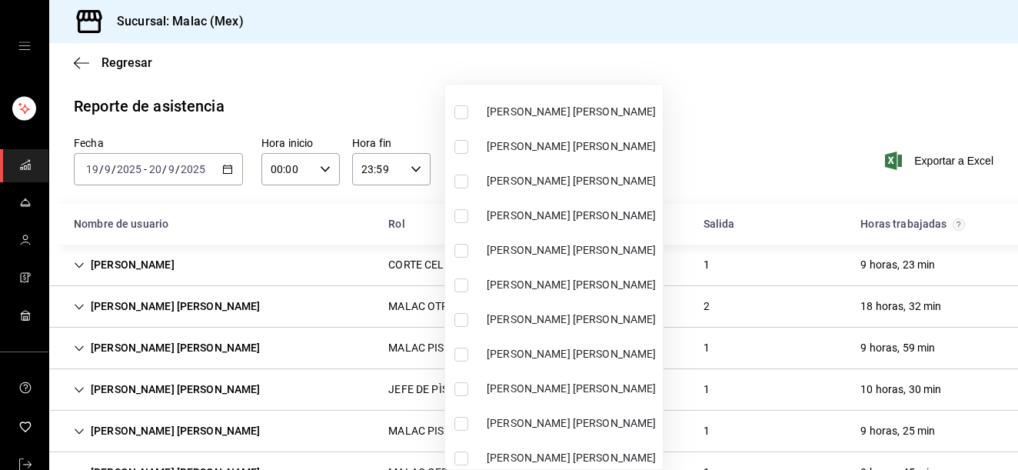
scroll to position [695, 0]
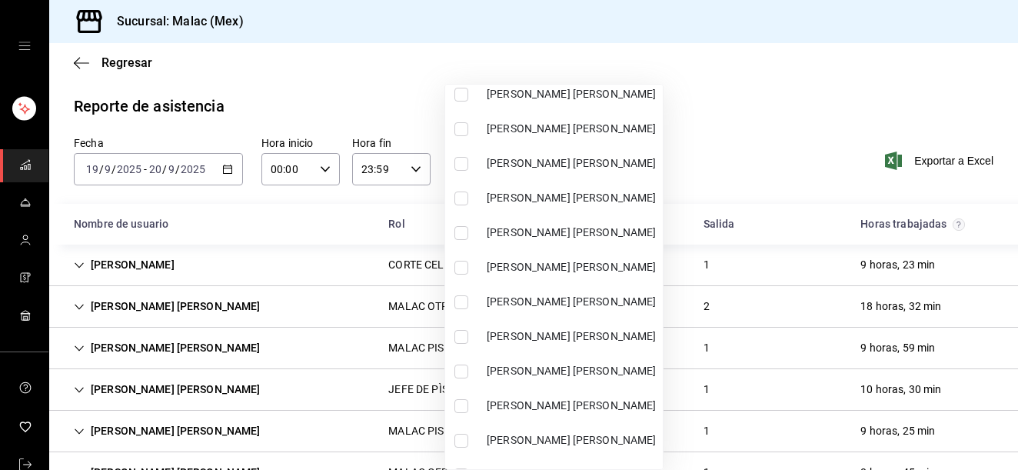
click at [575, 248] on li "[PERSON_NAME] [PERSON_NAME]" at bounding box center [554, 232] width 218 height 35
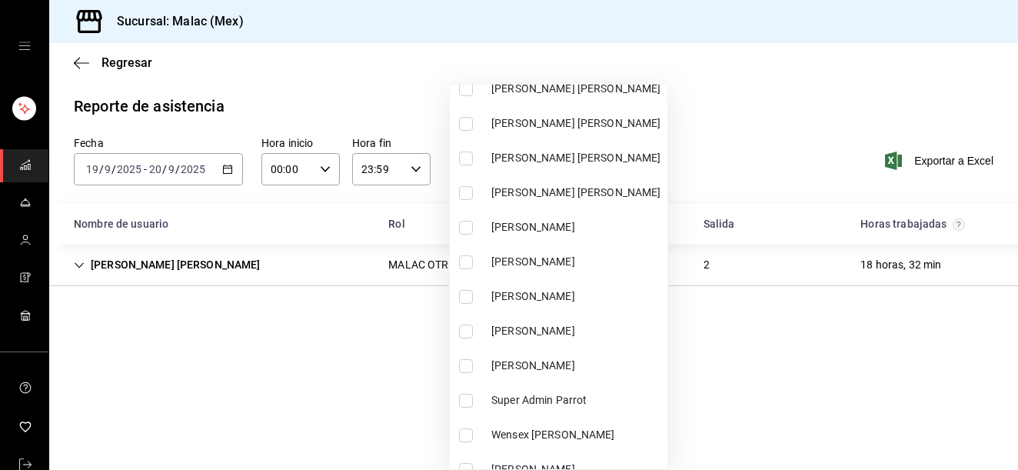
scroll to position [970, 0]
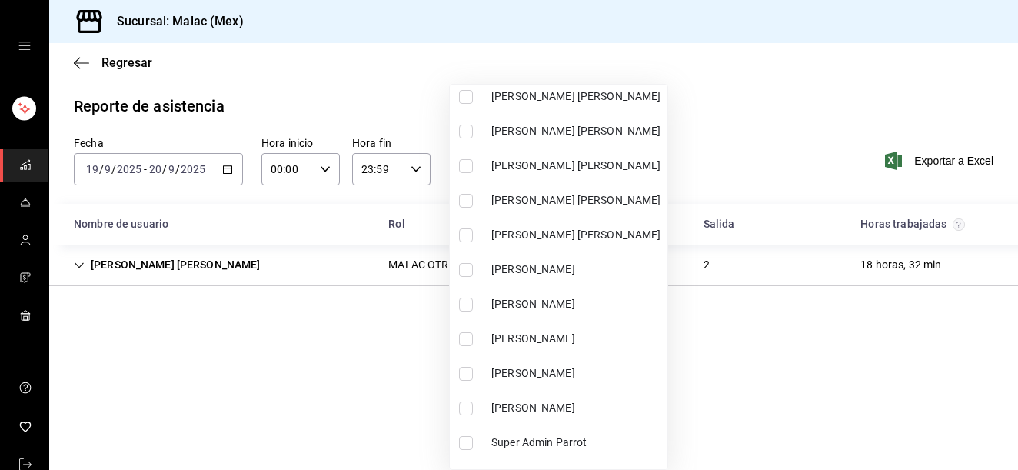
click at [580, 259] on li "[PERSON_NAME]" at bounding box center [559, 269] width 218 height 35
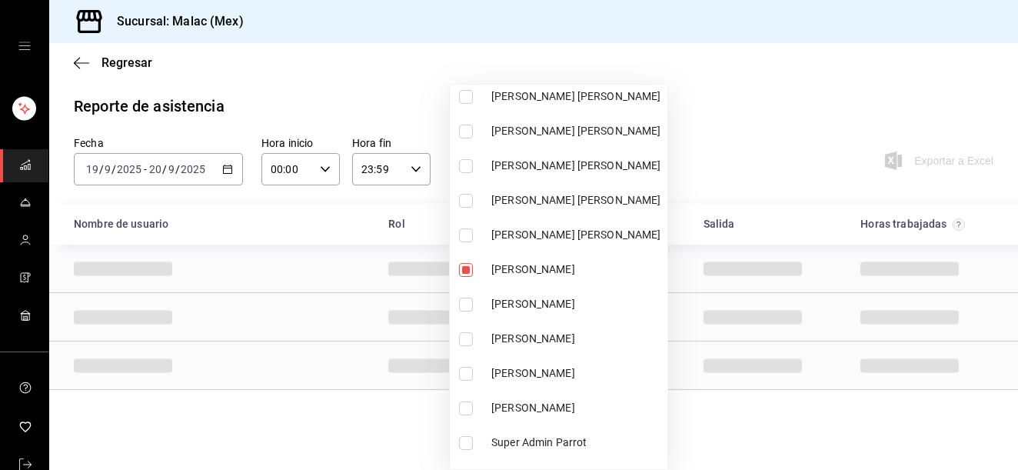
click at [826, 419] on div at bounding box center [509, 235] width 1018 height 470
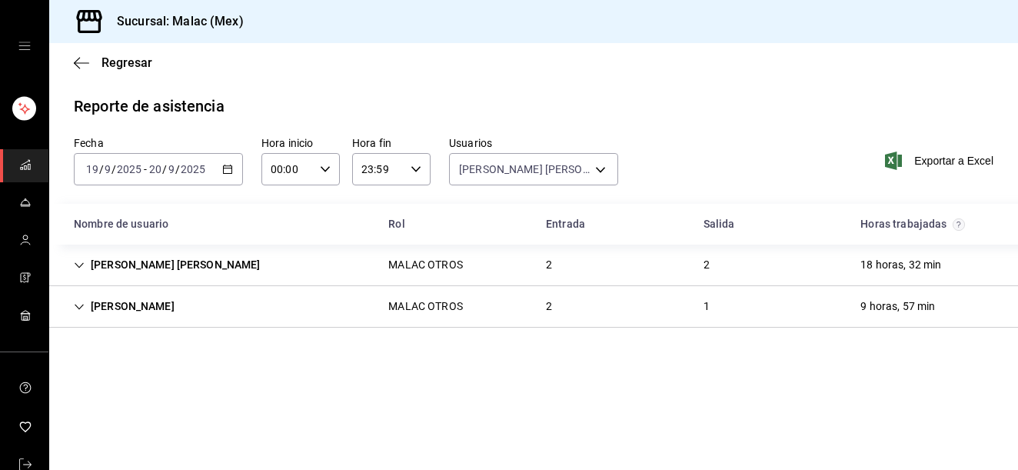
click at [456, 262] on div "MALAC OTROS" at bounding box center [425, 265] width 74 height 16
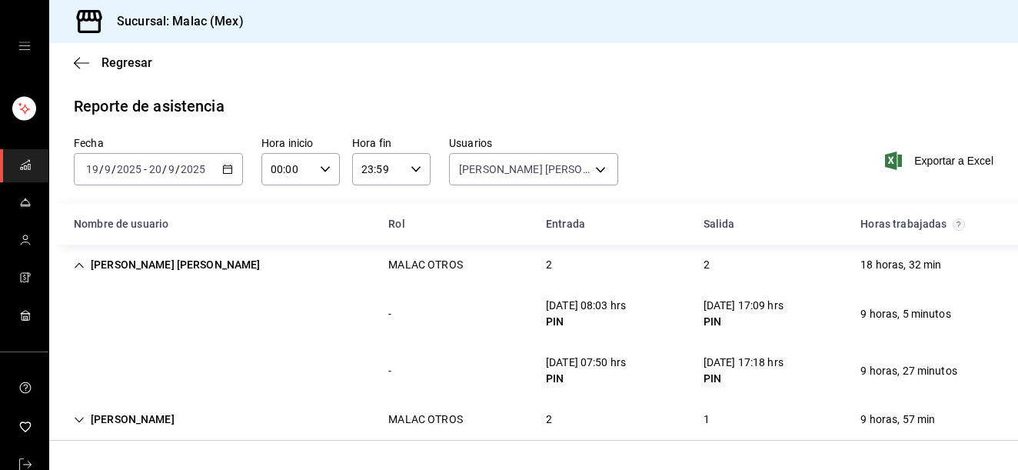
click at [456, 262] on div "MALAC OTROS" at bounding box center [425, 265] width 74 height 16
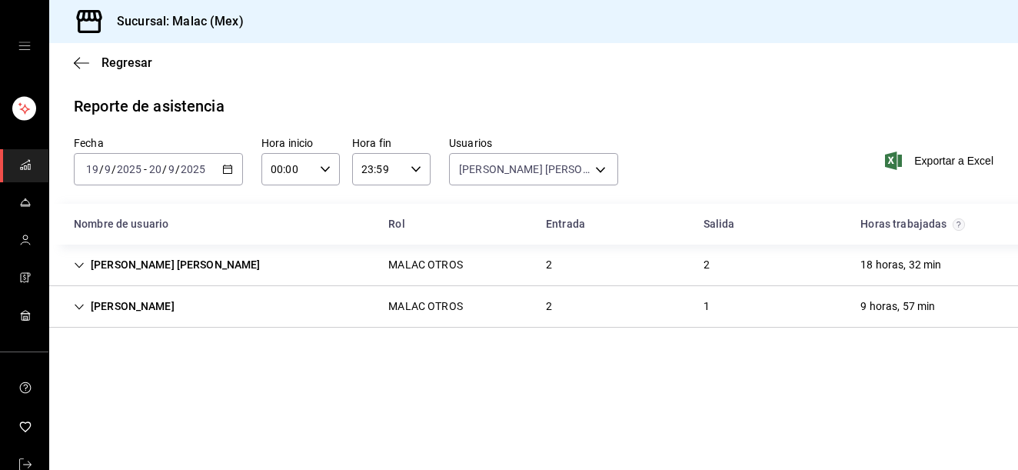
click at [516, 301] on div "[PERSON_NAME] OTROS 2 1 9 horas, 57 min" at bounding box center [533, 307] width 969 height 42
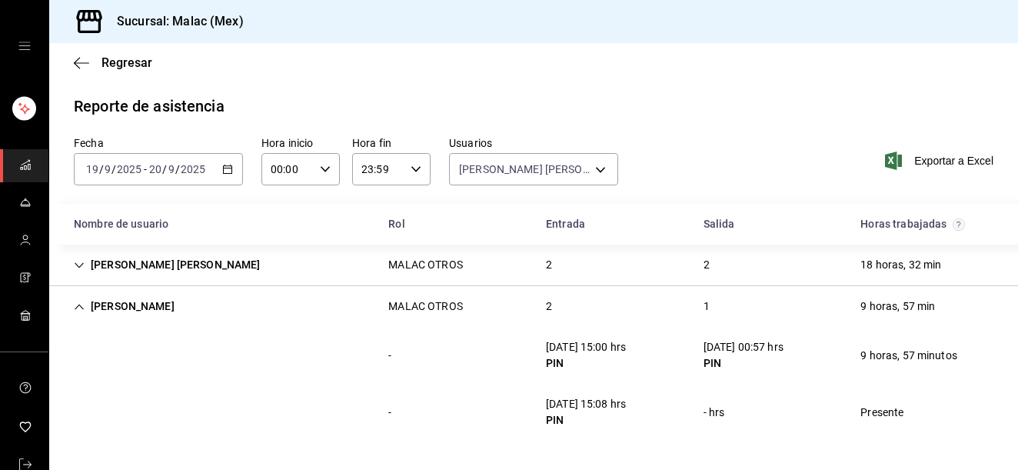
click at [516, 301] on div "[PERSON_NAME] OTROS 2 1 9 horas, 57 min" at bounding box center [533, 306] width 969 height 41
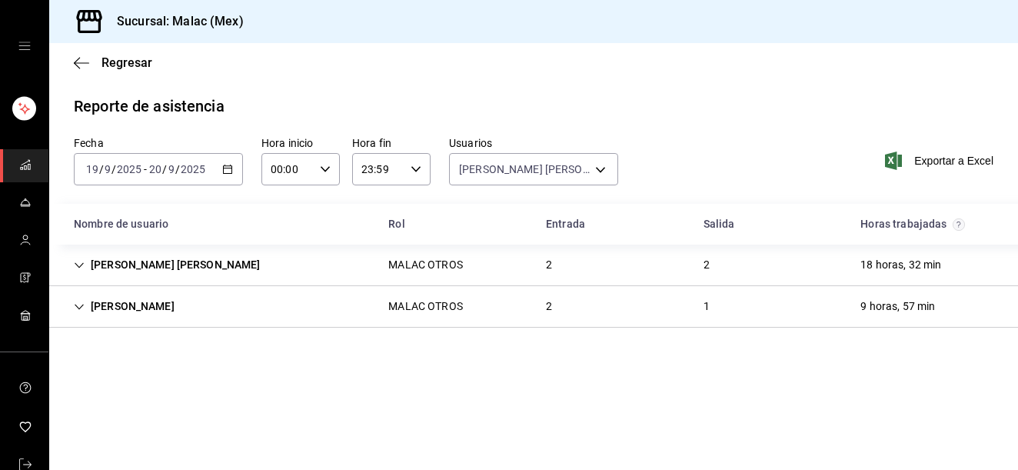
click at [516, 301] on div "[PERSON_NAME] OTROS 2 1 9 horas, 57 min" at bounding box center [533, 307] width 969 height 42
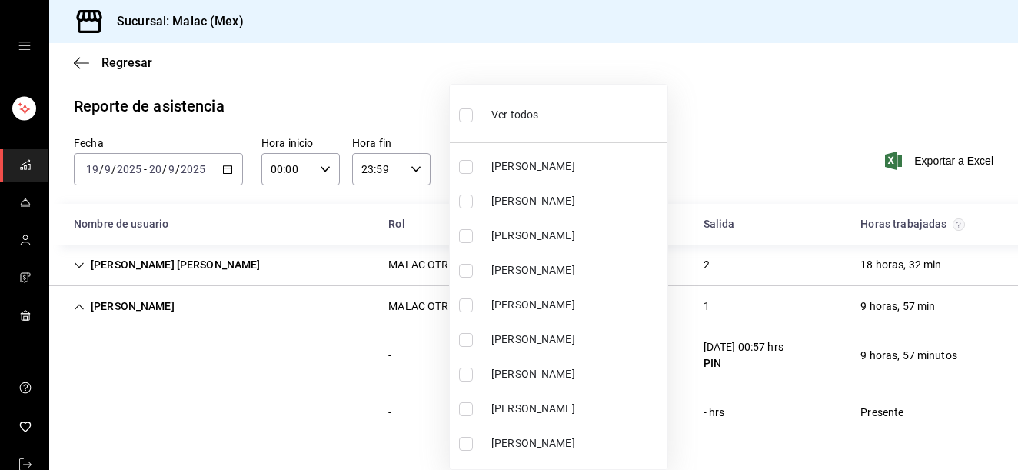
click at [565, 163] on body "Sucursal: [PERSON_NAME] (Mex) Regresar Reporte de asistencia Fecha [DATE] [DATE…" at bounding box center [509, 235] width 1018 height 470
click at [543, 115] on li "Ver todos" at bounding box center [559, 113] width 218 height 45
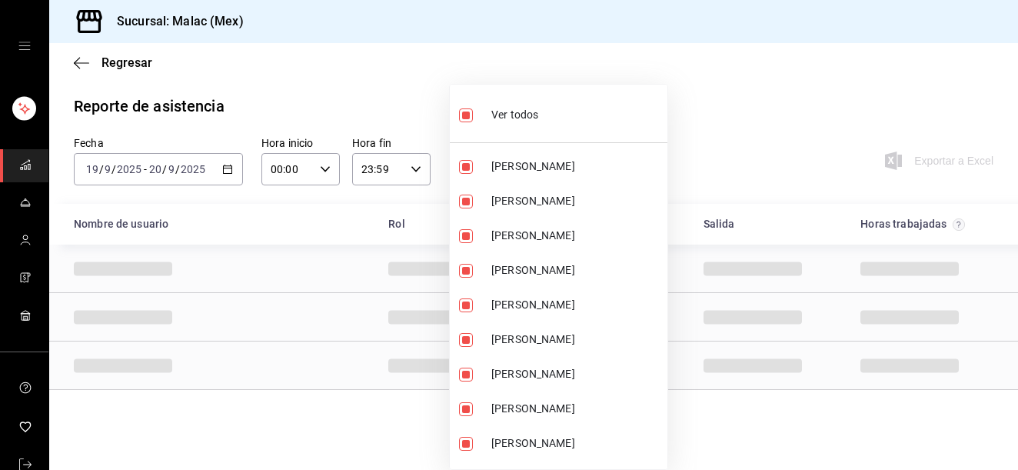
click at [543, 115] on li "Ver todos" at bounding box center [559, 113] width 218 height 45
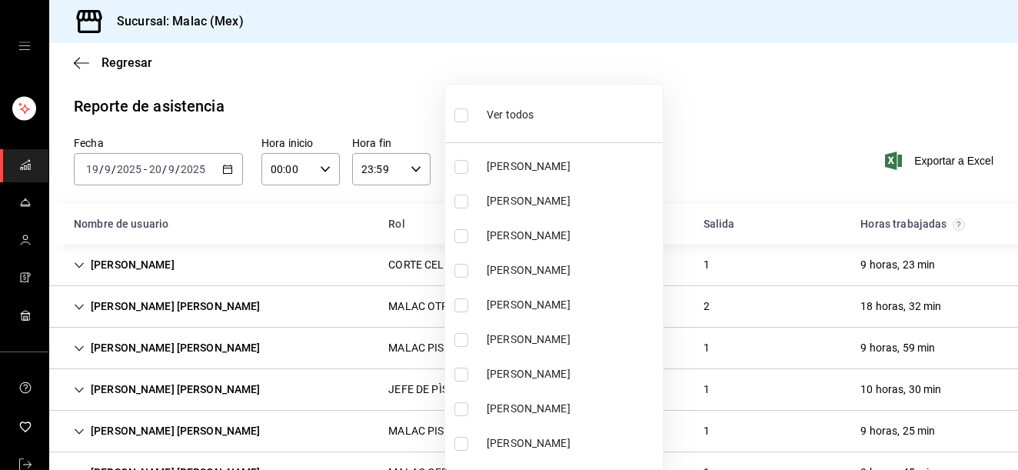
click at [524, 175] on li "[PERSON_NAME]" at bounding box center [554, 166] width 218 height 35
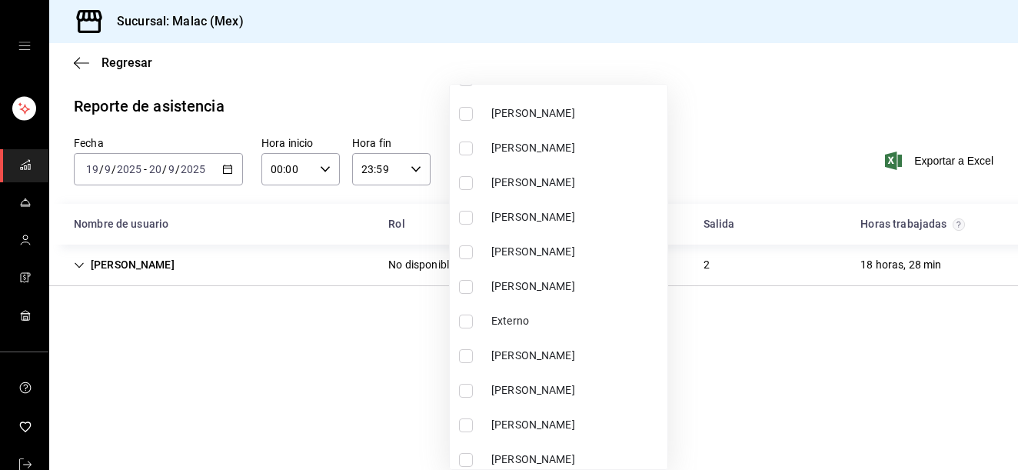
scroll to position [168, 0]
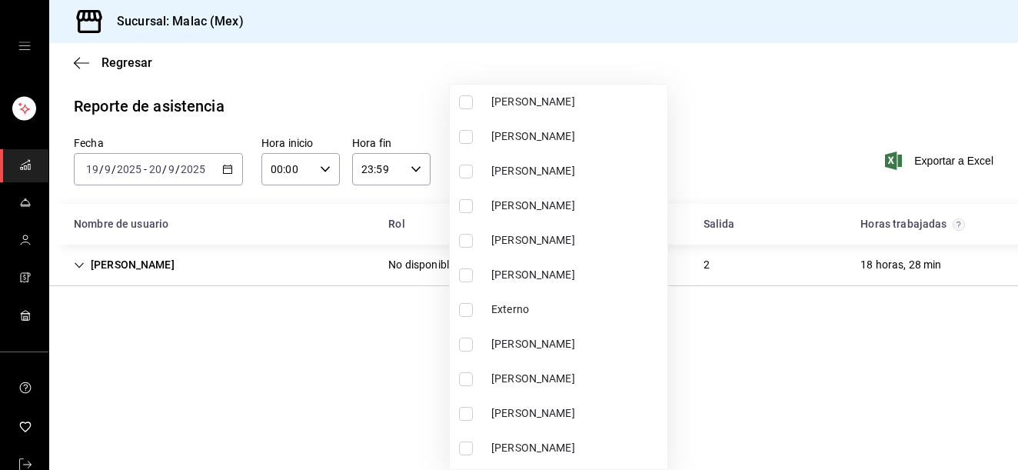
click at [607, 253] on li "[PERSON_NAME]" at bounding box center [559, 240] width 218 height 35
click at [611, 265] on li "[PERSON_NAME]" at bounding box center [559, 275] width 218 height 35
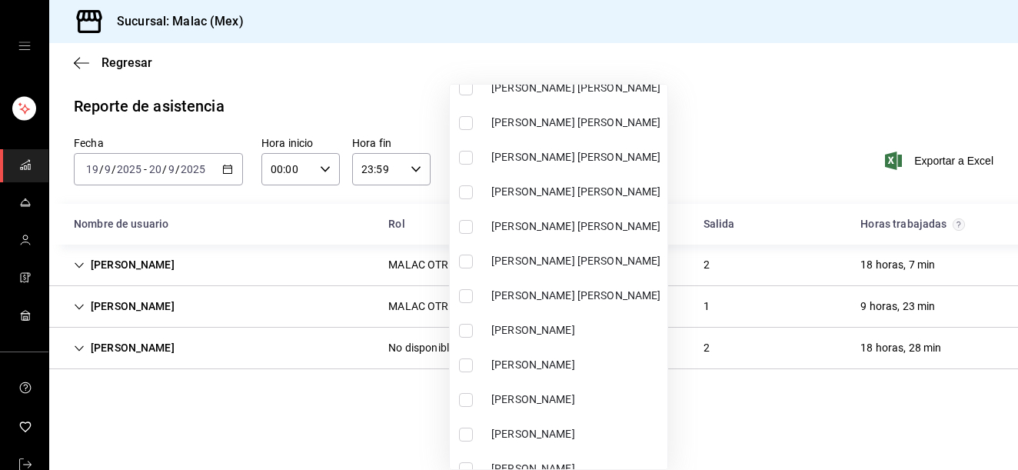
scroll to position [994, 0]
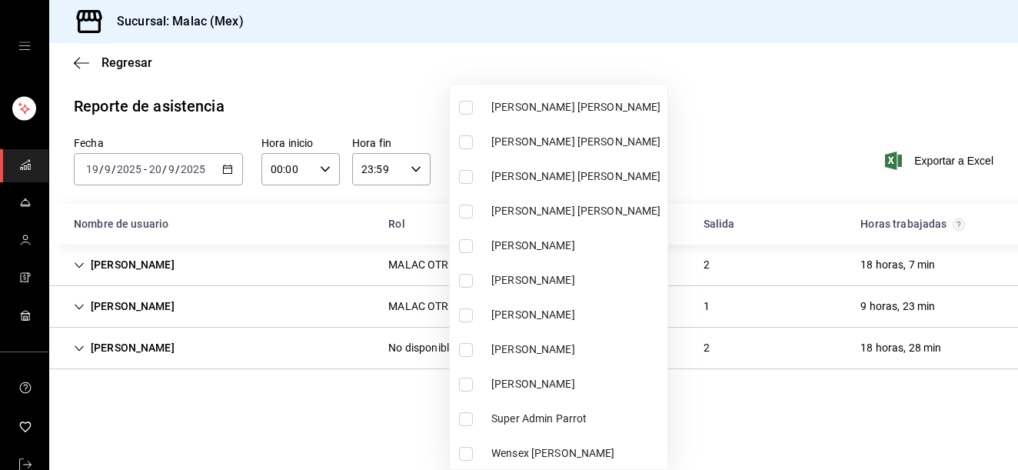
click at [633, 321] on span "[PERSON_NAME]" at bounding box center [576, 315] width 170 height 16
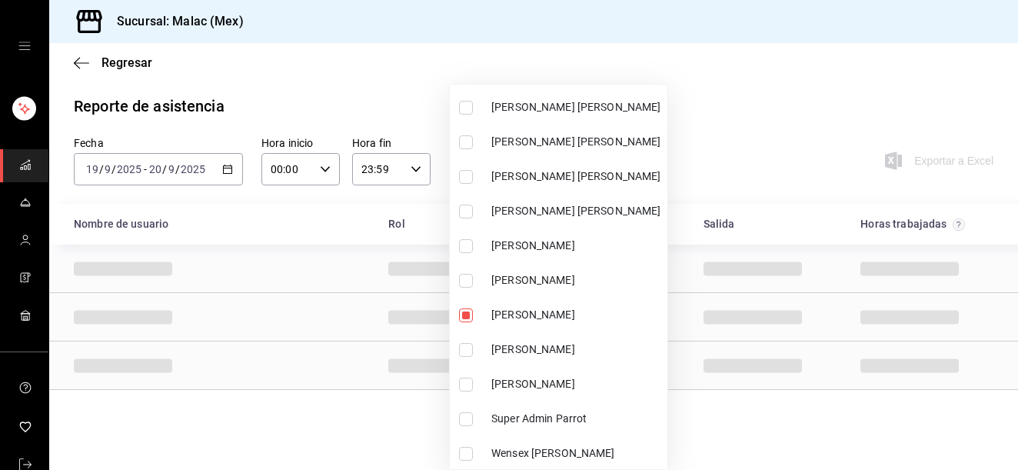
click at [787, 135] on div at bounding box center [509, 235] width 1018 height 470
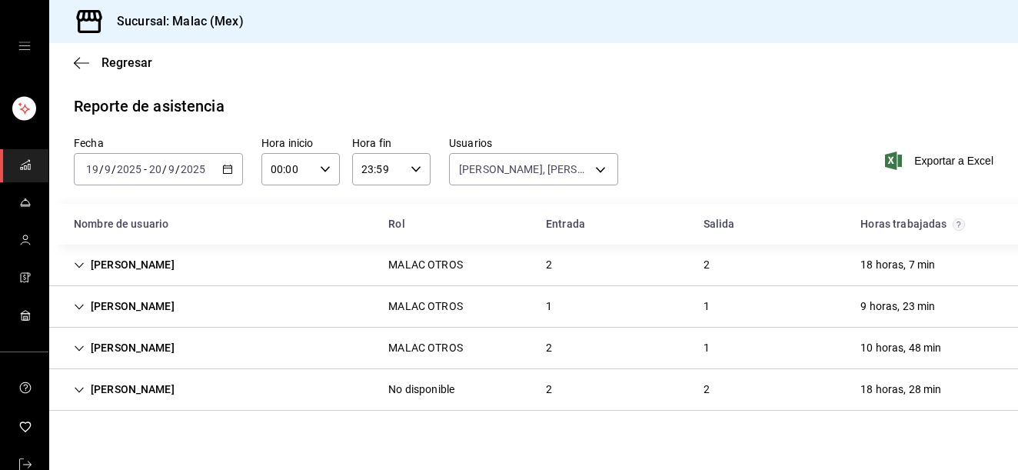
click at [273, 312] on div "[PERSON_NAME] OTROS 1 1 9 horas, 23 min" at bounding box center [533, 307] width 969 height 42
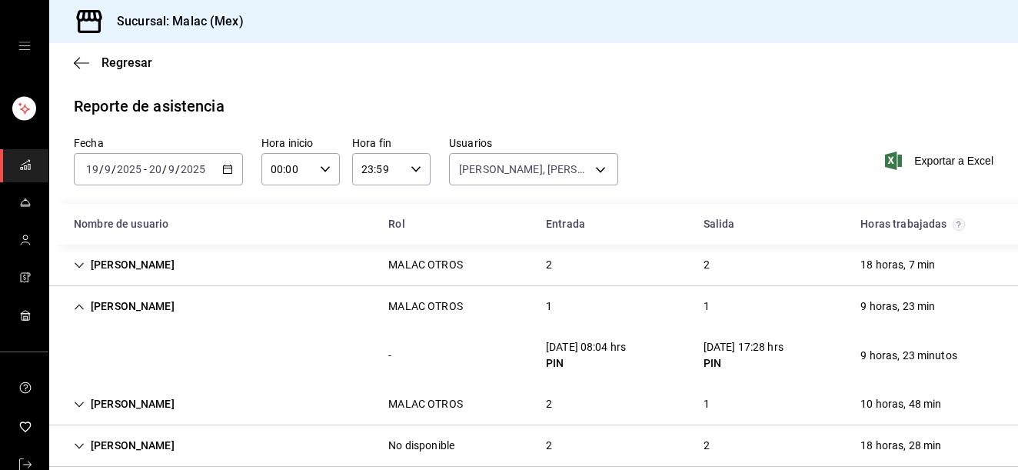
click at [273, 312] on div "[PERSON_NAME] OTROS 1 1 9 horas, 23 min" at bounding box center [533, 306] width 969 height 41
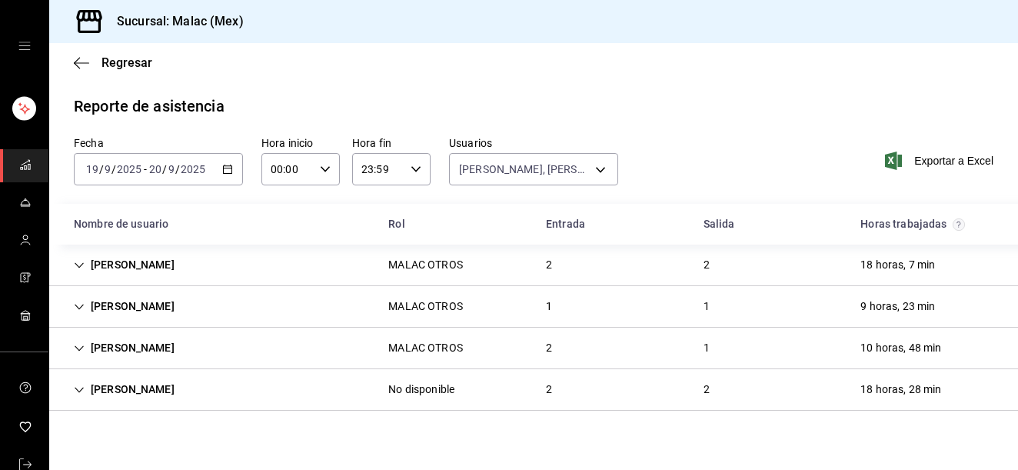
click at [436, 275] on div "MALAC OTROS" at bounding box center [425, 265] width 98 height 28
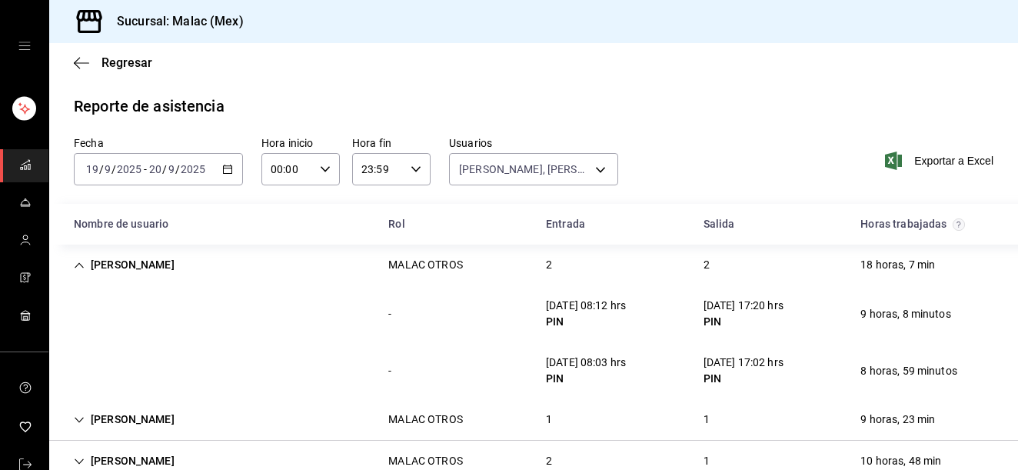
click at [665, 260] on div "[PERSON_NAME] OTROS 2 2 18 horas, 7 min" at bounding box center [533, 265] width 969 height 41
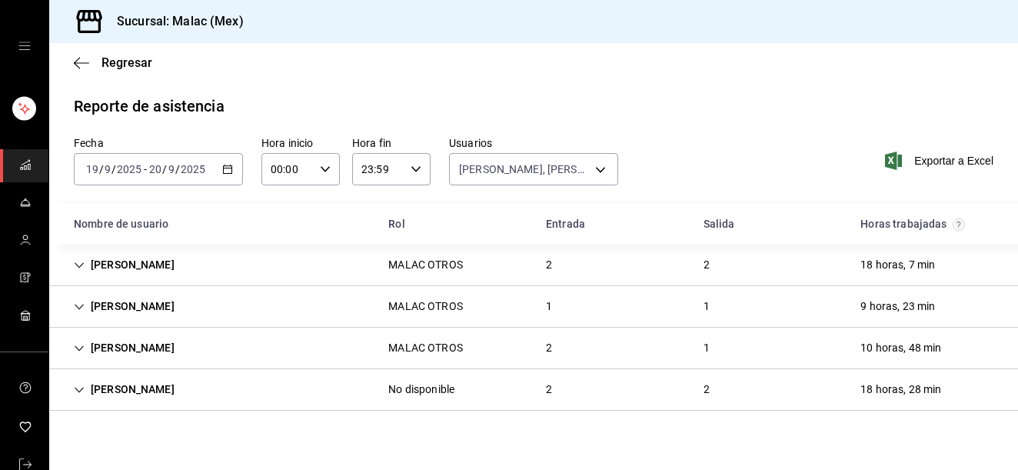
click at [454, 388] on div "No disponible" at bounding box center [421, 390] width 66 height 16
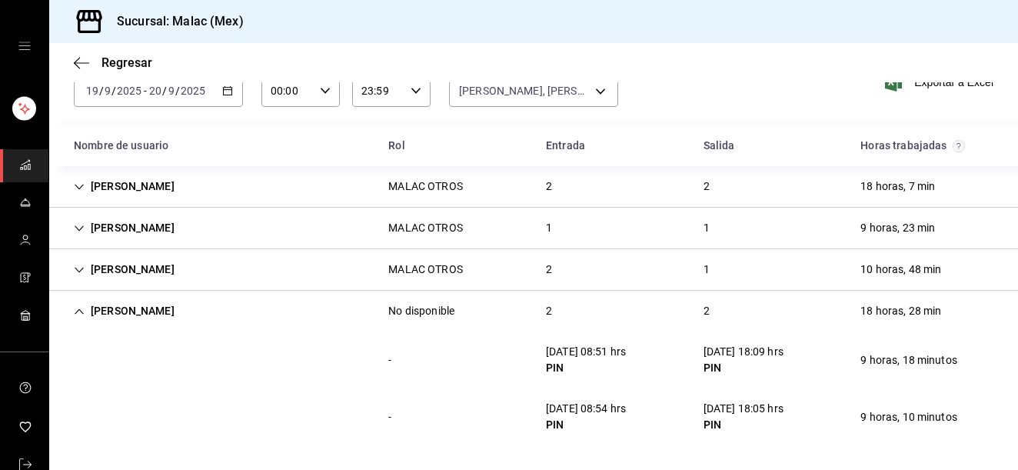
click at [545, 277] on div "2" at bounding box center [549, 269] width 31 height 28
